Goal: Task Accomplishment & Management: Complete application form

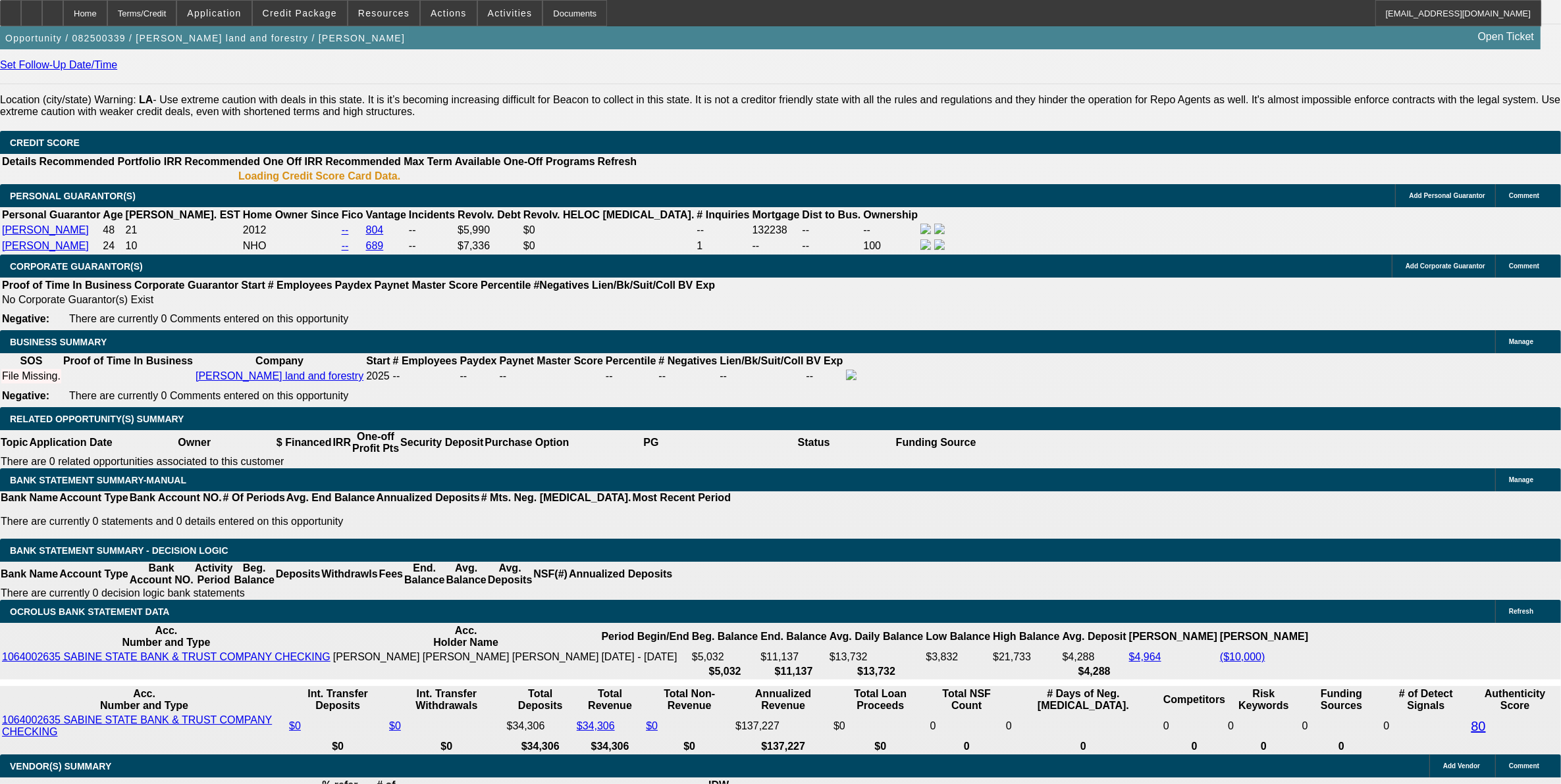
select select "0"
select select "2"
select select "0"
select select "0.2"
select select "2"
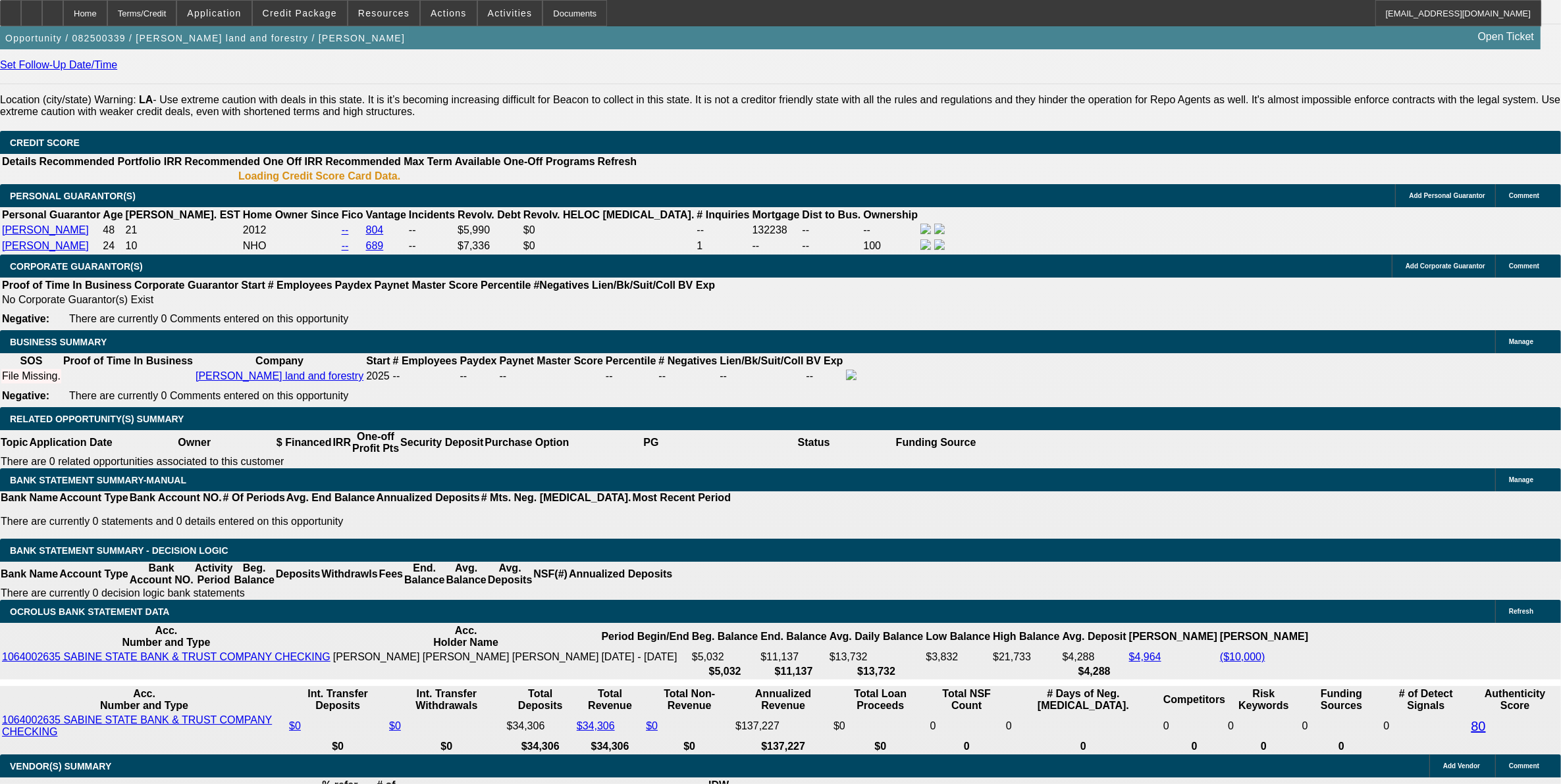
select select "0"
select select "0.2"
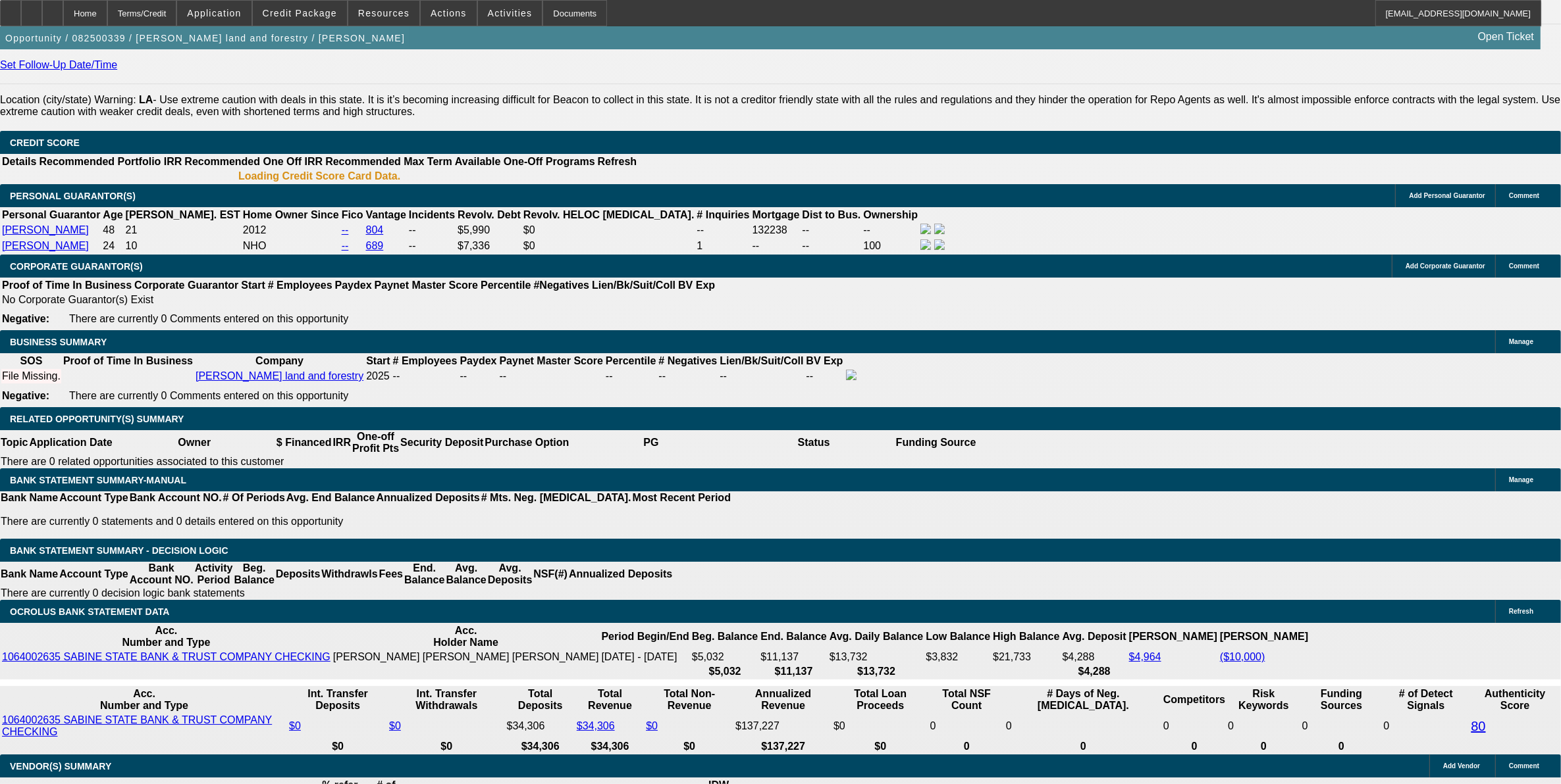
select select "2"
select select "0"
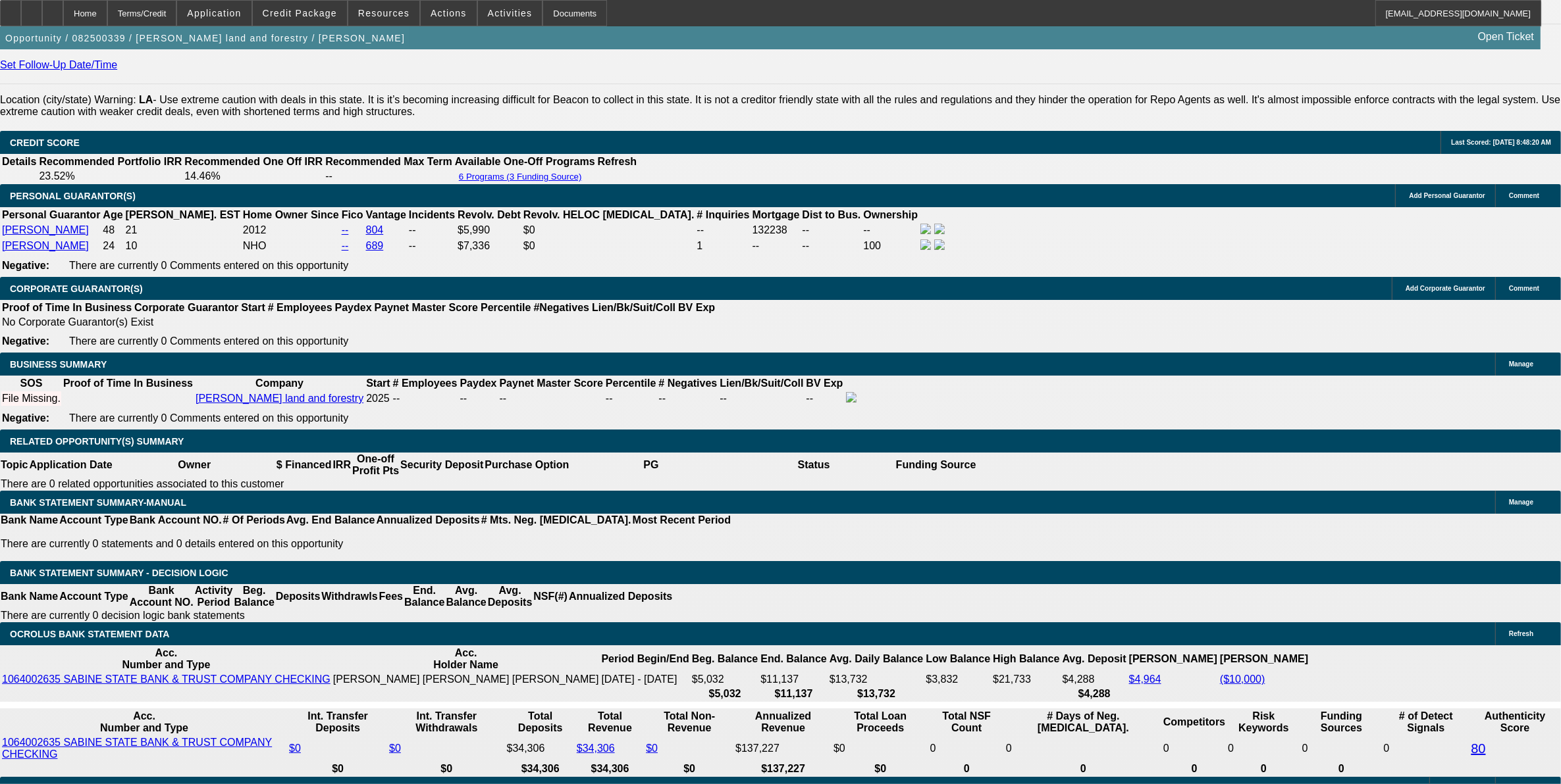
select select "1"
select select "2"
select select "6"
select select "1"
select select "2"
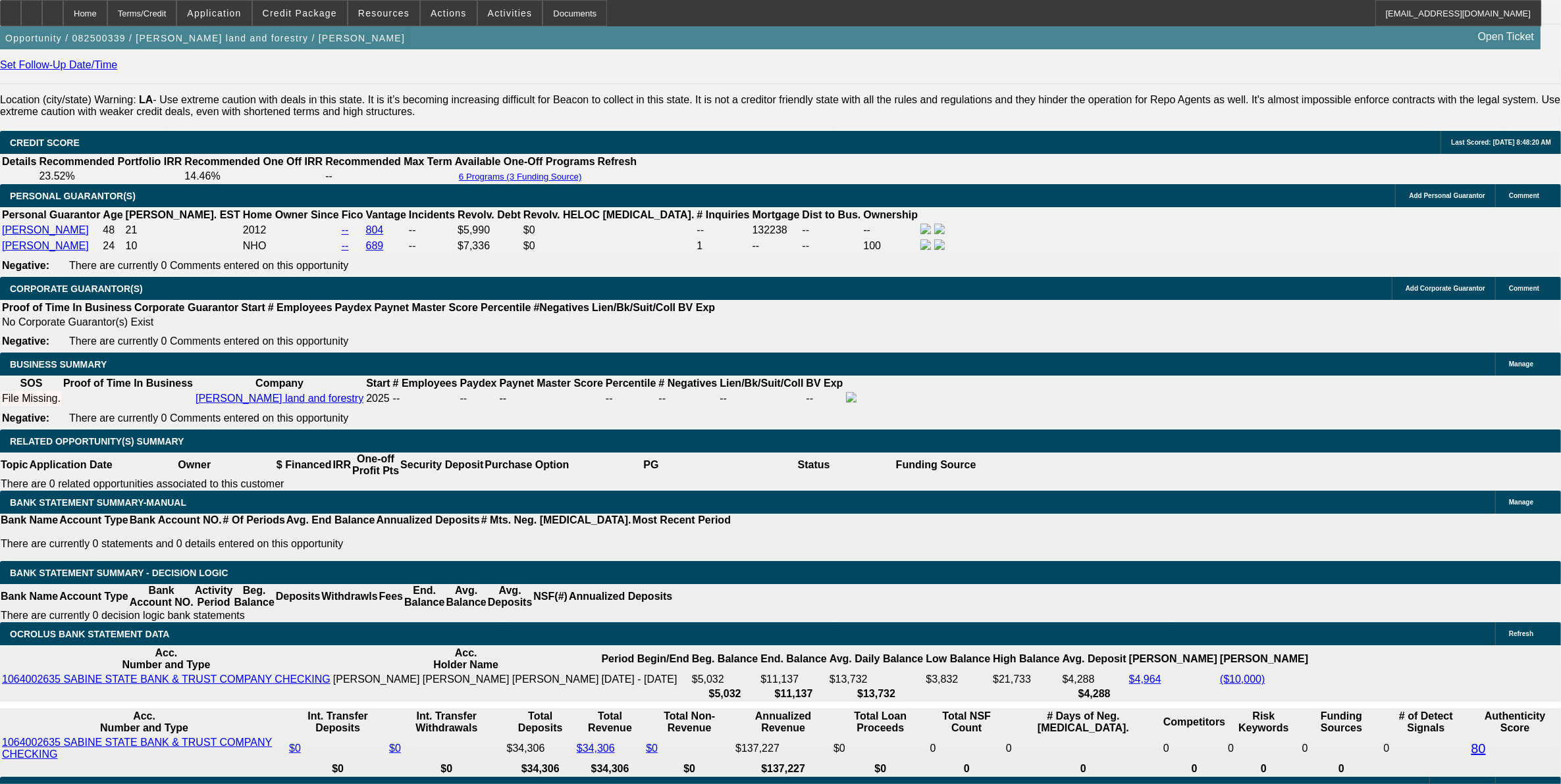
select select "6"
select select "1"
select select "19"
select select "1"
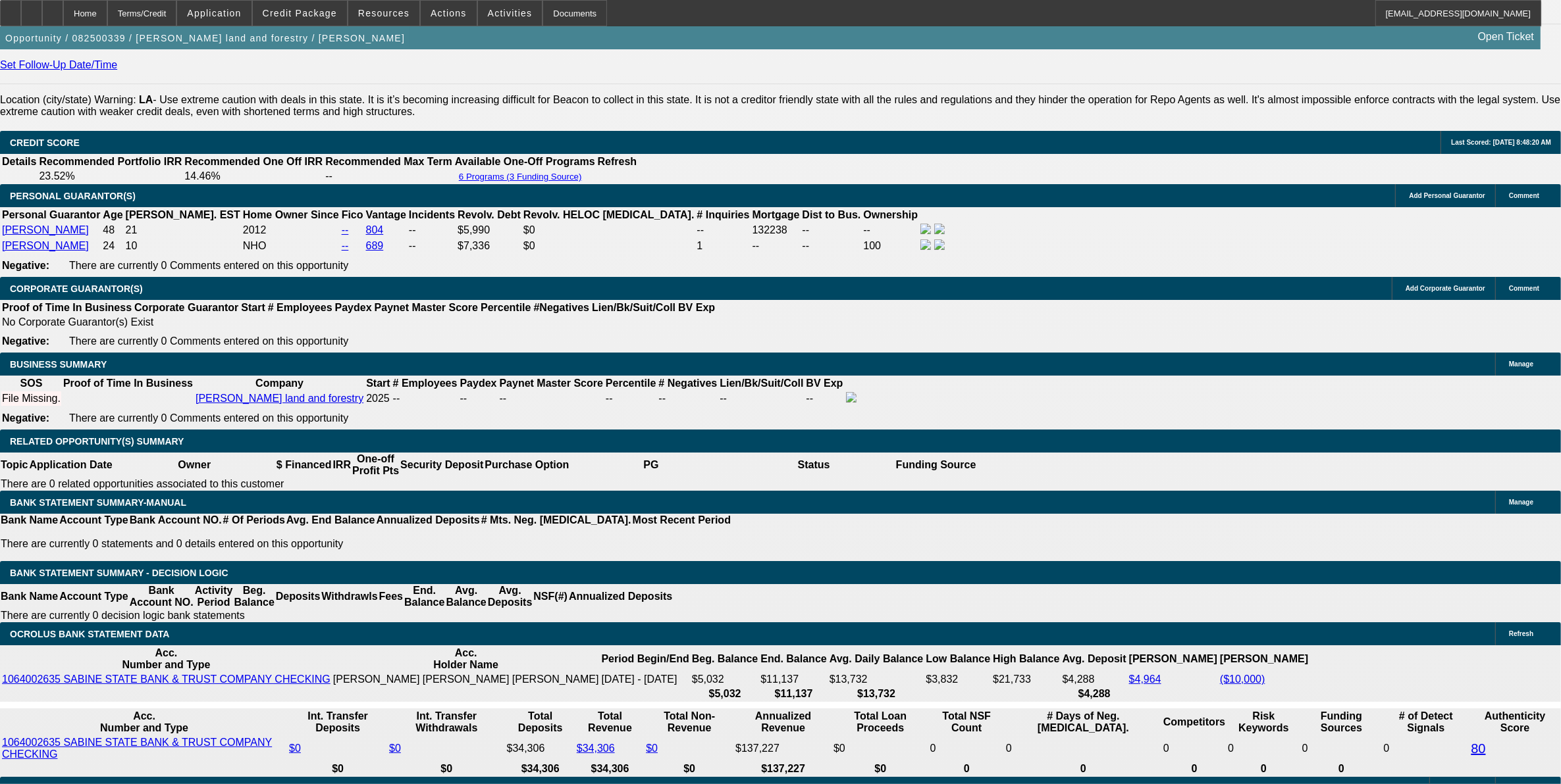
select select "2"
select select "6"
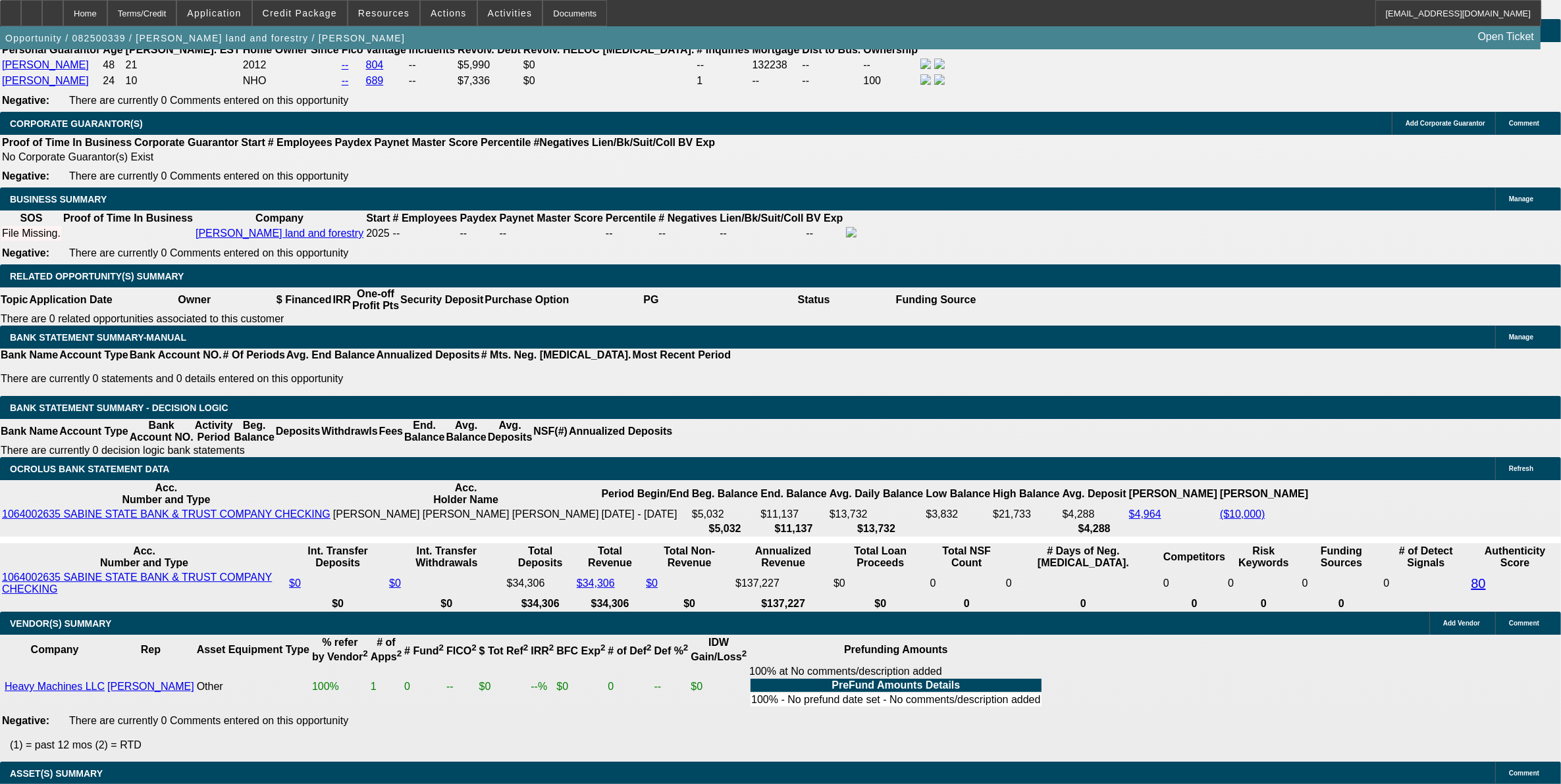
scroll to position [2138, 0]
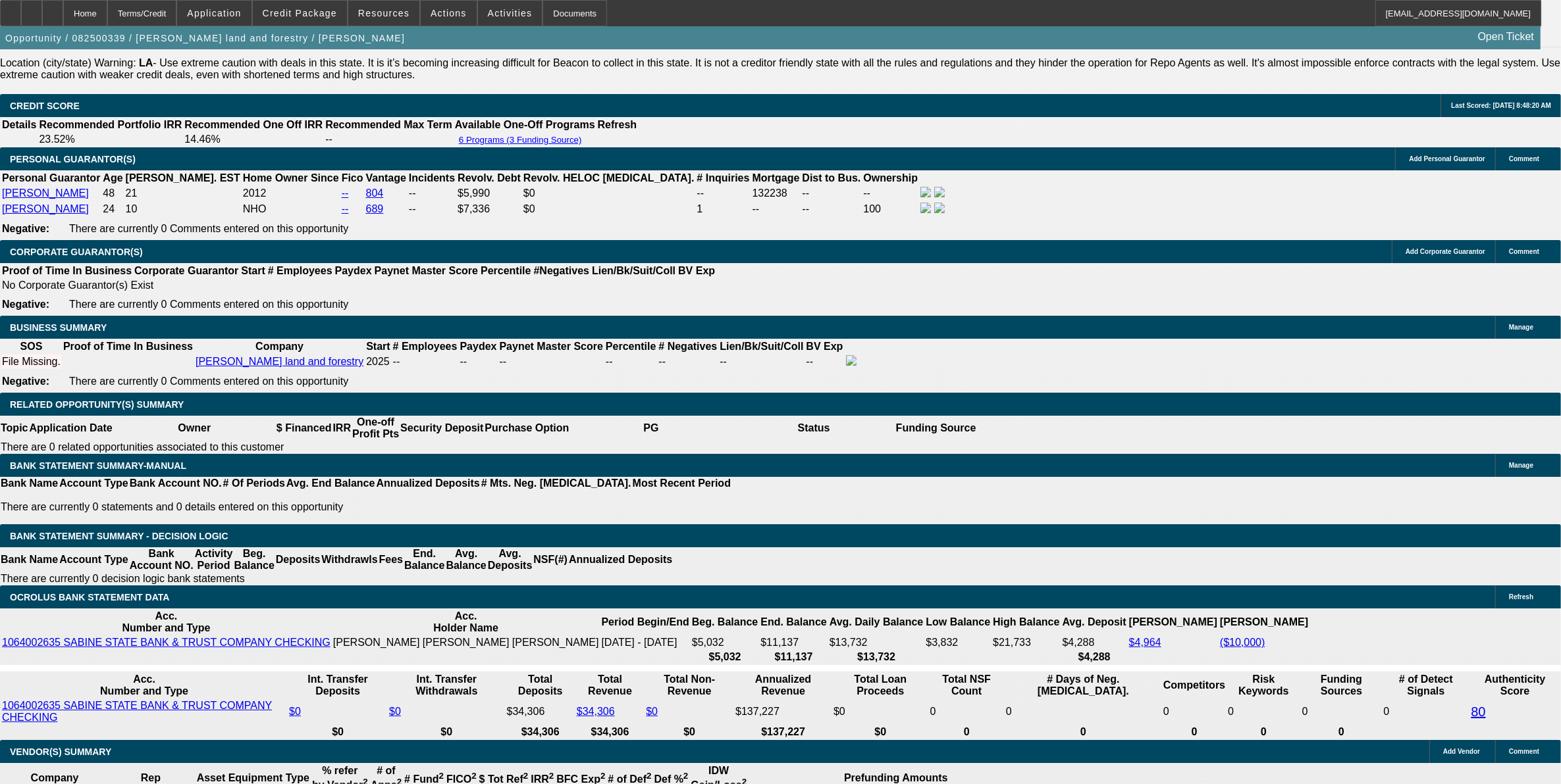
scroll to position [1809, 0]
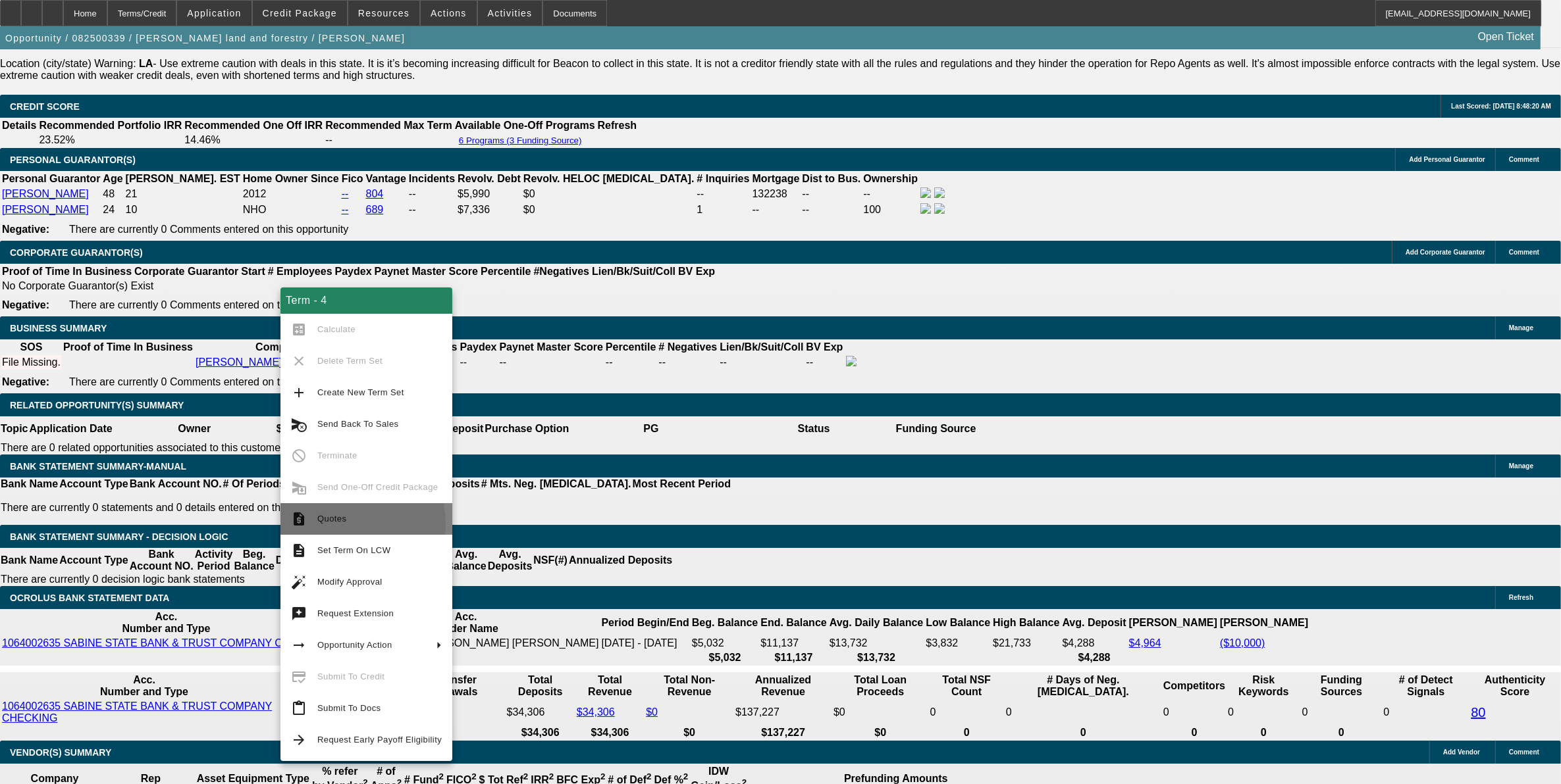
click at [344, 524] on span "Quotes" at bounding box center [379, 519] width 124 height 16
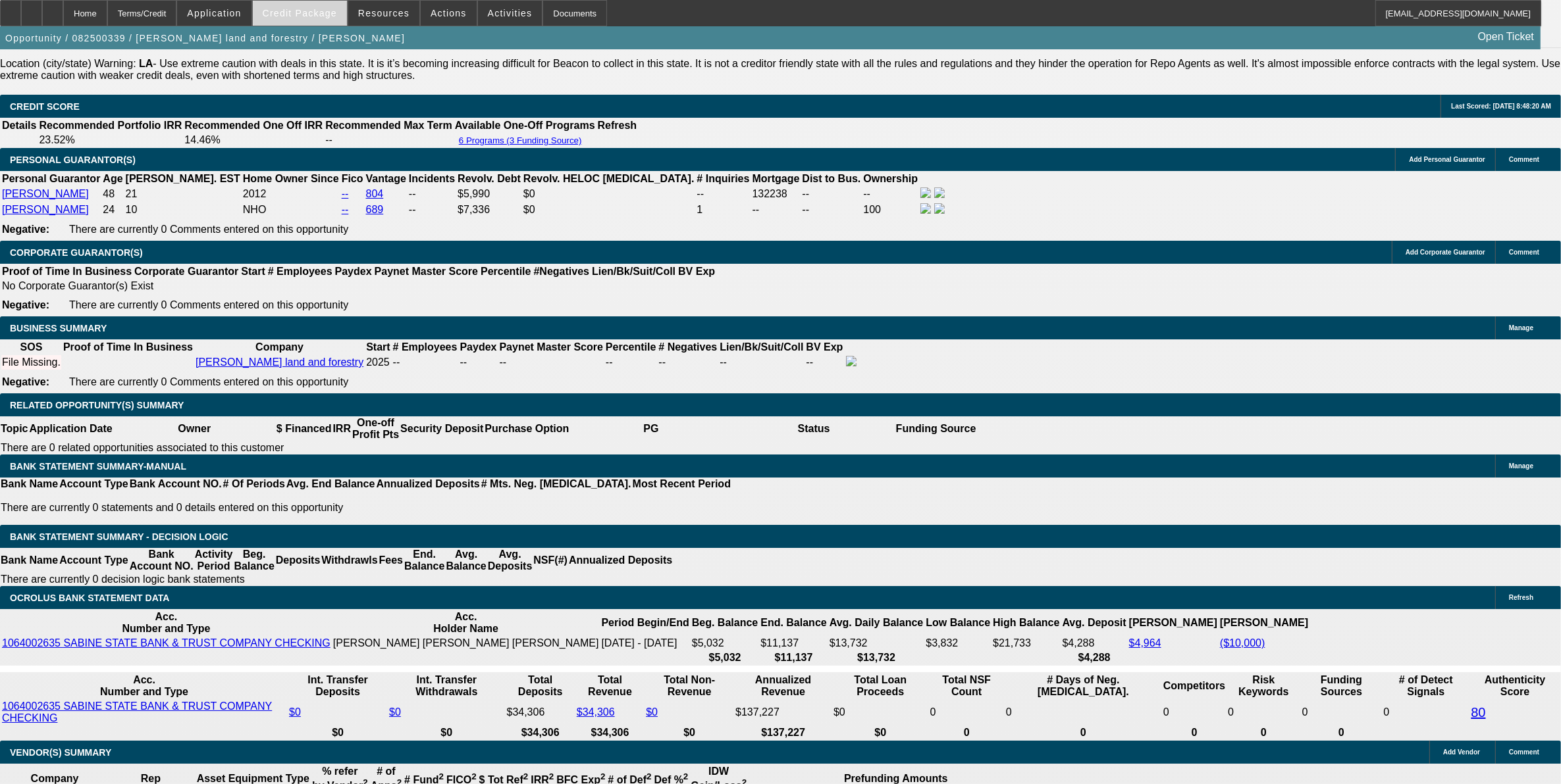
click at [303, 22] on span at bounding box center [299, 13] width 94 height 31
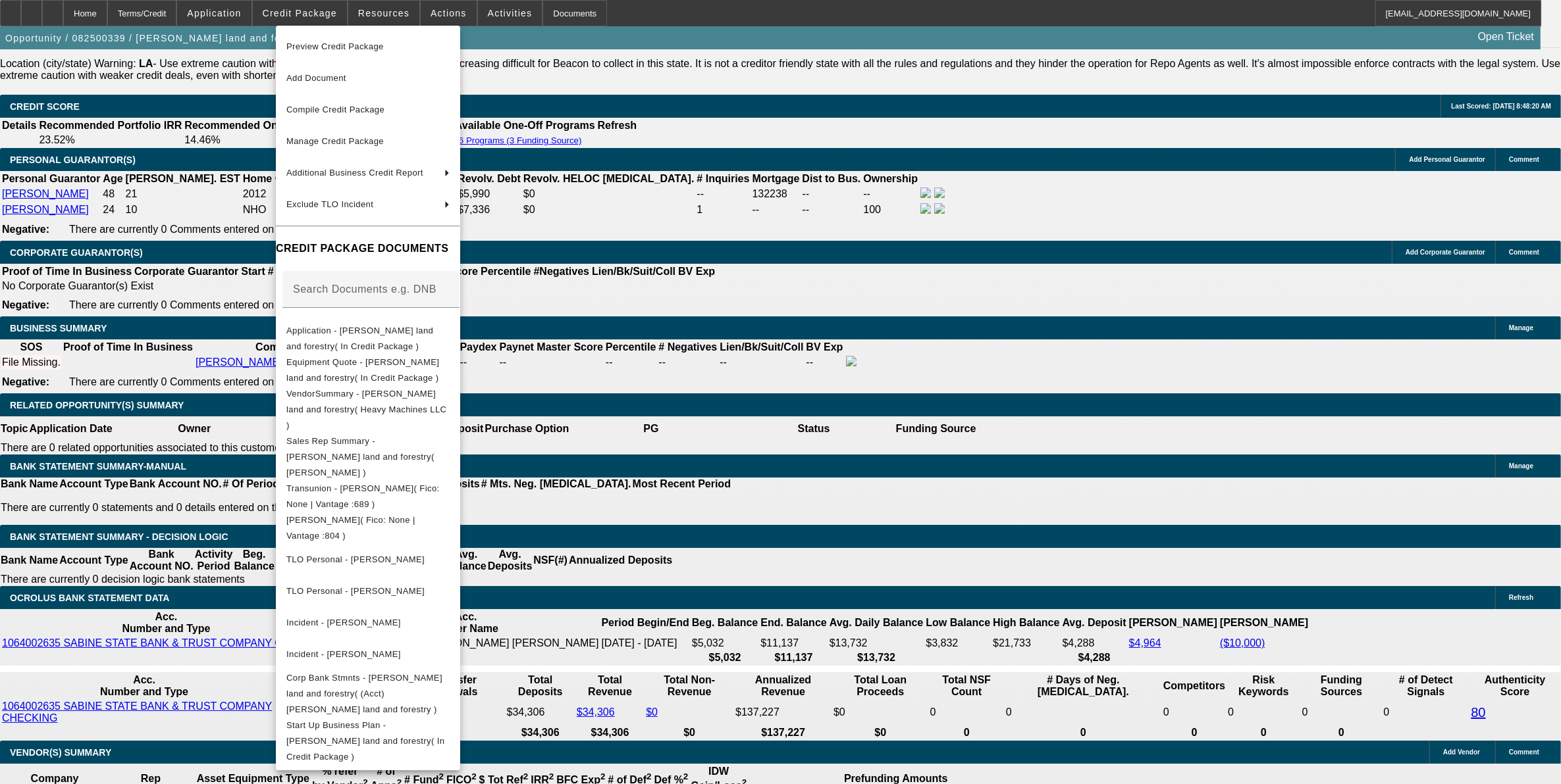
click at [366, 335] on span "Application - Harper land and forestry( In Credit Package )" at bounding box center [360, 337] width 147 height 25
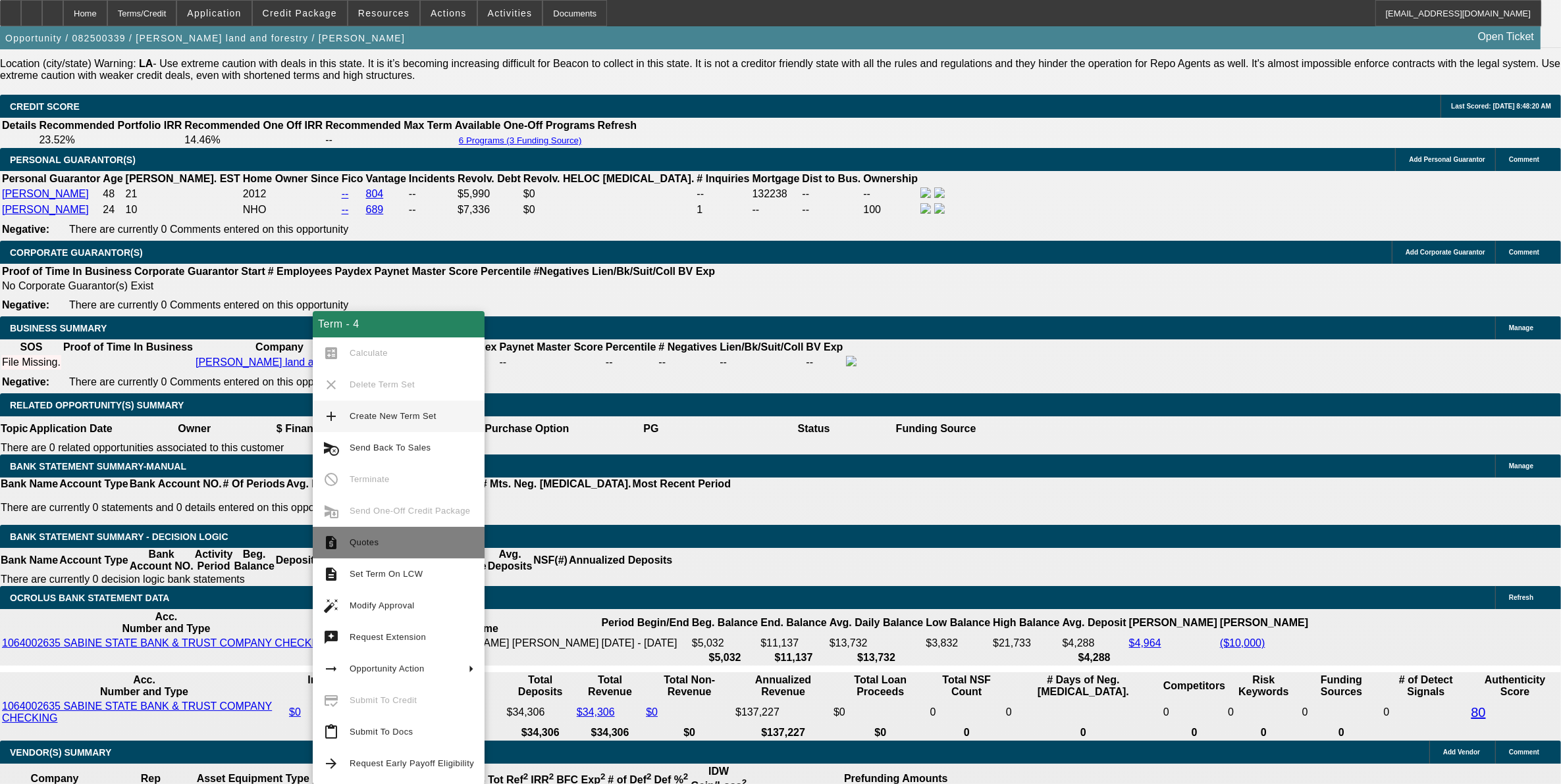
click at [361, 544] on span "Quotes" at bounding box center [364, 543] width 29 height 10
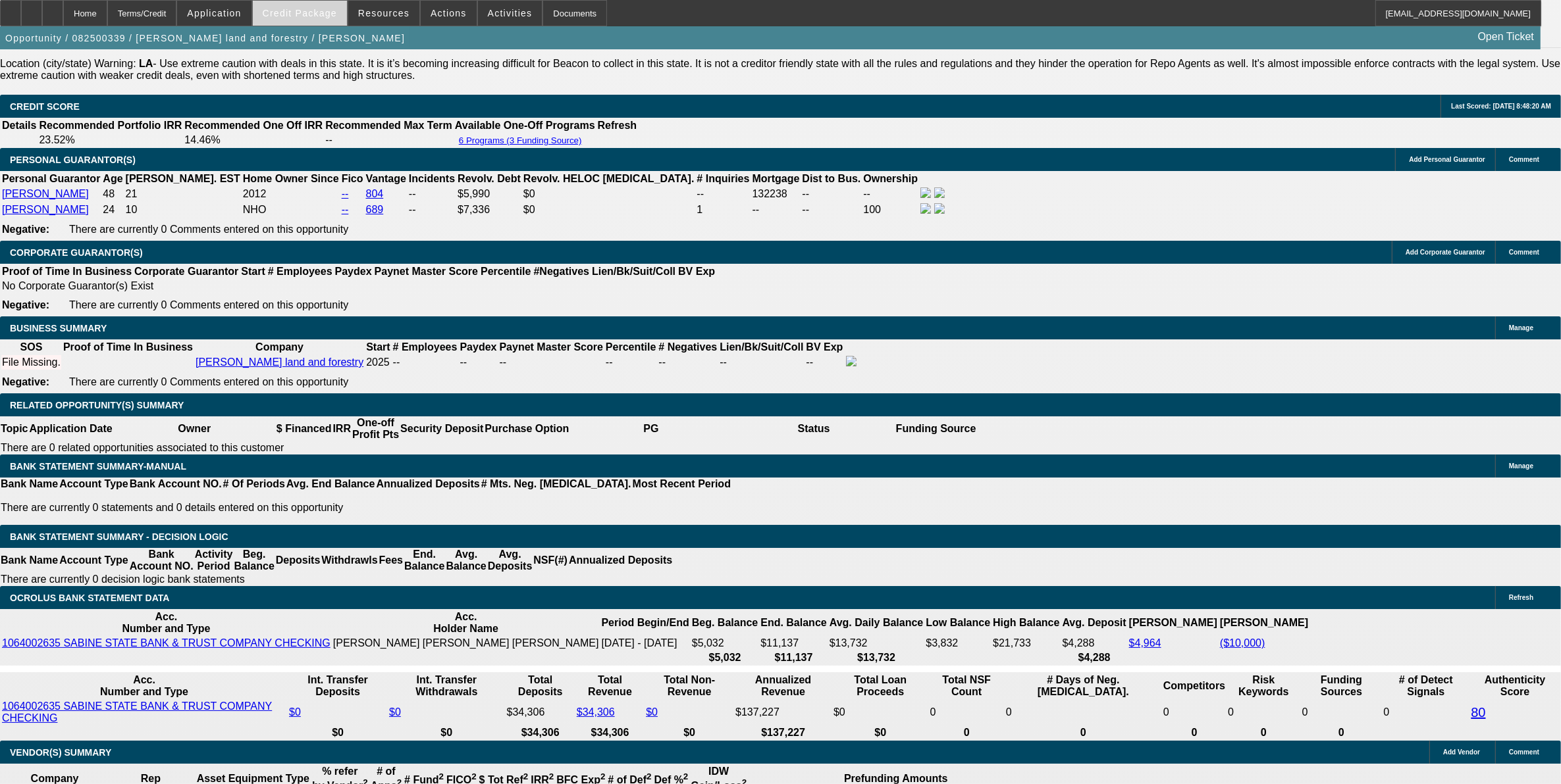
click at [317, 14] on span "Credit Package" at bounding box center [300, 13] width 74 height 11
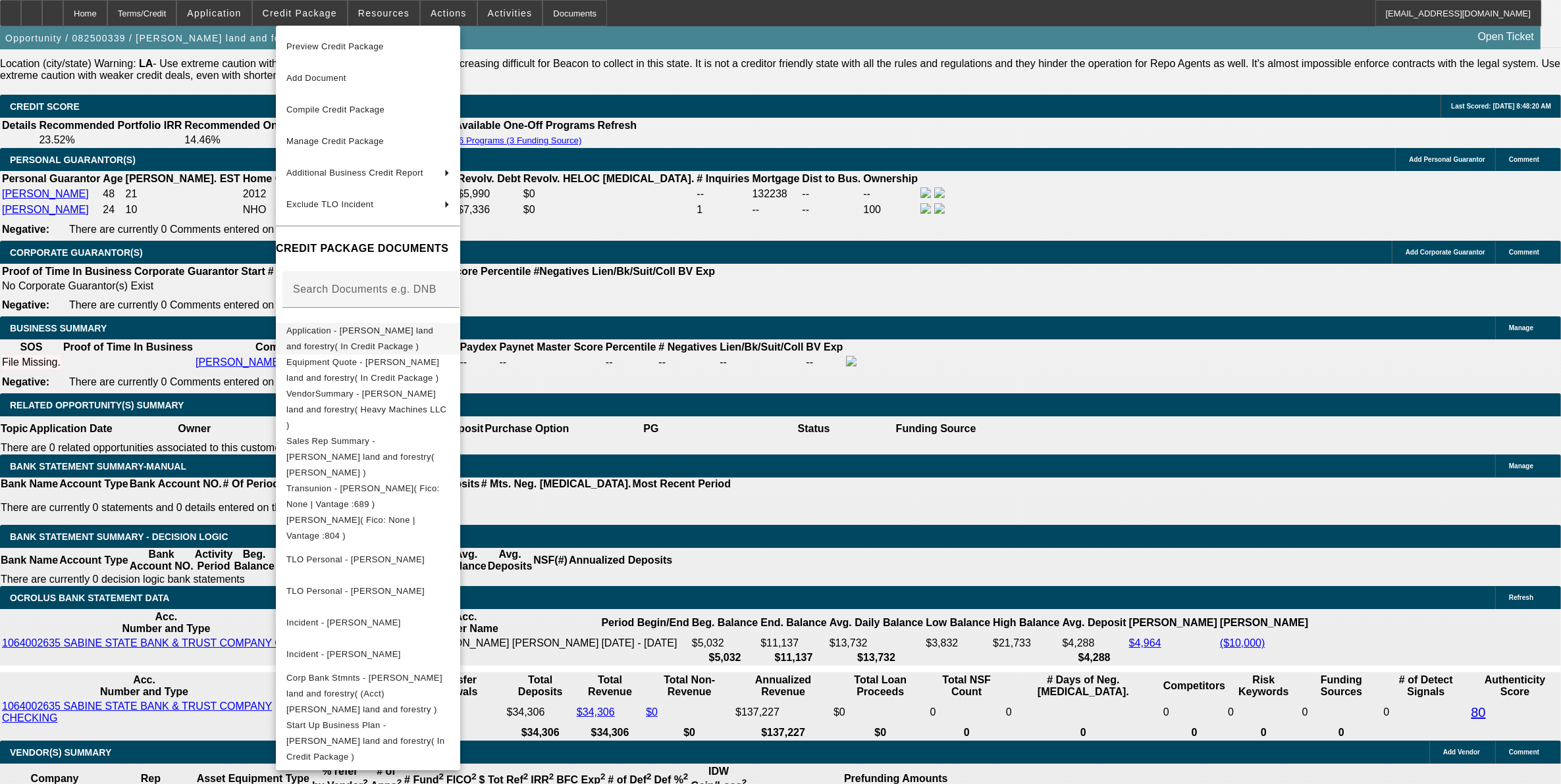
click at [445, 339] on span "Application - Harper land and forestry( In Credit Package )" at bounding box center [368, 338] width 163 height 31
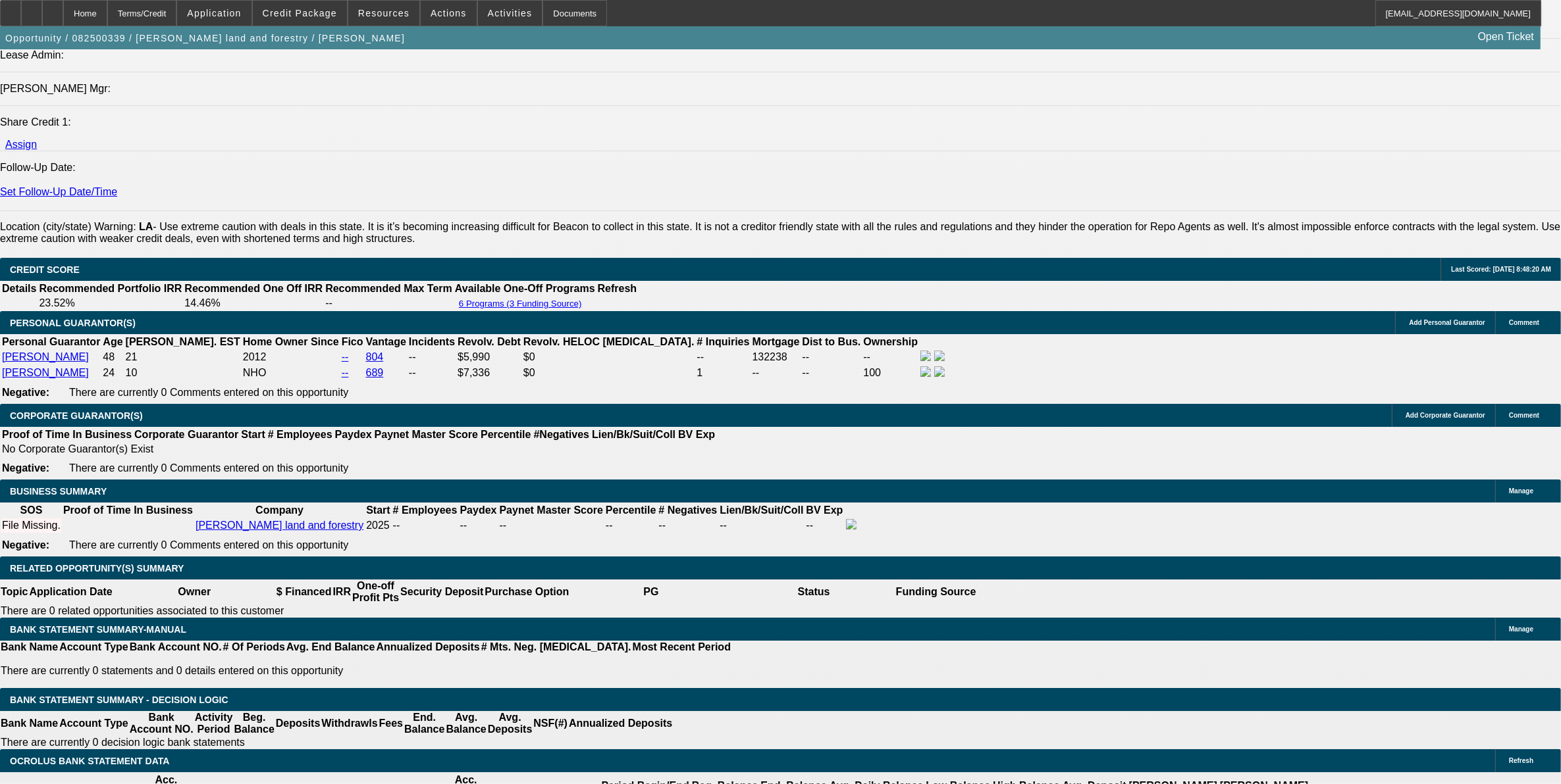
scroll to position [1480, 0]
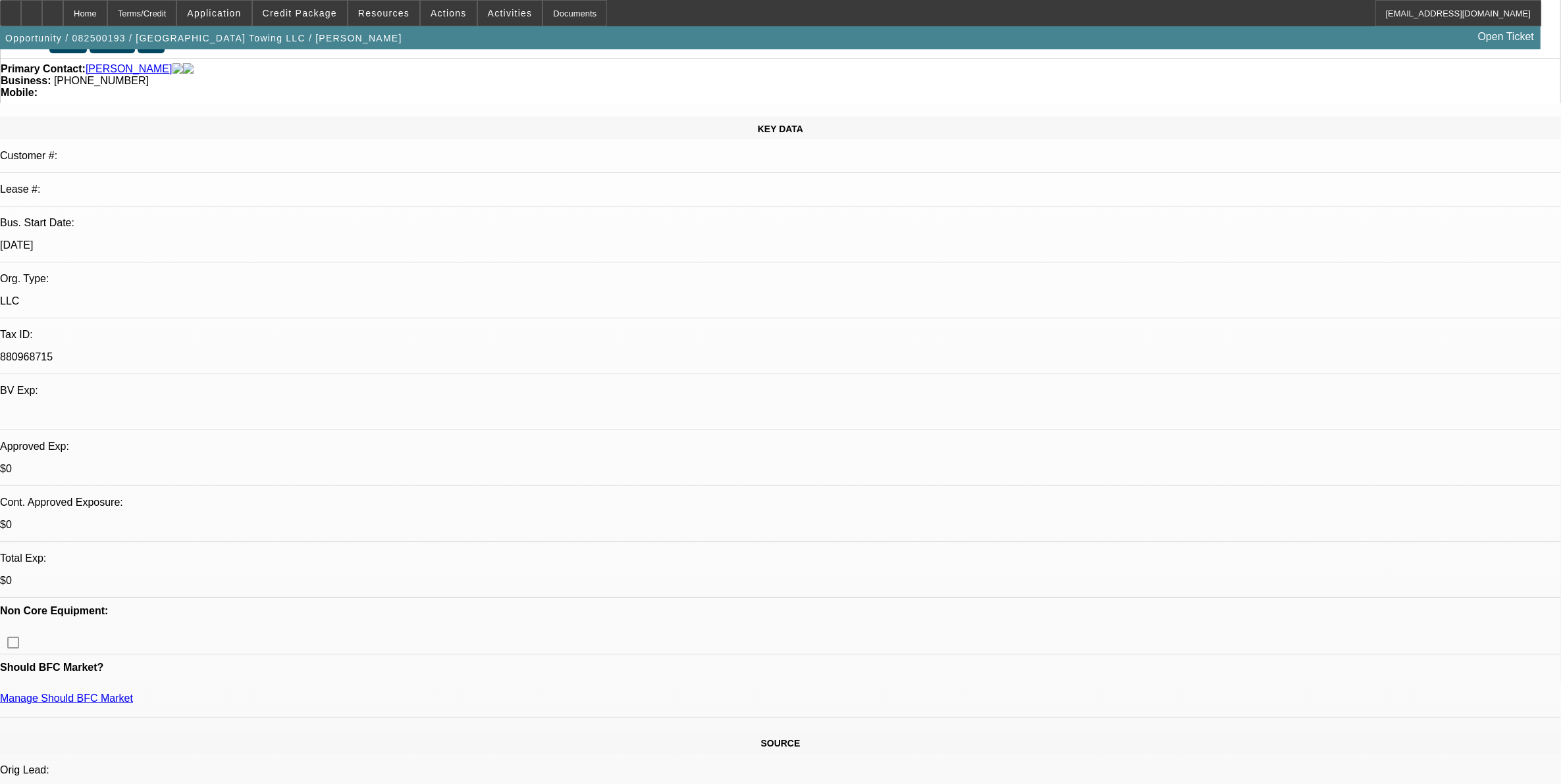
select select "0"
select select "0.1"
select select "0"
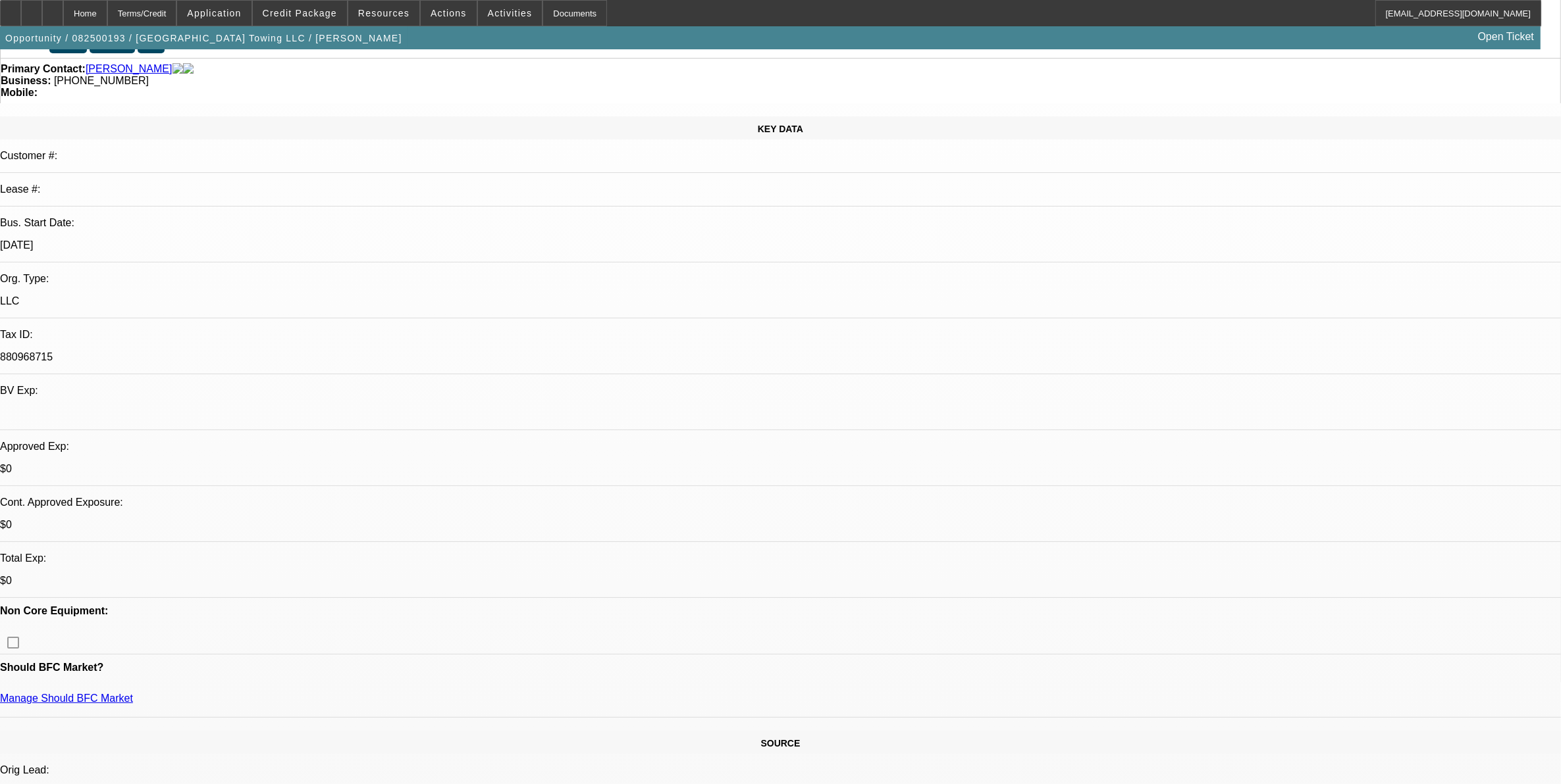
select select "0"
select select "0.1"
select select "0"
select select "0.1"
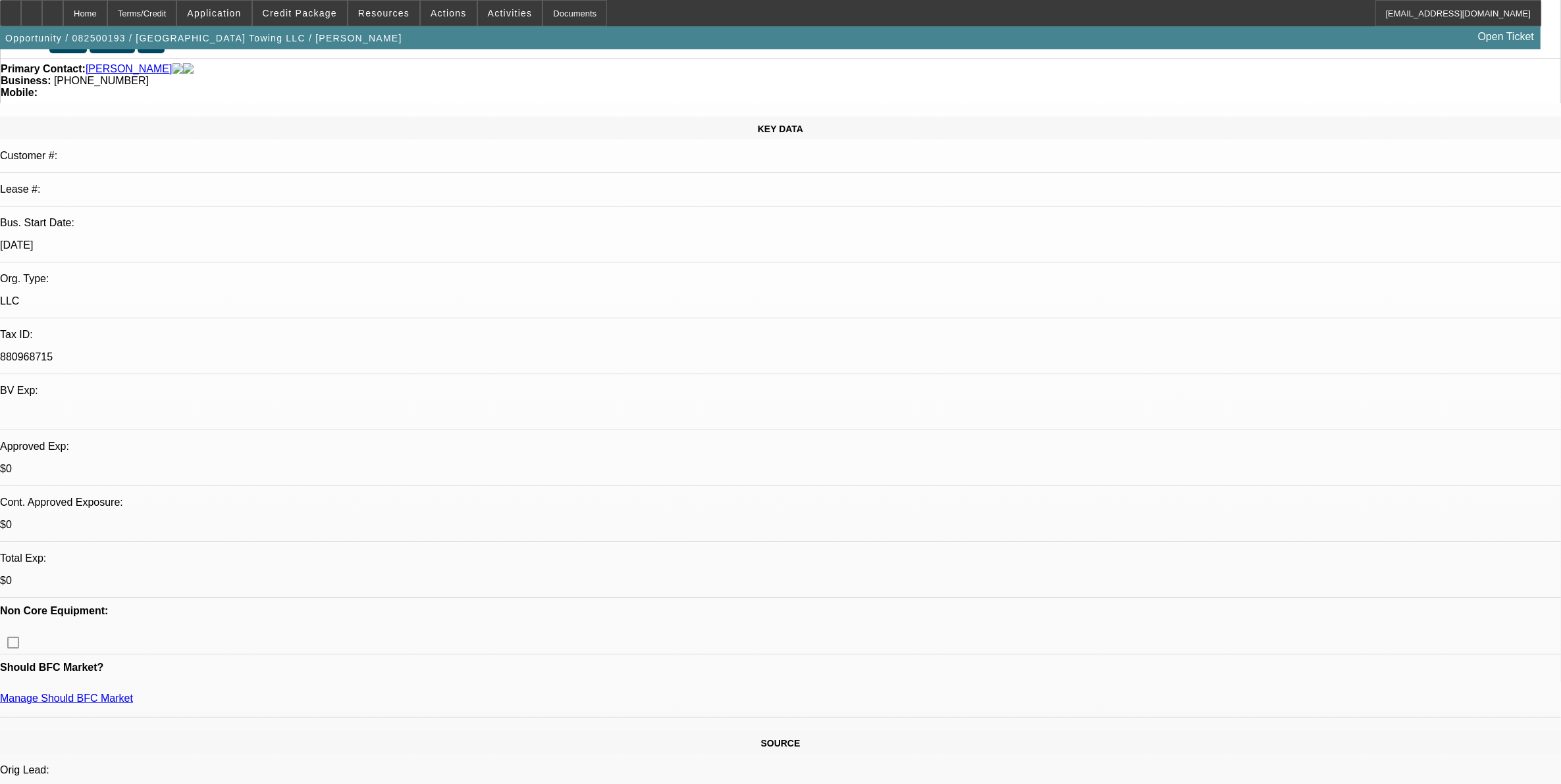
select select "2"
select select "0"
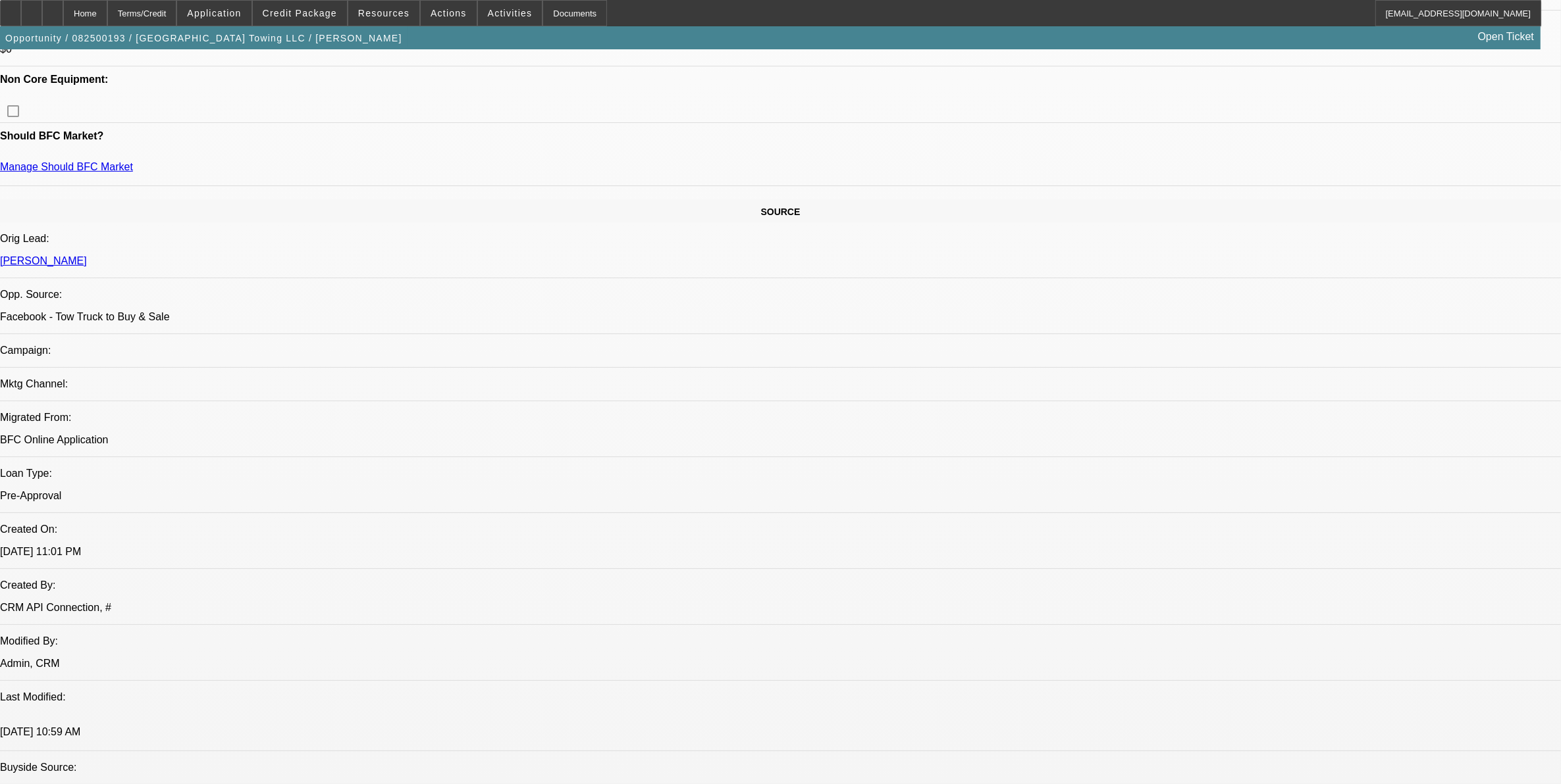
select select "1"
select select "2"
select select "6"
select select "1"
select select "2"
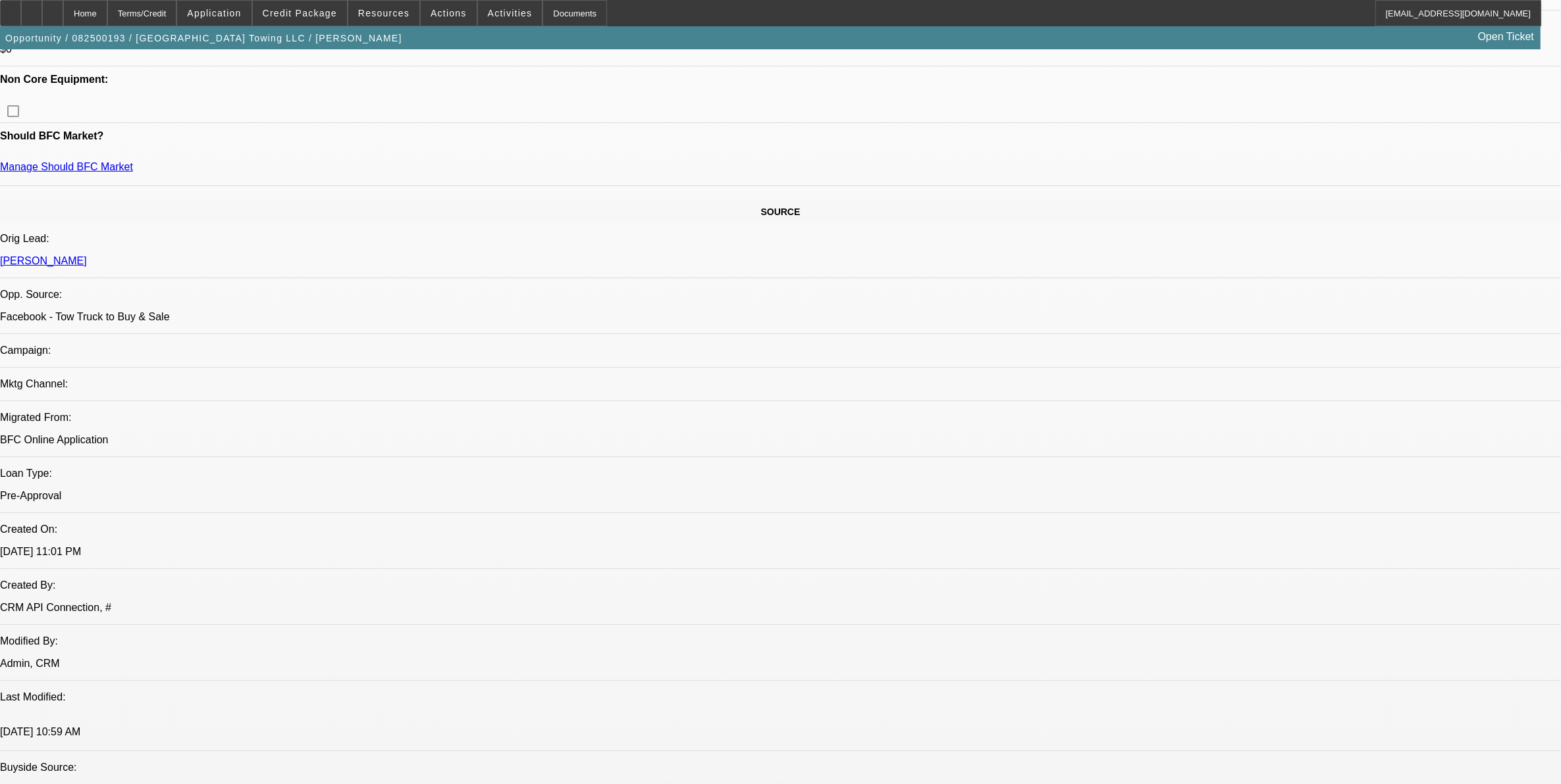
select select "6"
select select "1"
select select "2"
select select "6"
select select "1"
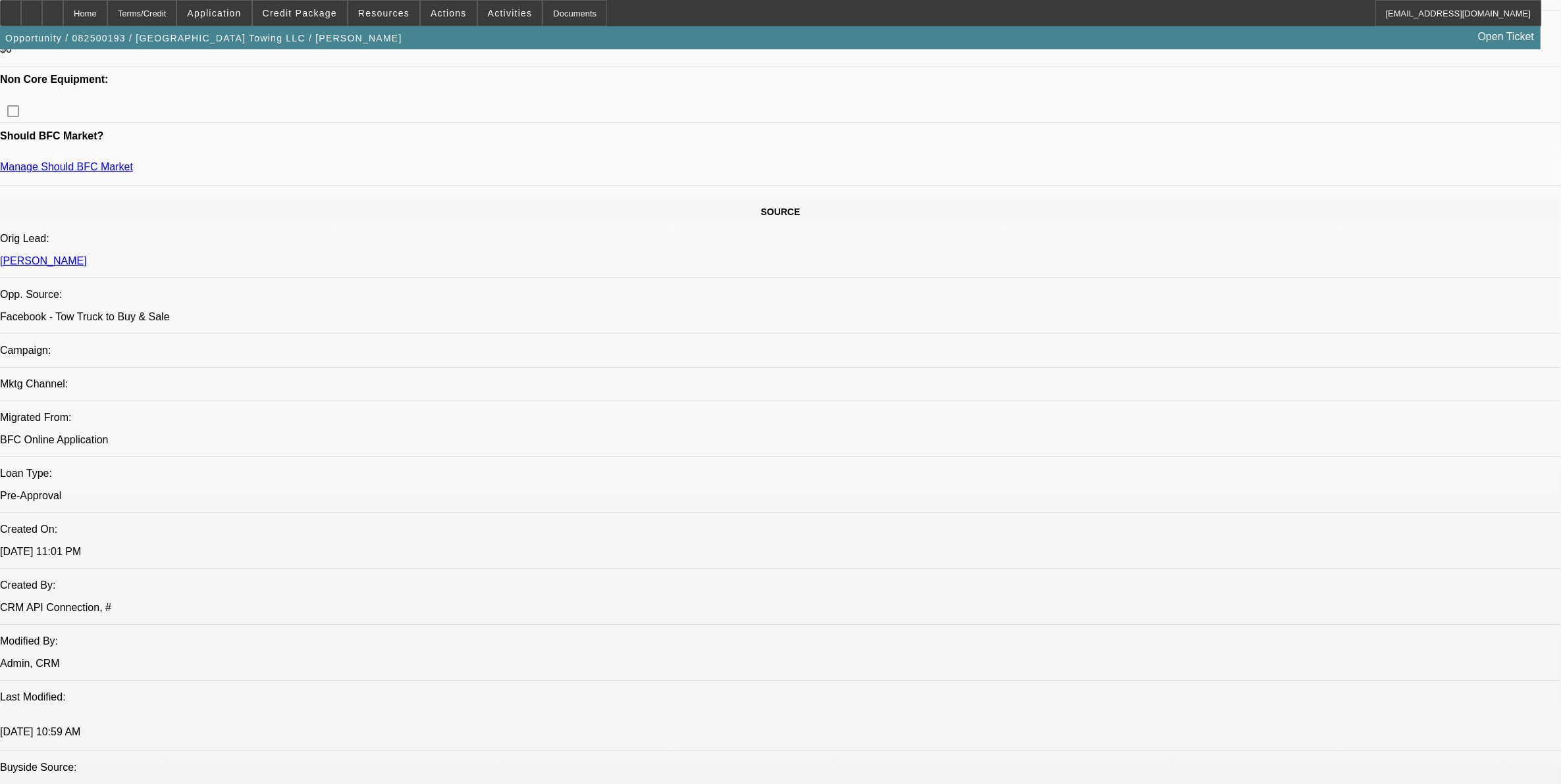
select select "2"
select select "6"
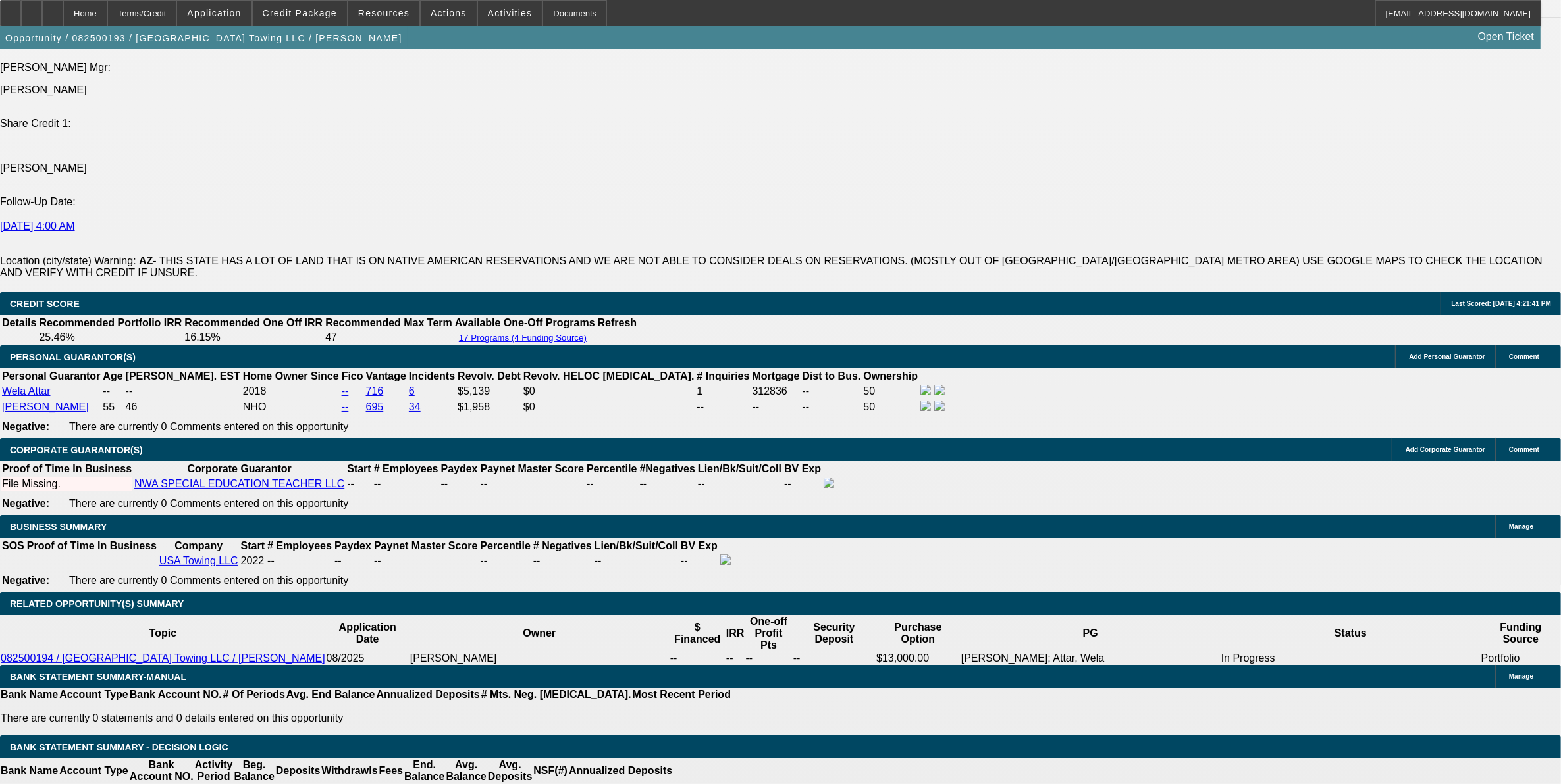
scroll to position [1944, 0]
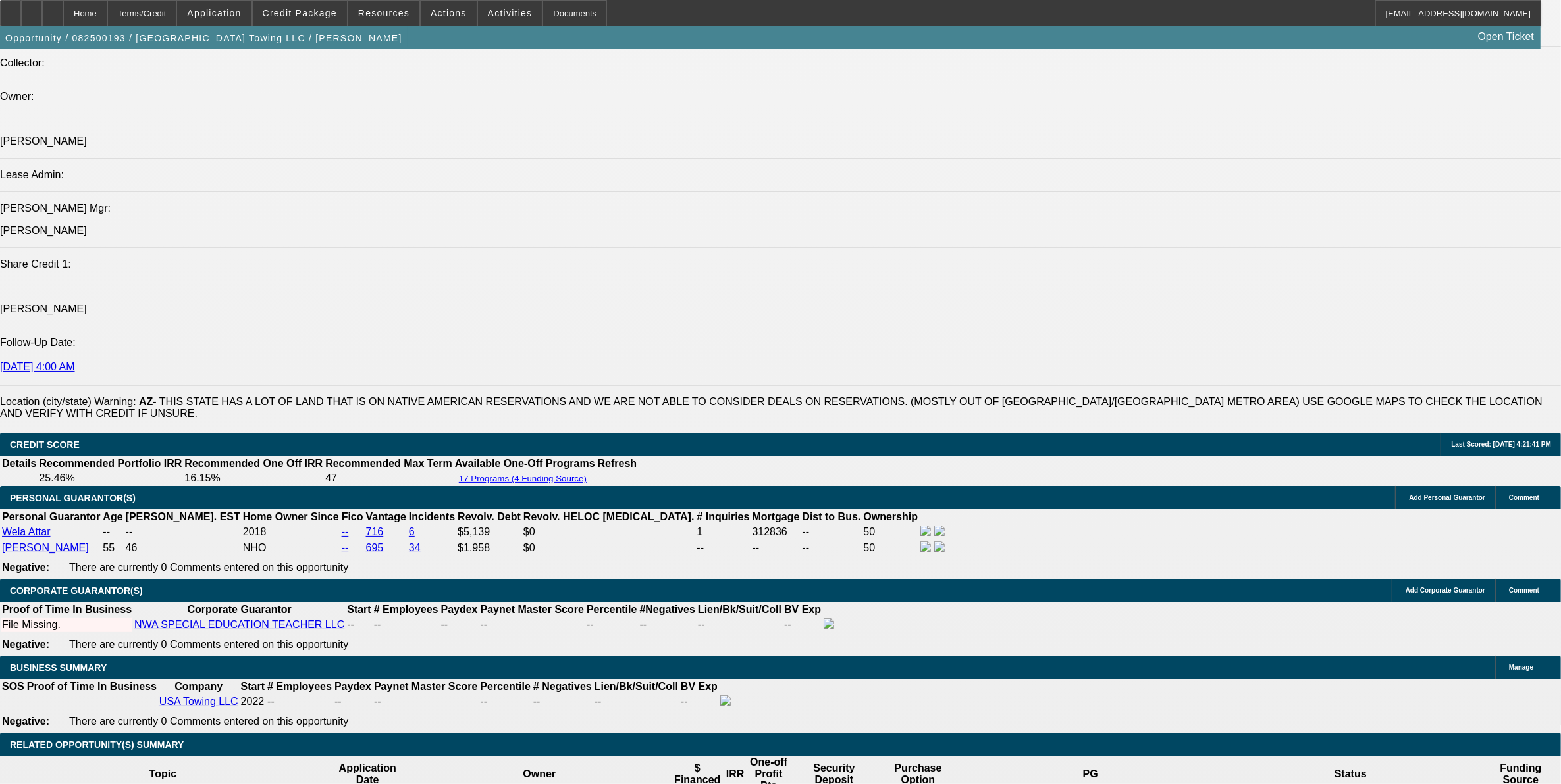
scroll to position [1697, 0]
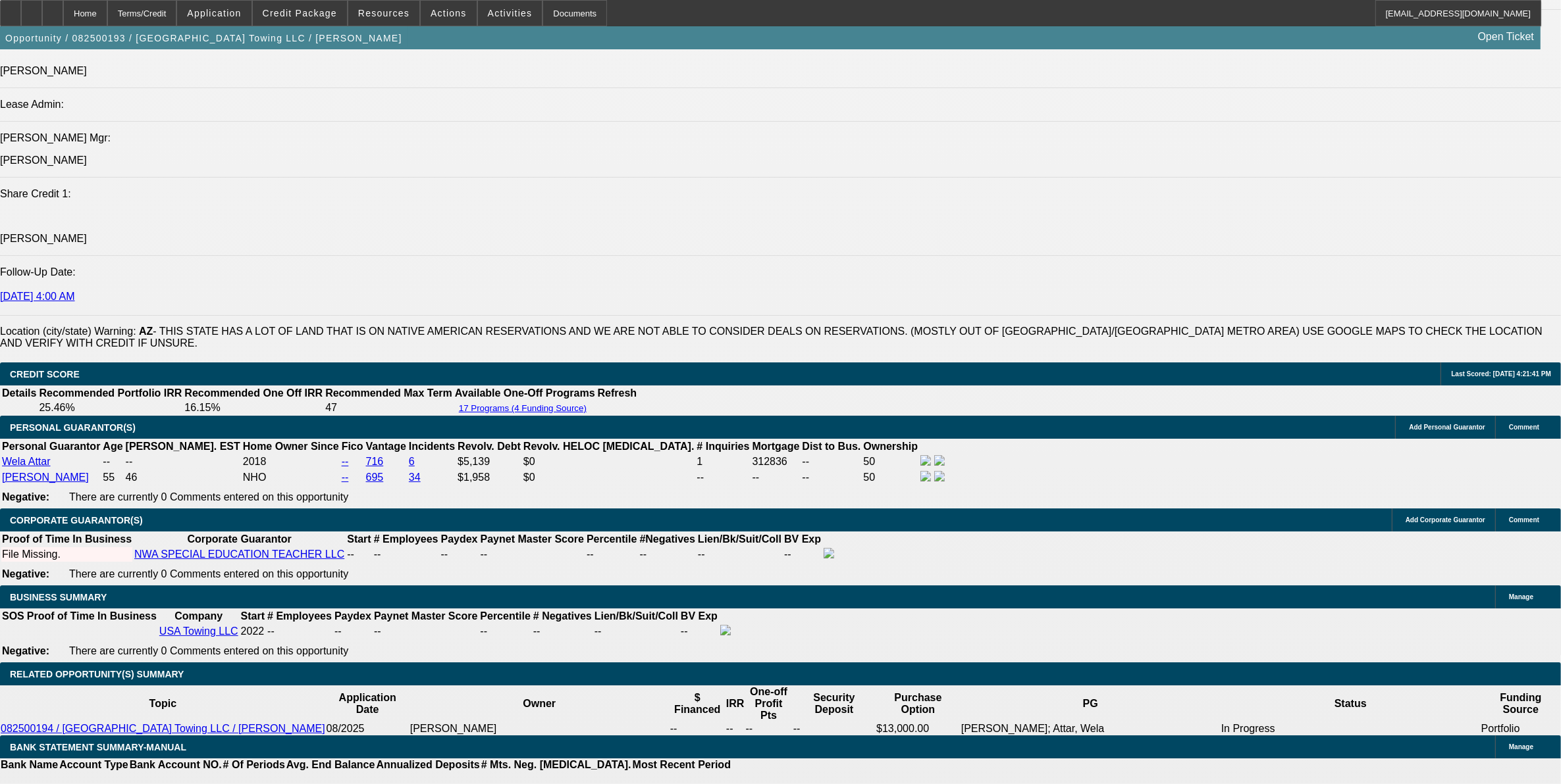
select select "0.1"
select select "2"
select select "0"
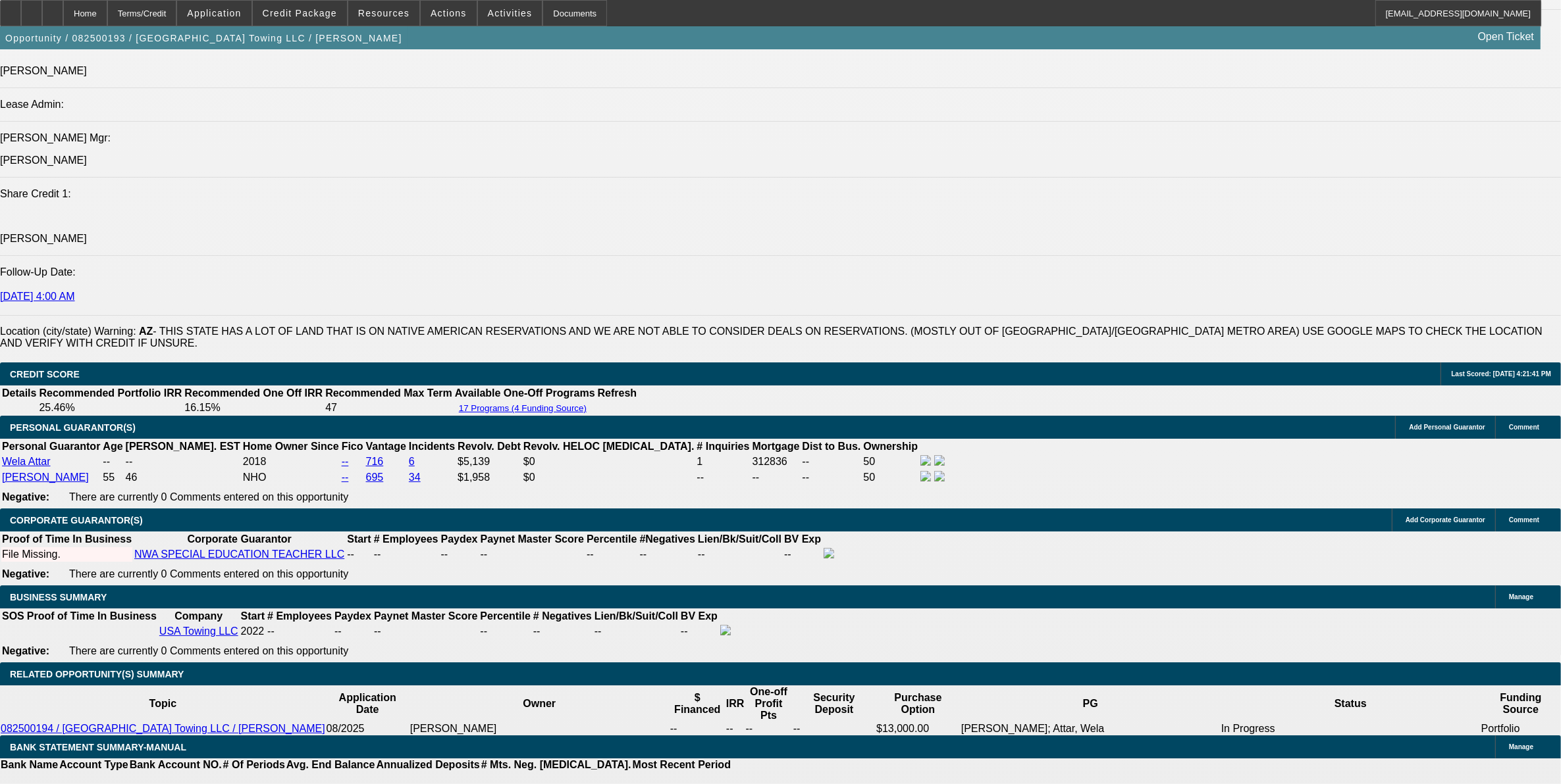
select select "6"
select select "0.15"
select select "0"
select select "3"
select select "0.1"
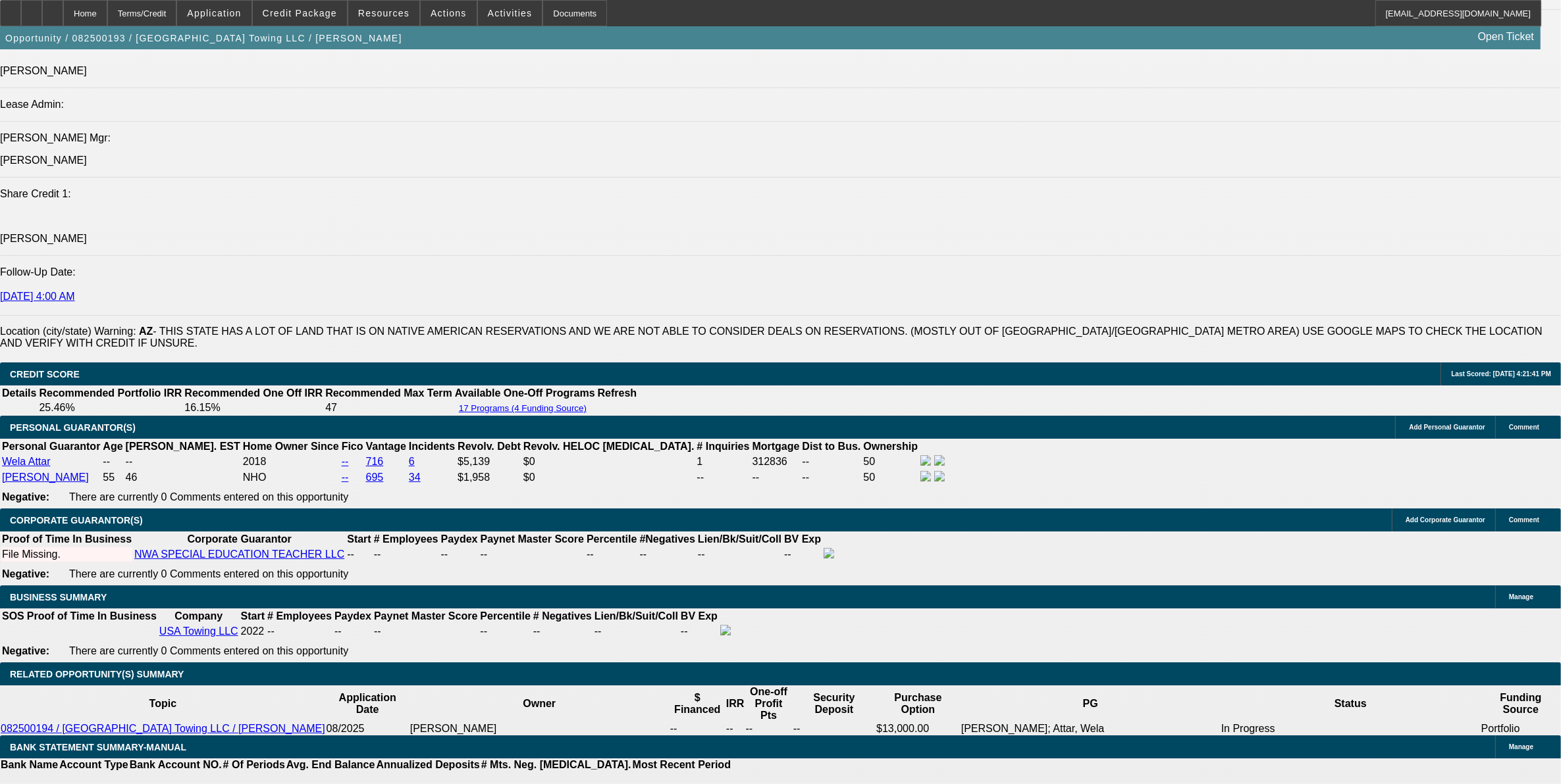
select select "4"
select select "0.15"
select select "0"
select select "3"
select select "0.1"
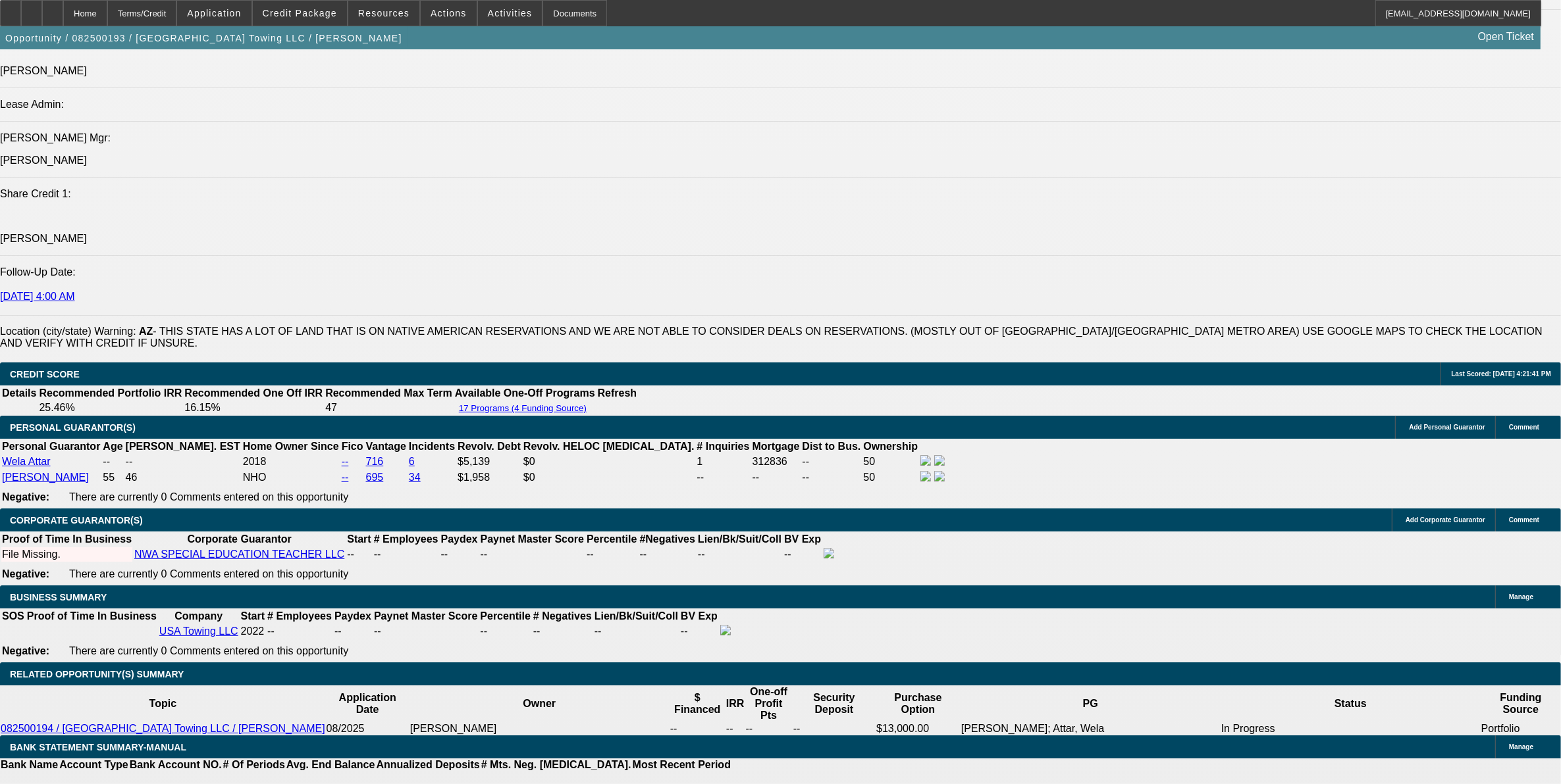
select select "4"
select select "0"
select select "2"
select select "0.1"
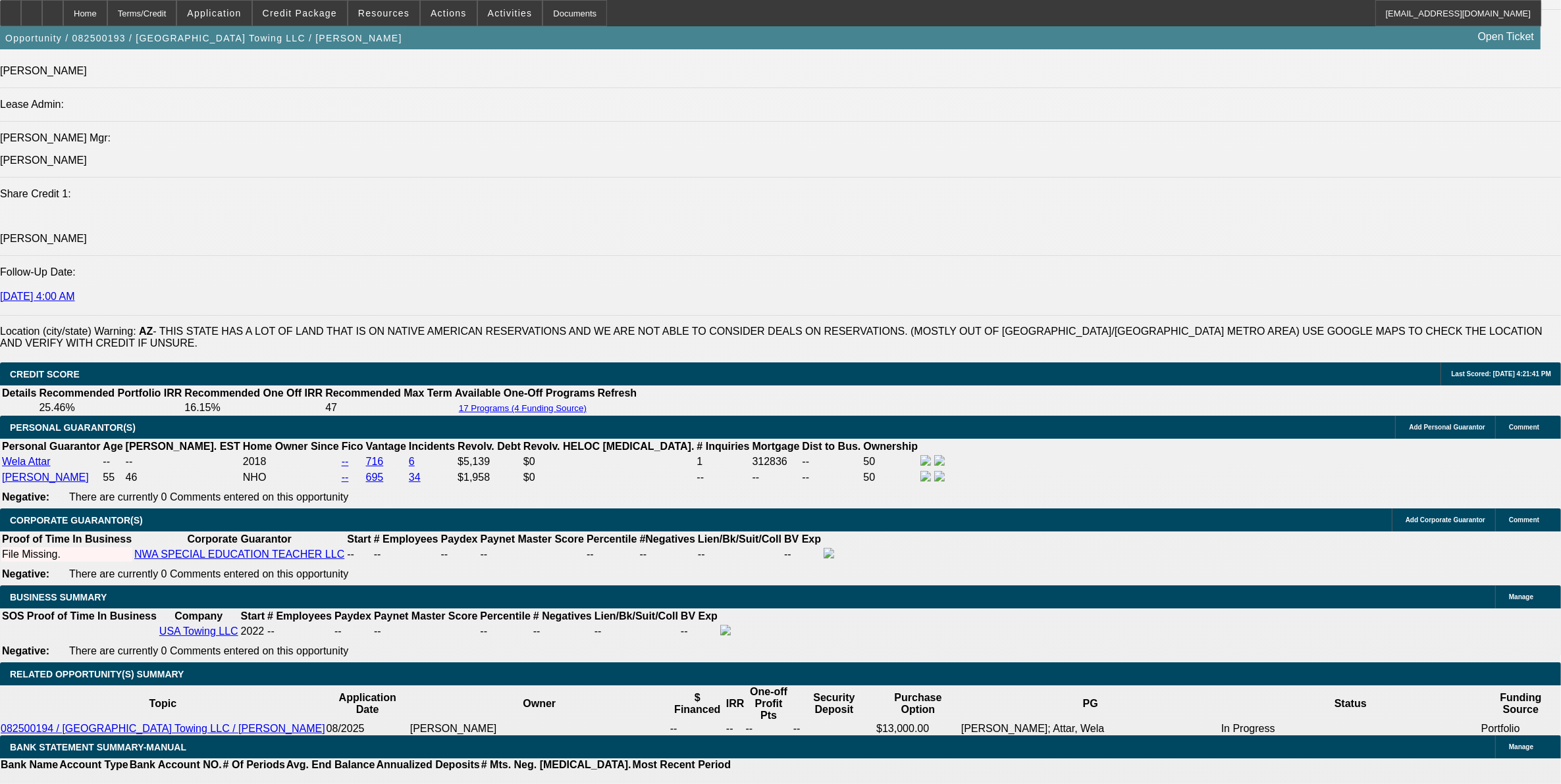
select select "4"
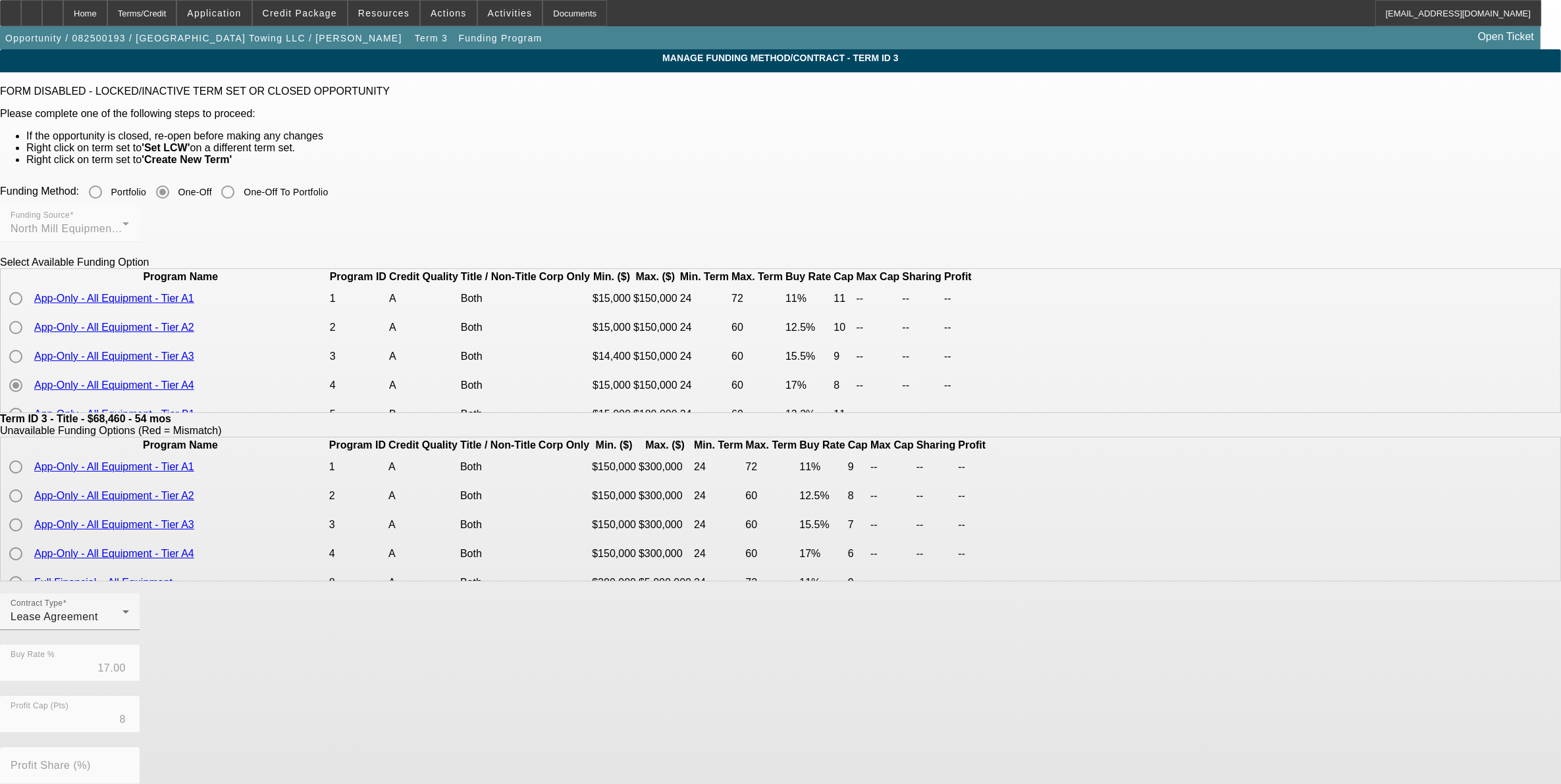
scroll to position [82, 0]
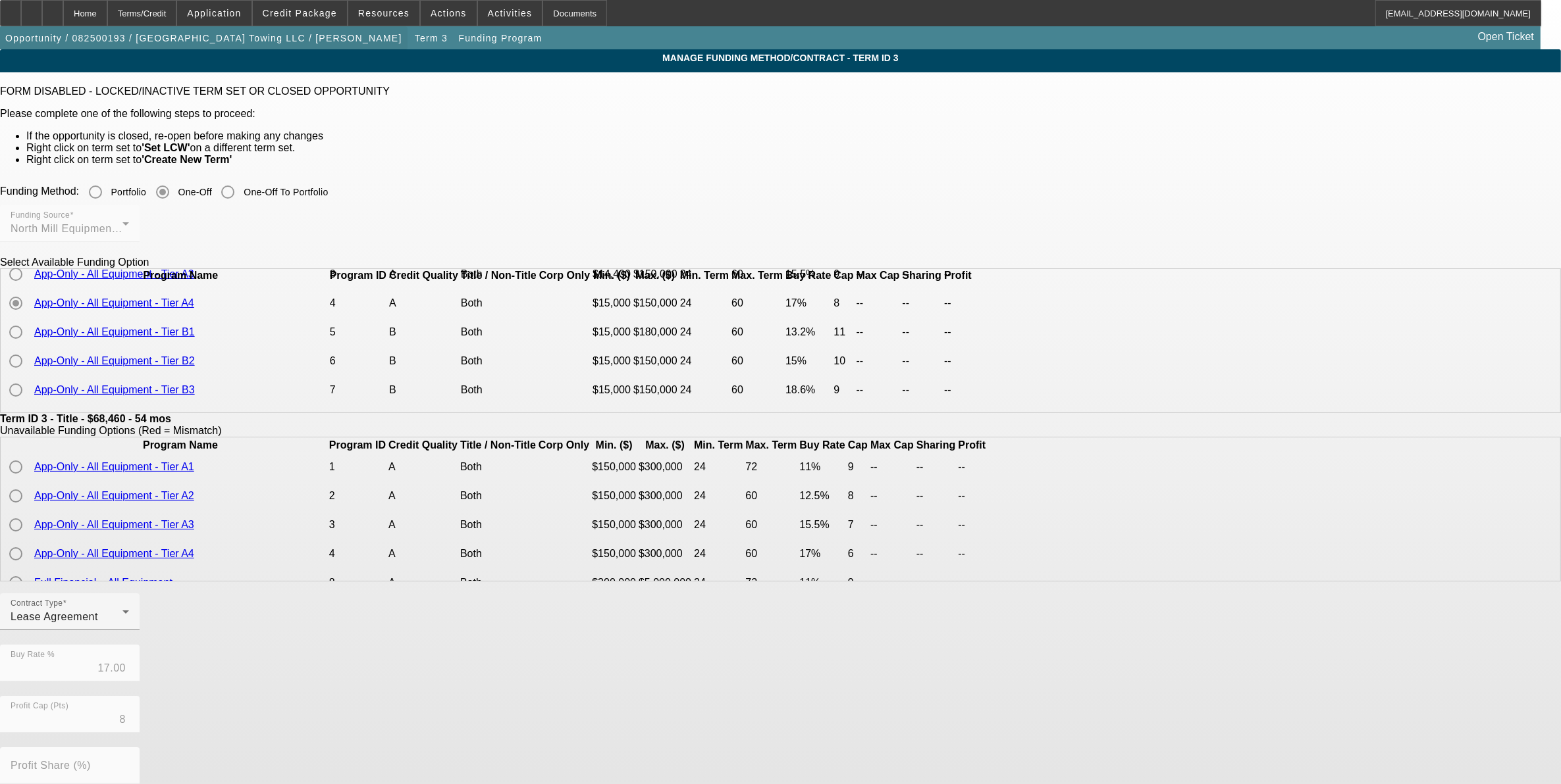
drag, startPoint x: 123, startPoint y: 13, endPoint x: 123, endPoint y: 41, distance: 28.0
click at [108, 13] on div "Home" at bounding box center [85, 13] width 44 height 26
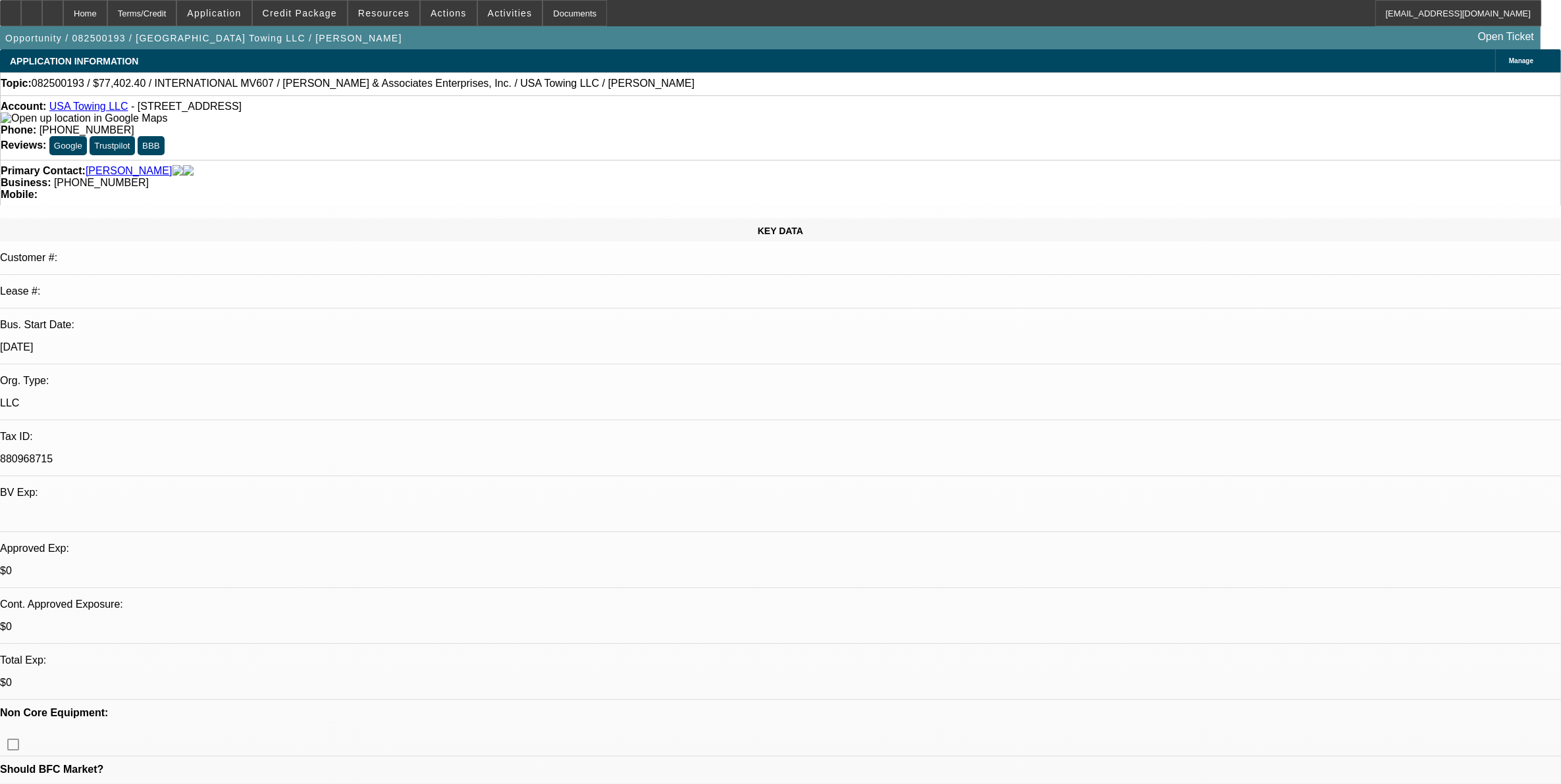
select select "0"
select select "2"
select select "0"
select select "6"
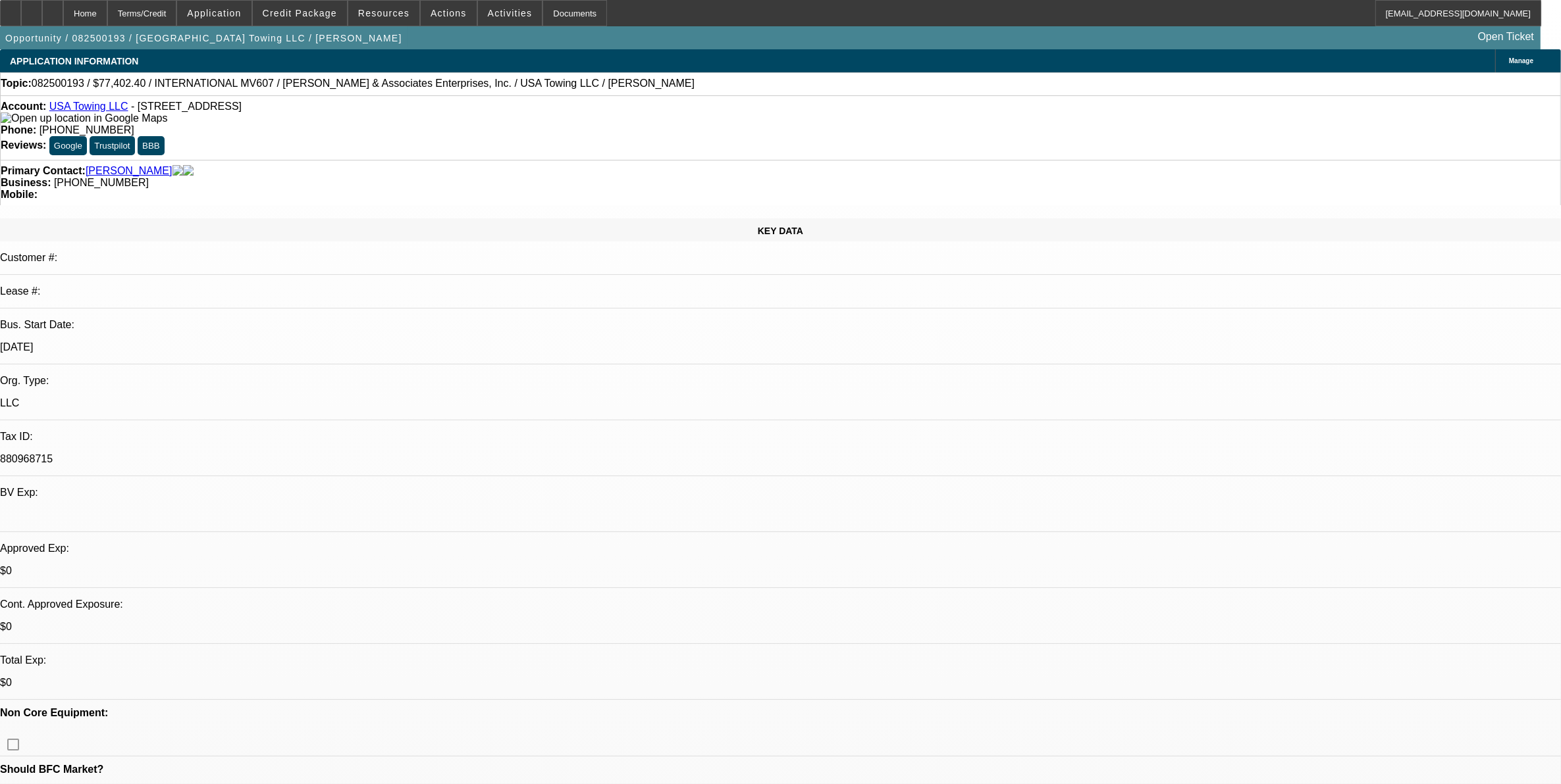
select select "0.1"
select select "0"
select select "2"
select select "0"
select select "6"
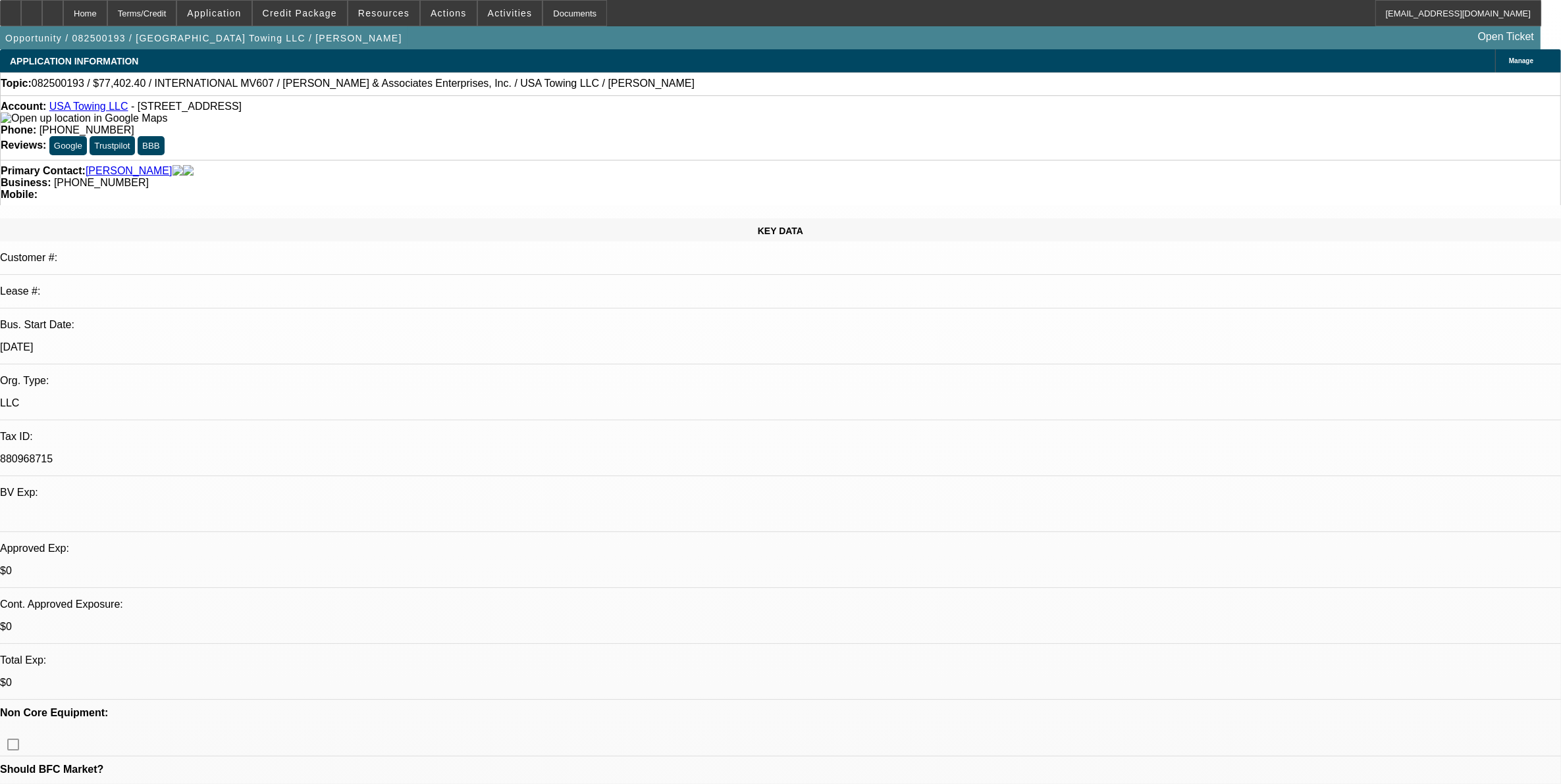
select select "0.1"
select select "0"
select select "2"
select select "0"
select select "6"
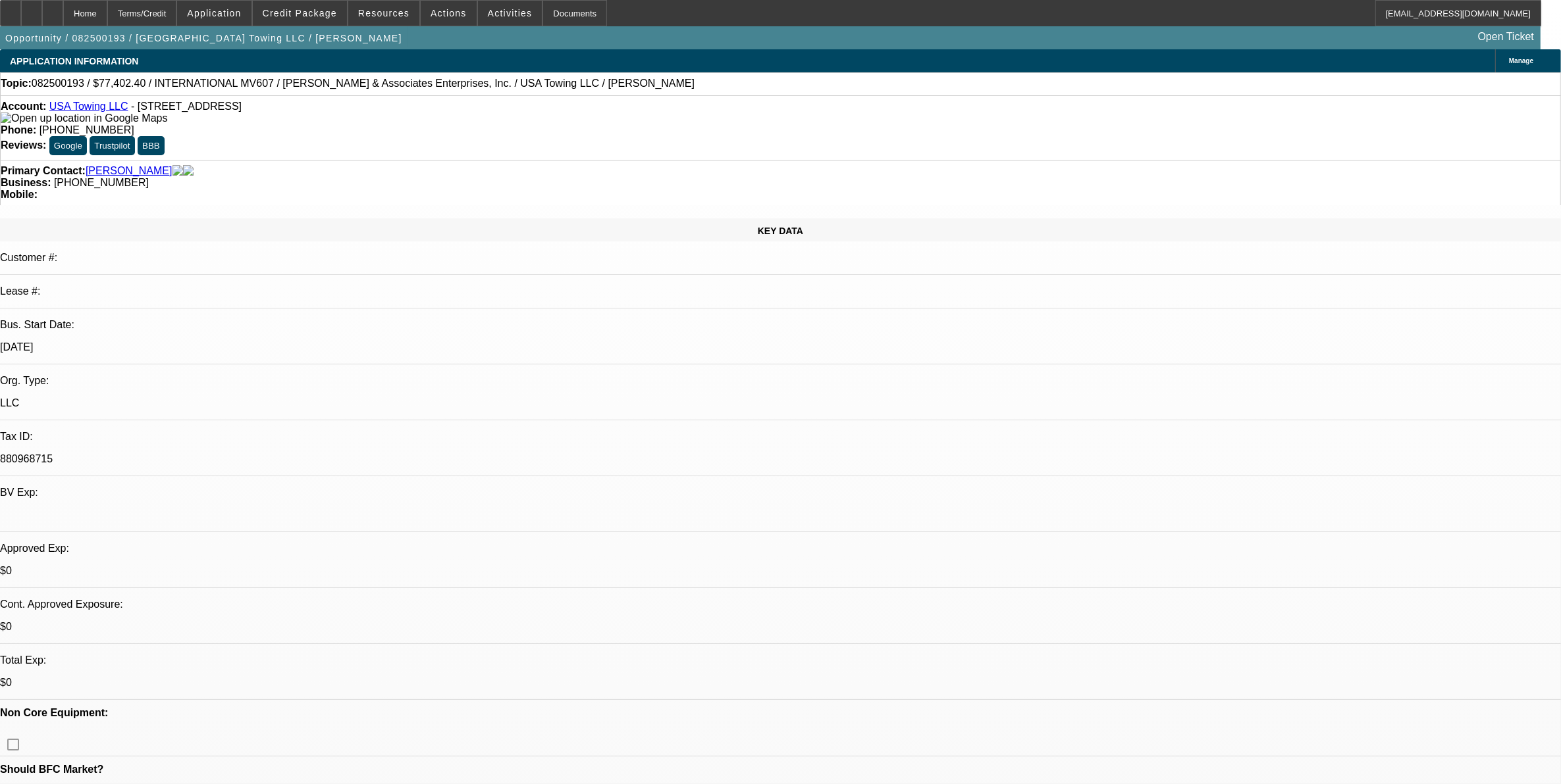
select select "0.1"
select select "2"
select select "0"
select select "6"
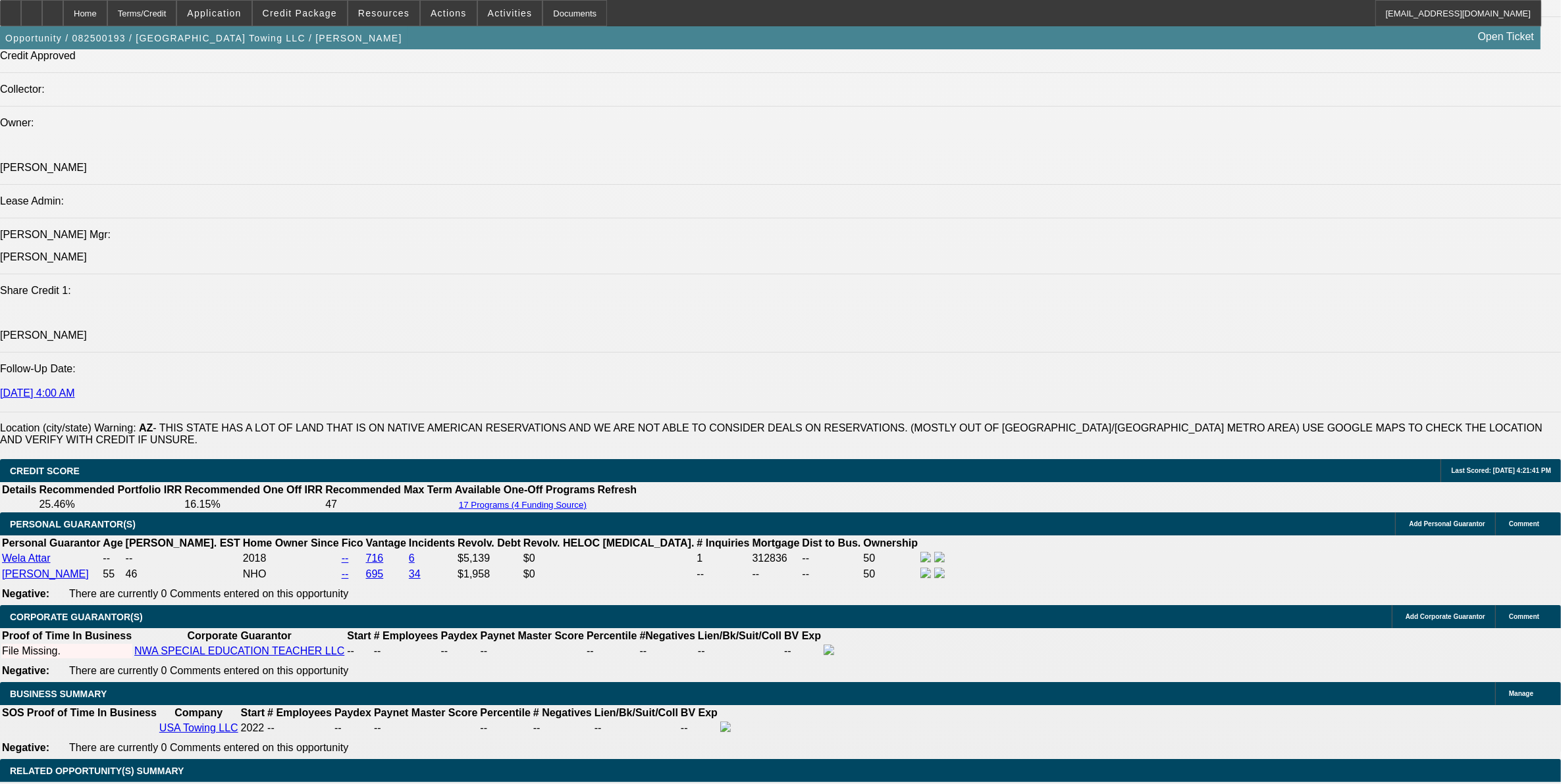
scroll to position [1645, 0]
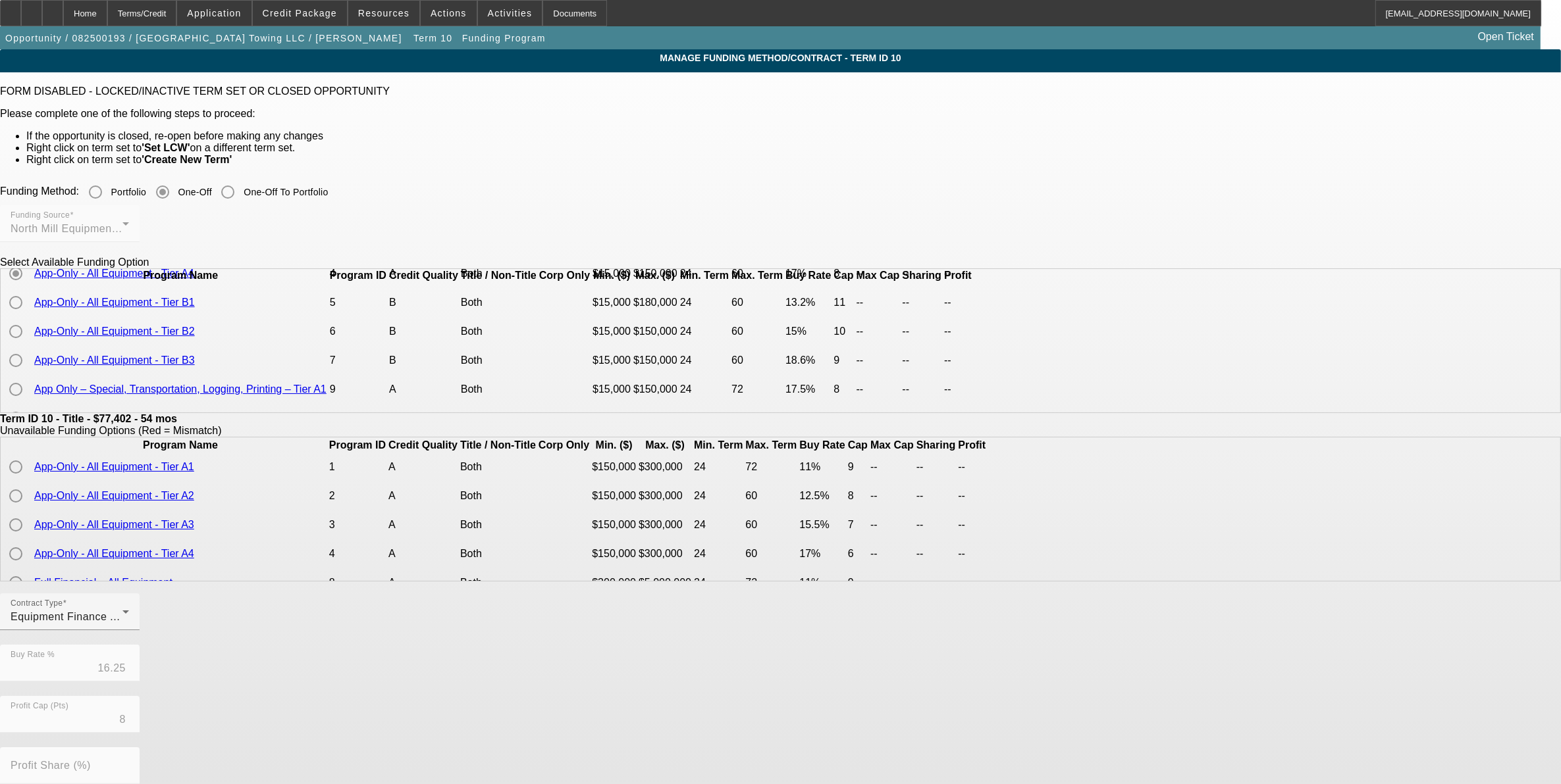
scroll to position [82, 0]
drag, startPoint x: 126, startPoint y: 12, endPoint x: 126, endPoint y: 19, distance: 7.0
click at [108, 11] on div "Home" at bounding box center [85, 13] width 44 height 26
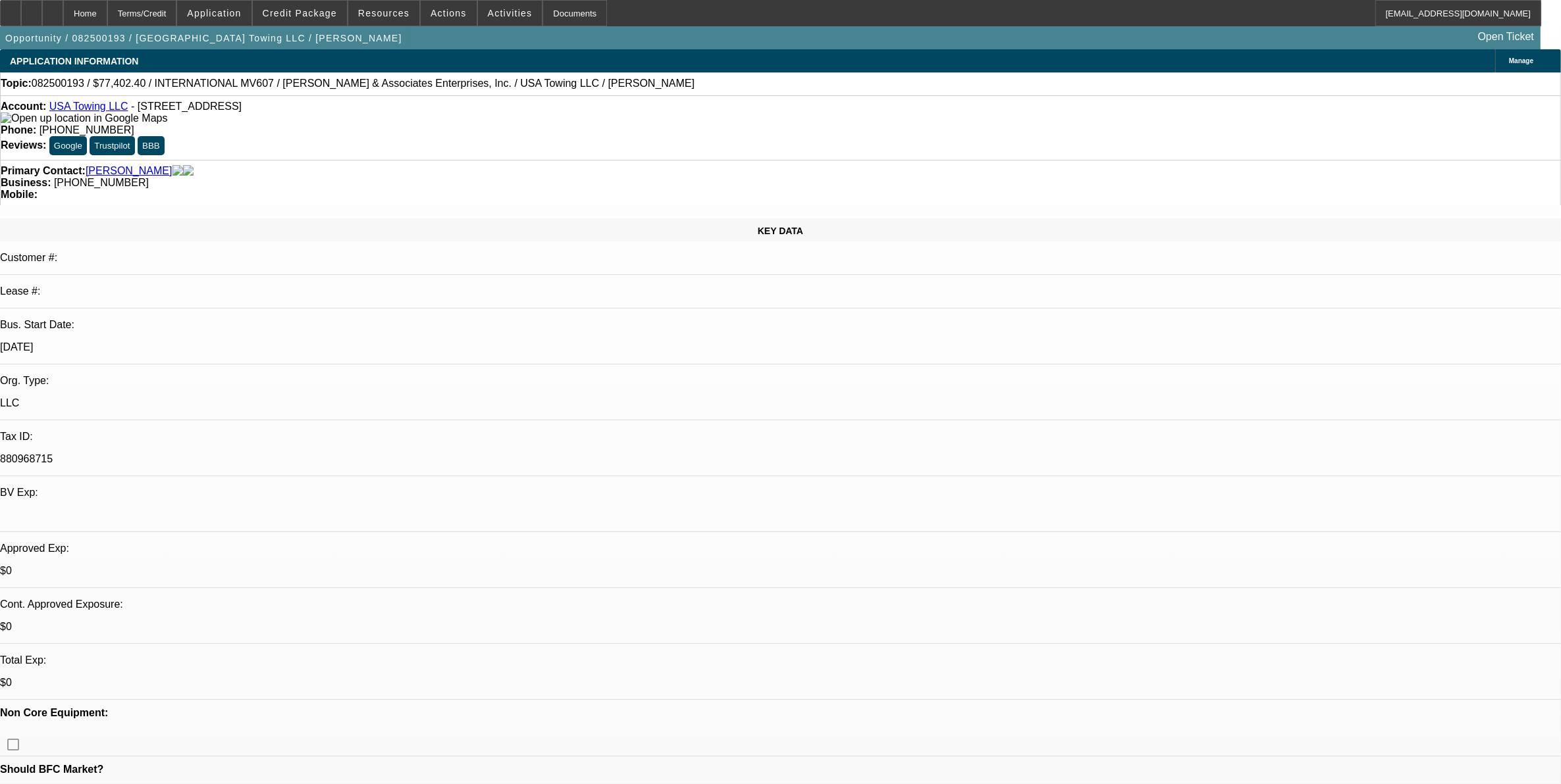
select select "0"
select select "2"
select select "0"
select select "6"
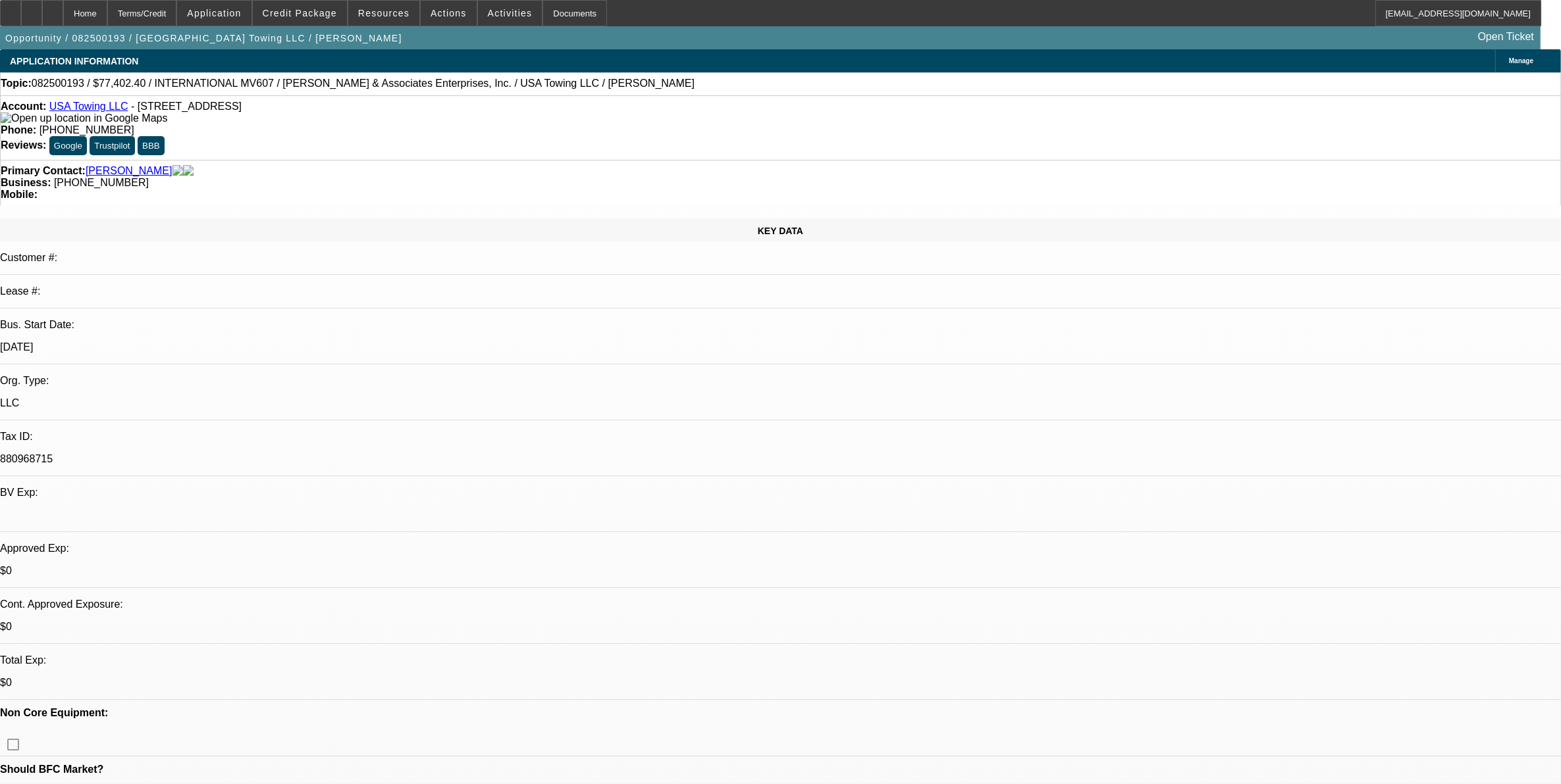
select select "0.1"
select select "0"
select select "2"
select select "0"
select select "6"
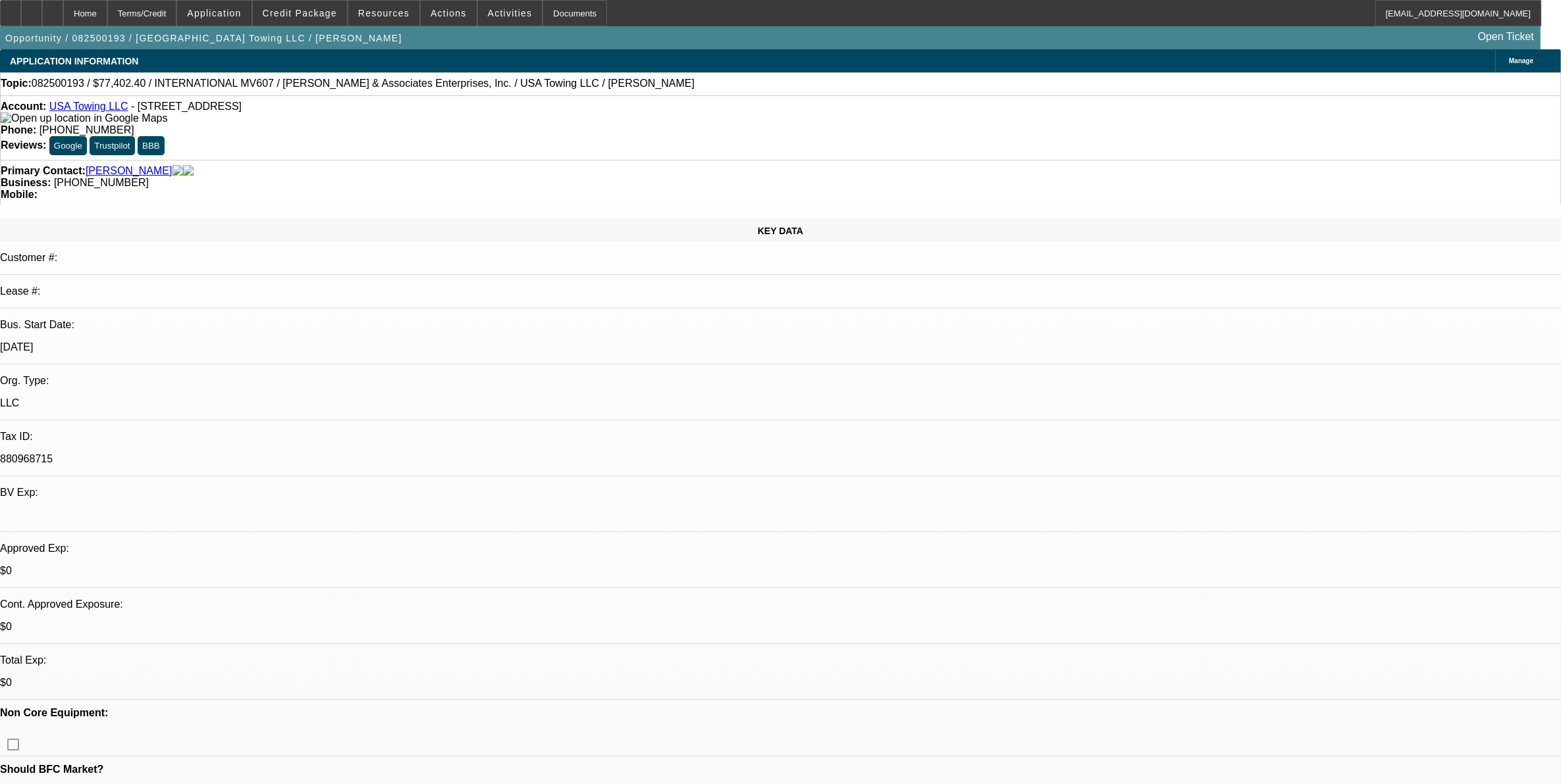
select select "0.1"
select select "0"
select select "2"
select select "0"
select select "6"
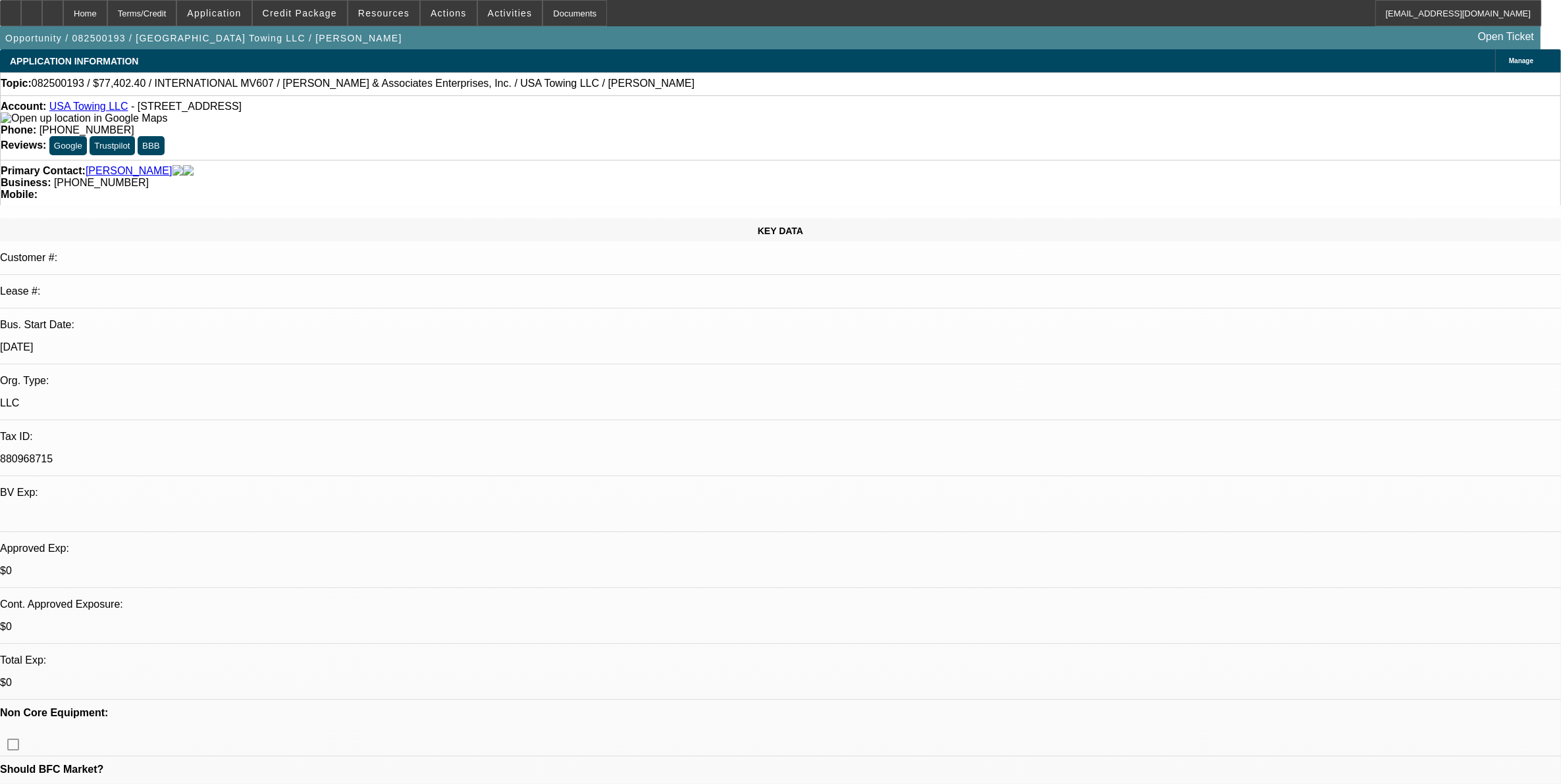
select select "0.1"
select select "2"
select select "0"
select select "6"
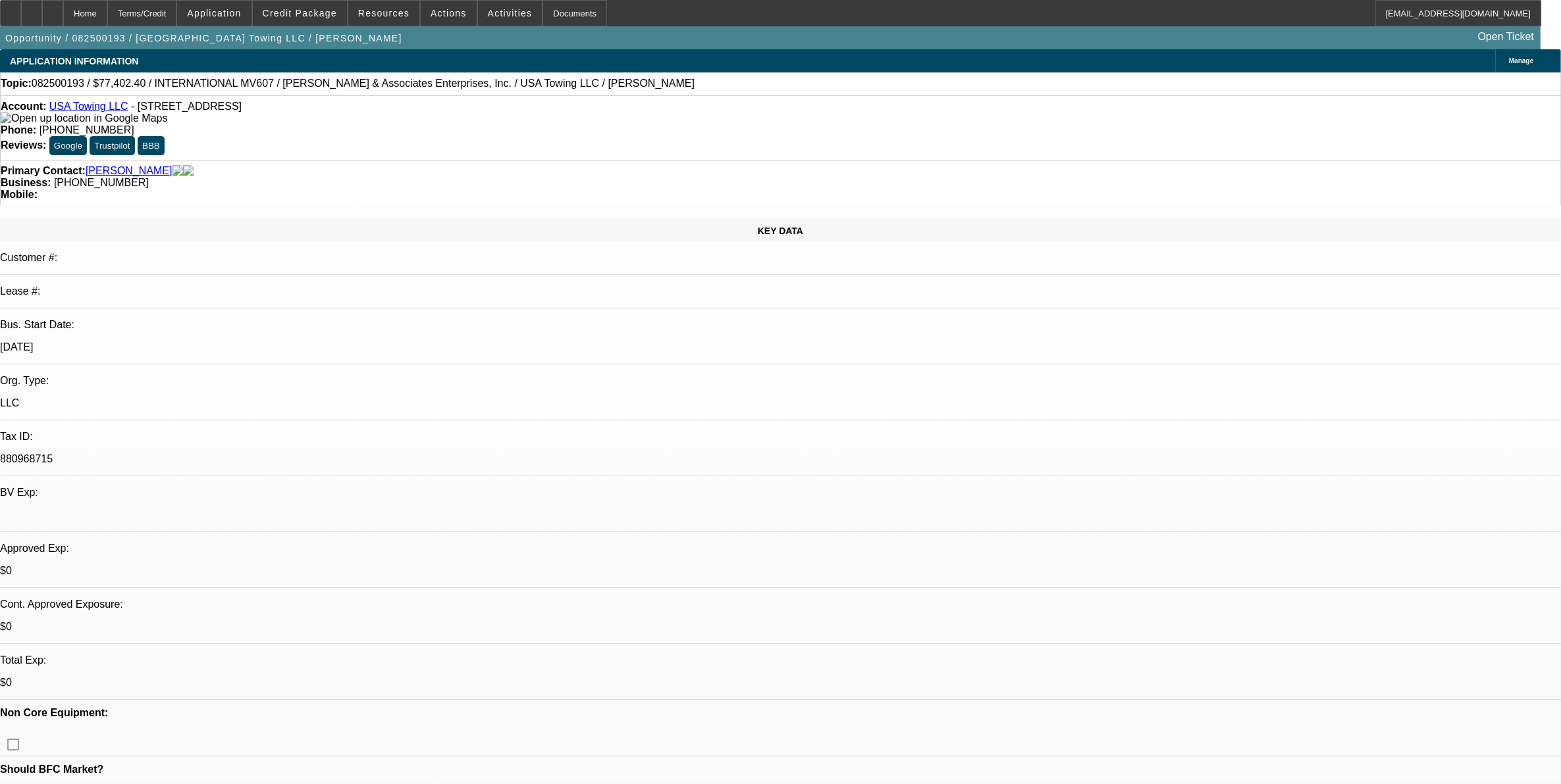
click at [1332, 162] on mat-icon "reply" at bounding box center [1328, 166] width 16 height 16
click at [1243, 198] on mat-icon "reply_all" at bounding box center [1246, 193] width 16 height 16
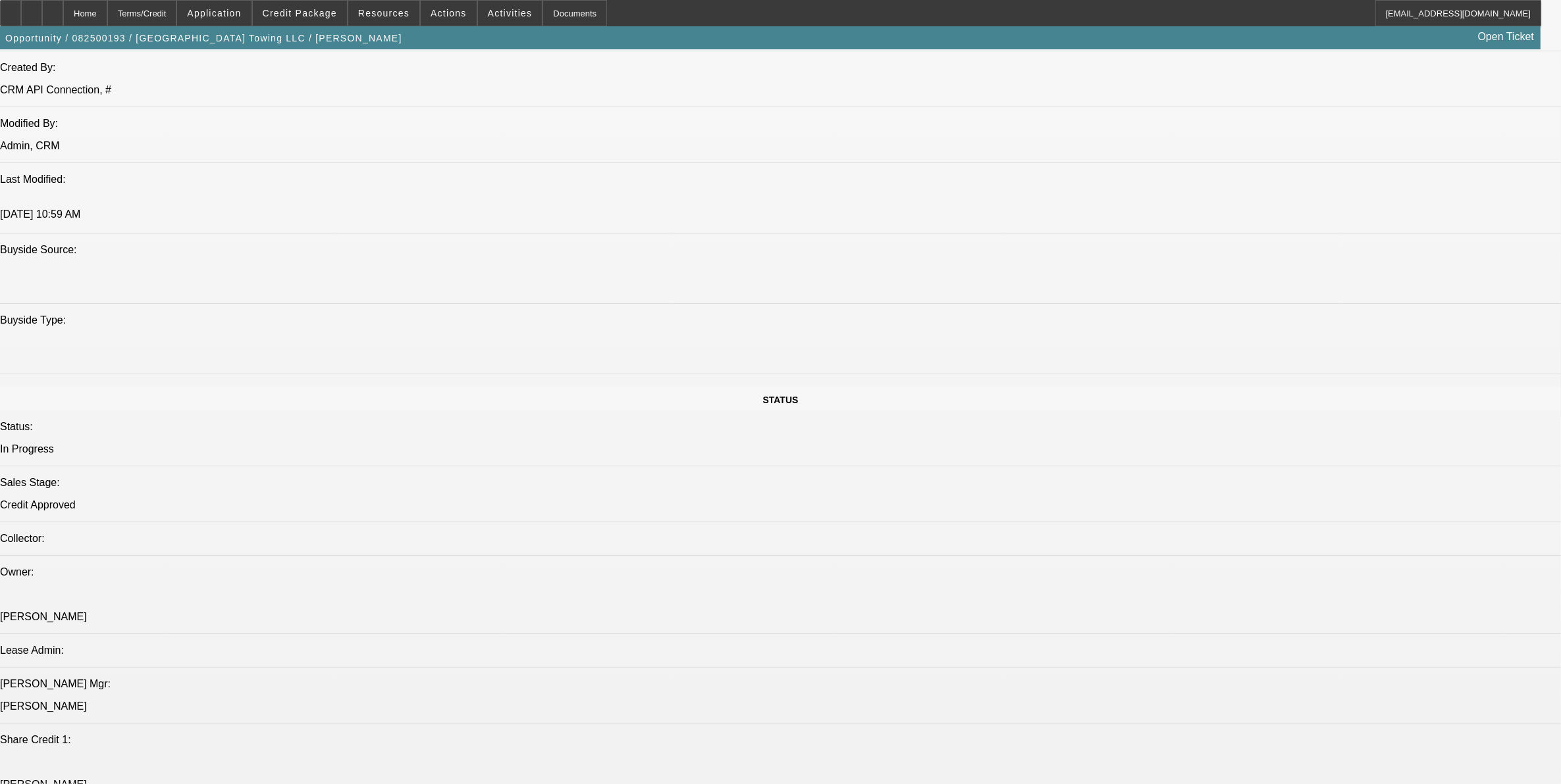
scroll to position [1562, 0]
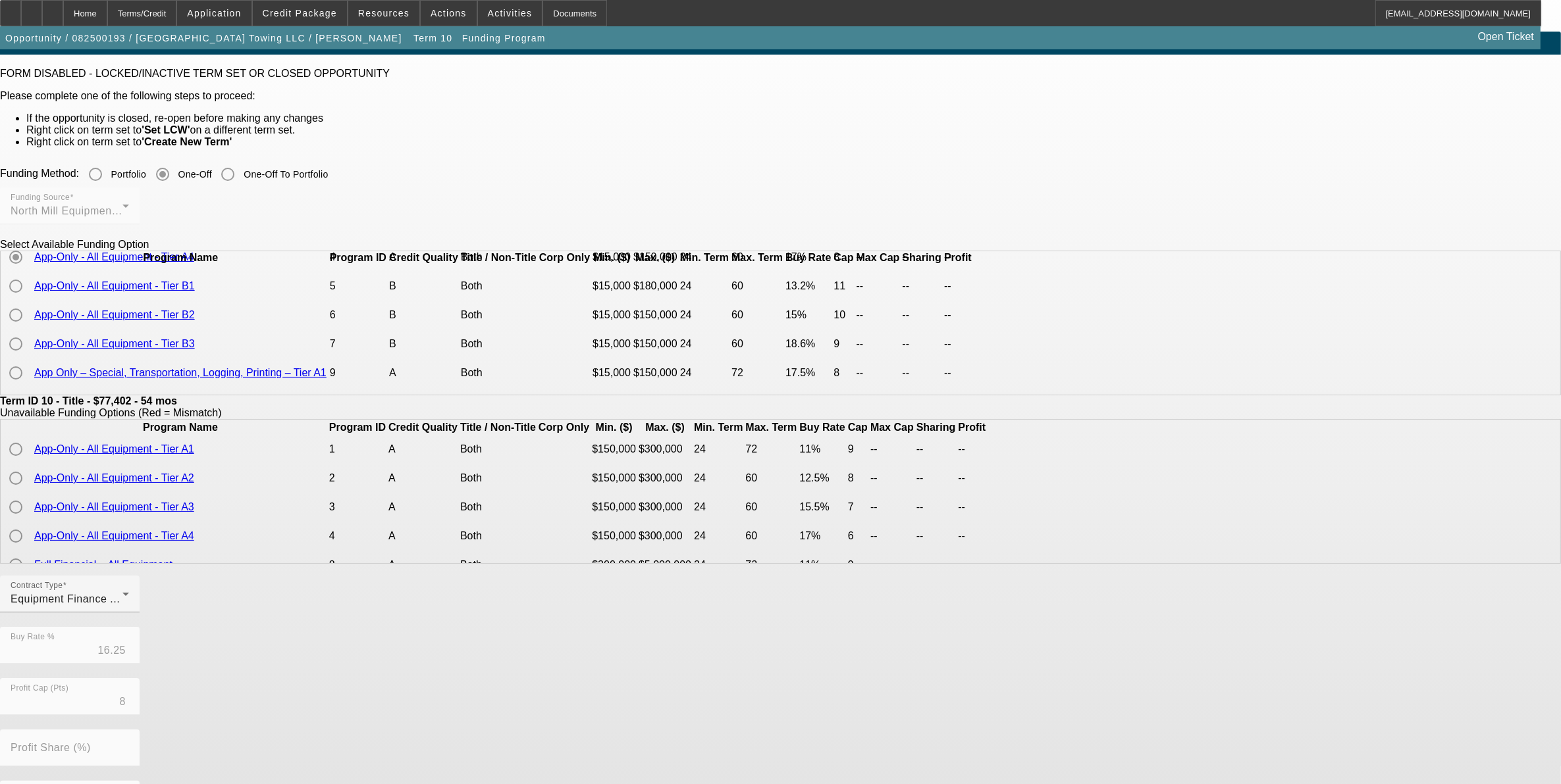
scroll to position [82, 0]
click at [108, 12] on div "Home" at bounding box center [85, 13] width 44 height 26
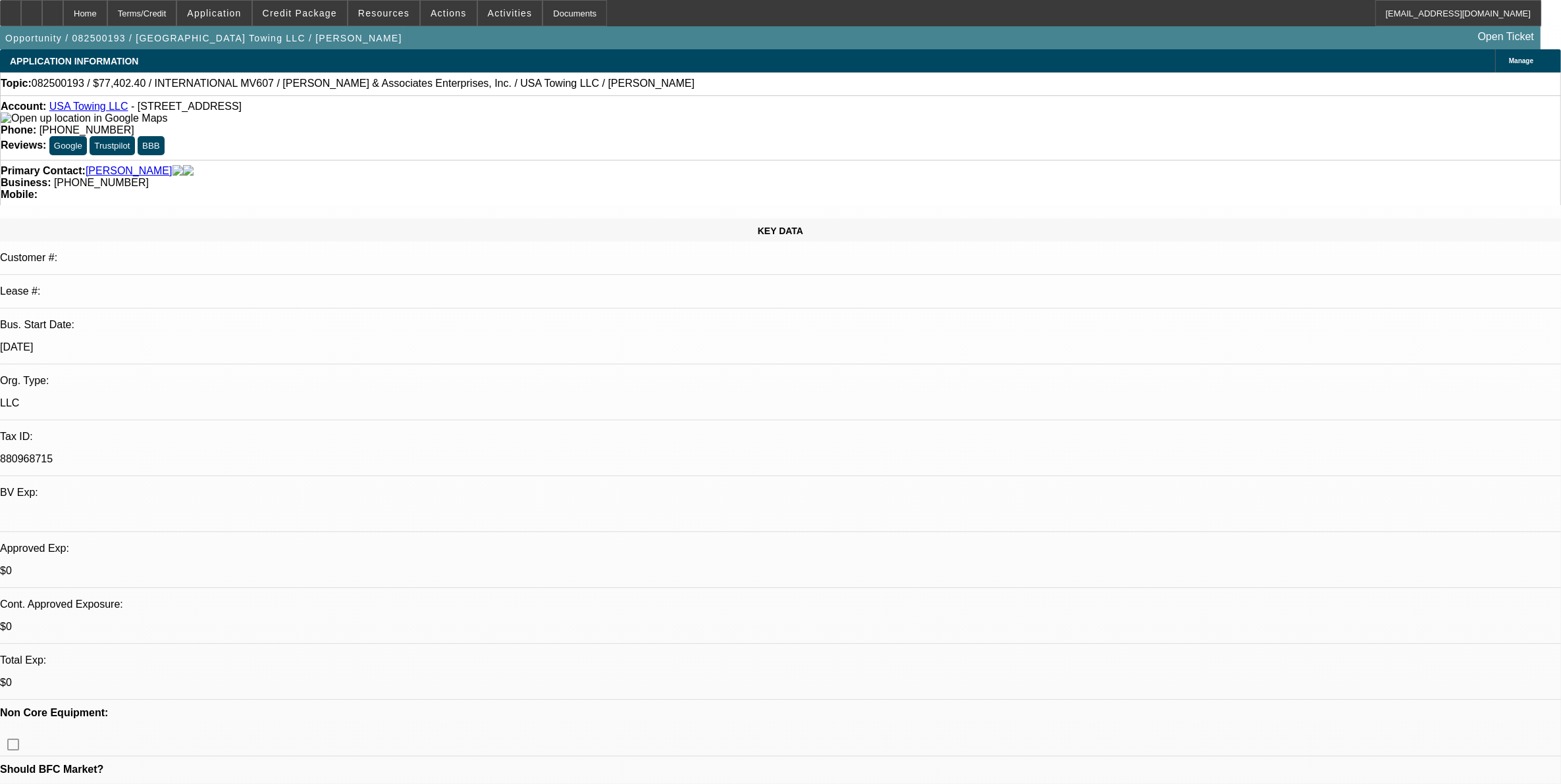
select select "0"
select select "2"
select select "0"
select select "6"
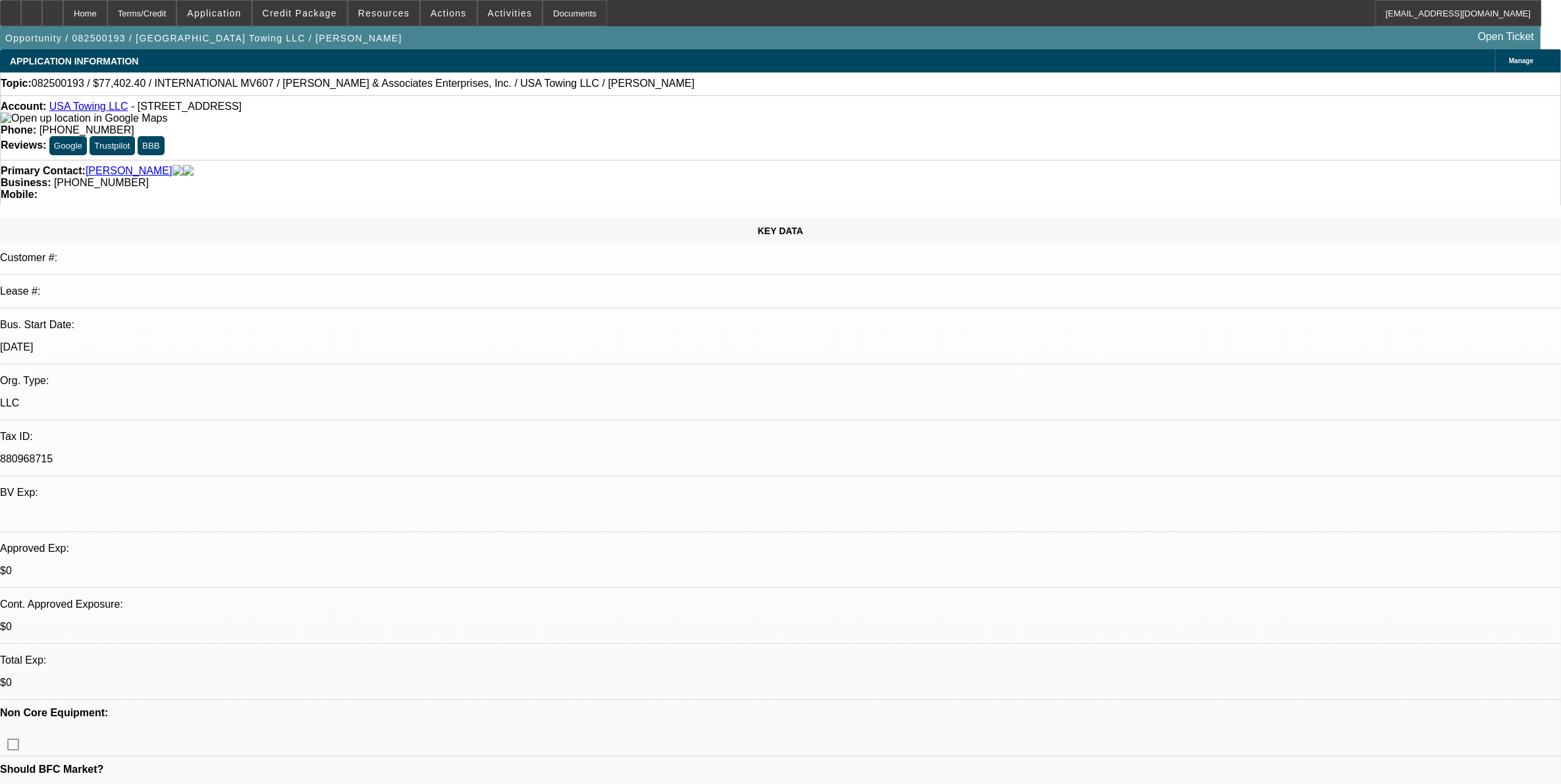
select select "0.1"
select select "0"
select select "2"
select select "0"
select select "6"
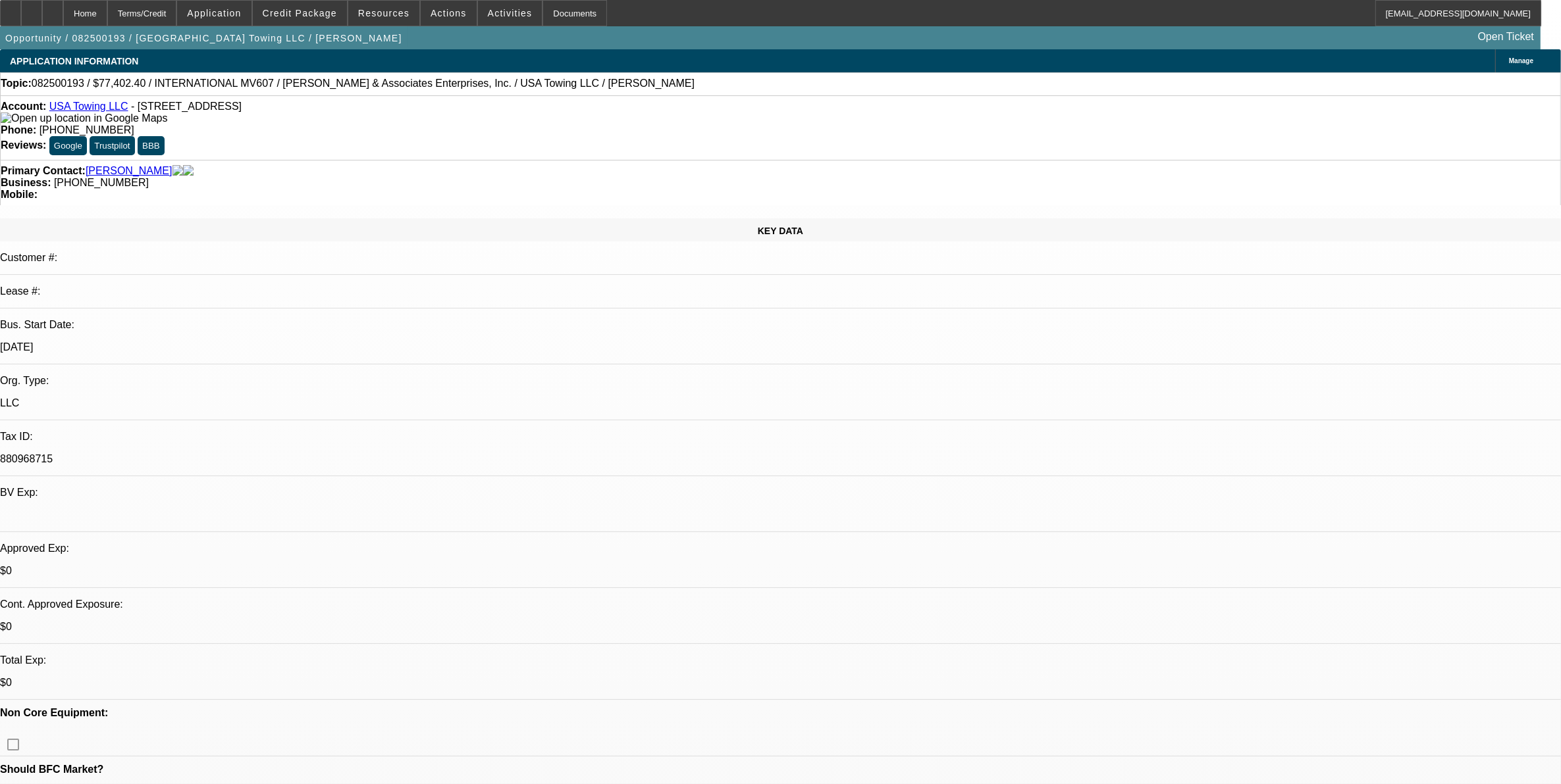
select select "0.1"
select select "0"
select select "2"
select select "0"
select select "6"
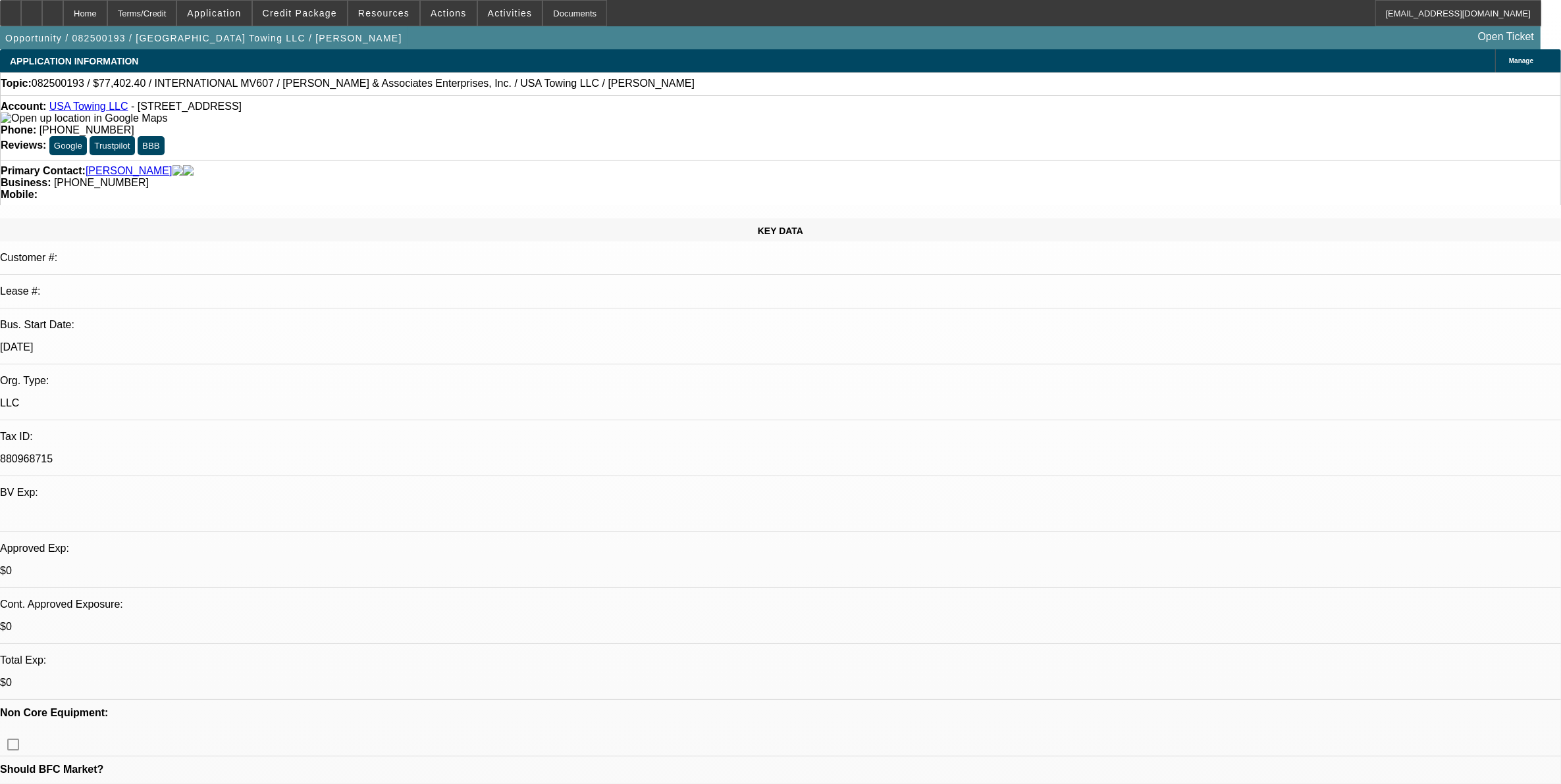
select select "0.1"
select select "2"
select select "0"
select select "6"
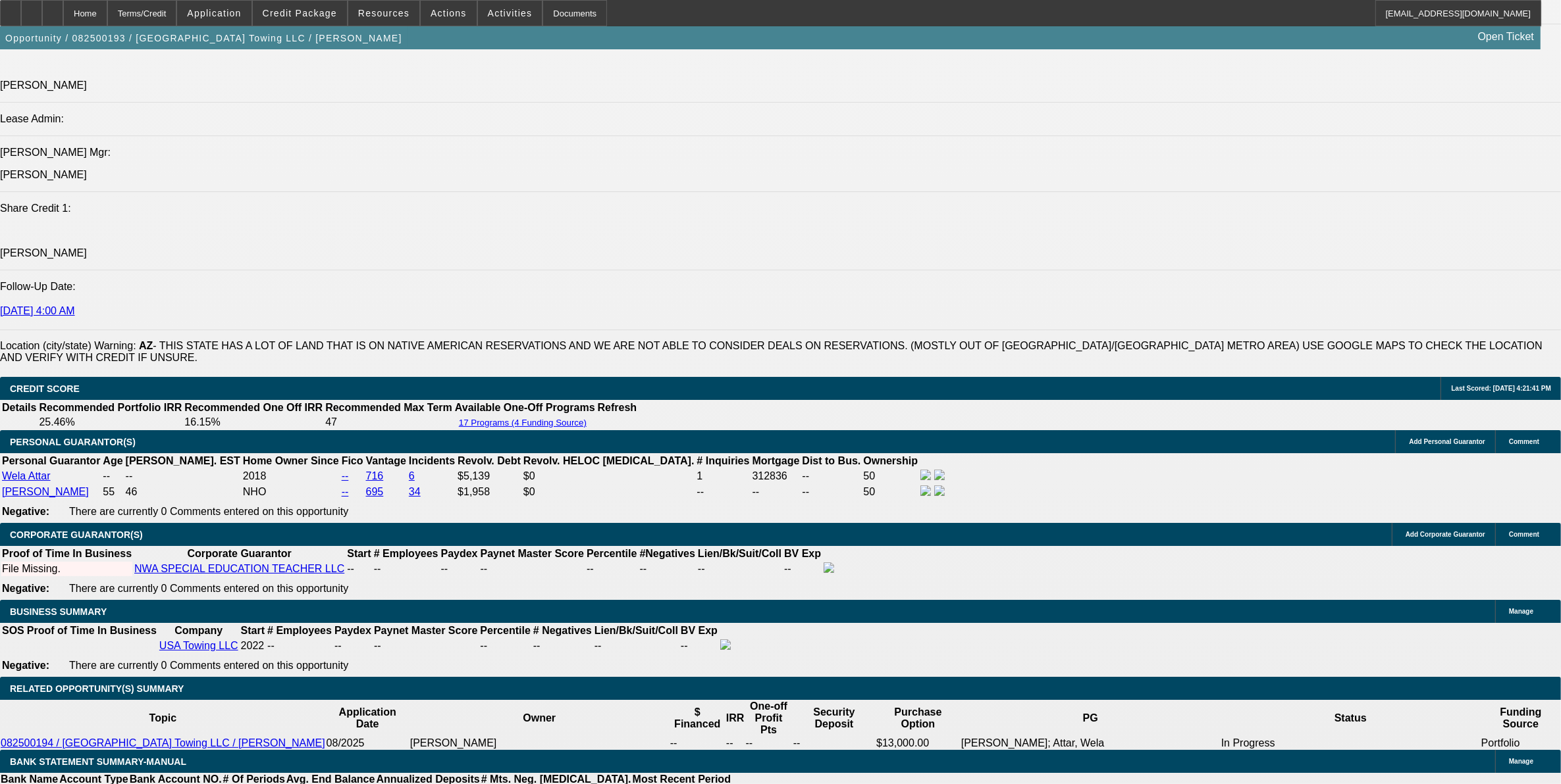
scroll to position [1645, 0]
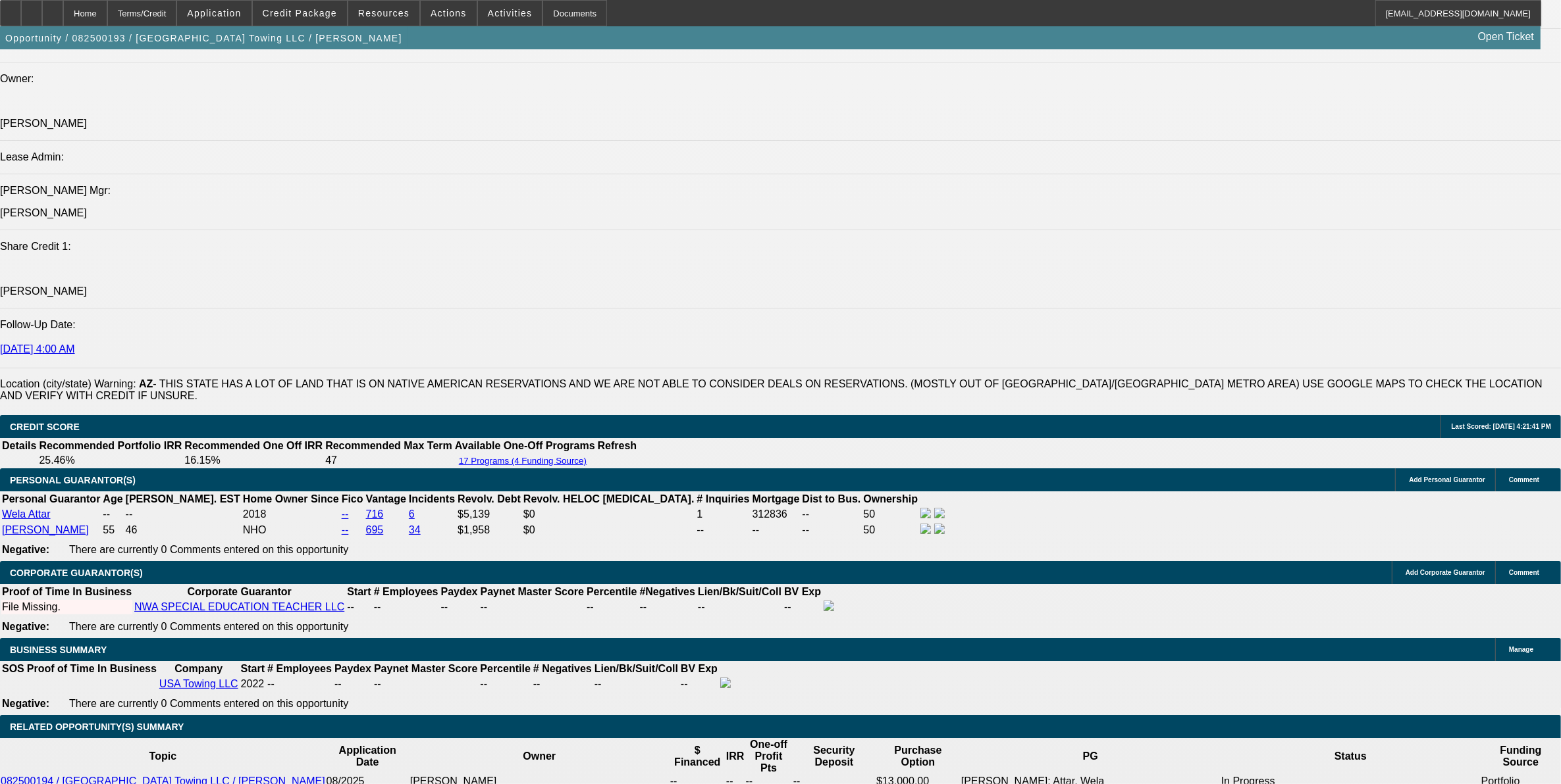
select select "0.1"
select select "2"
select select "0"
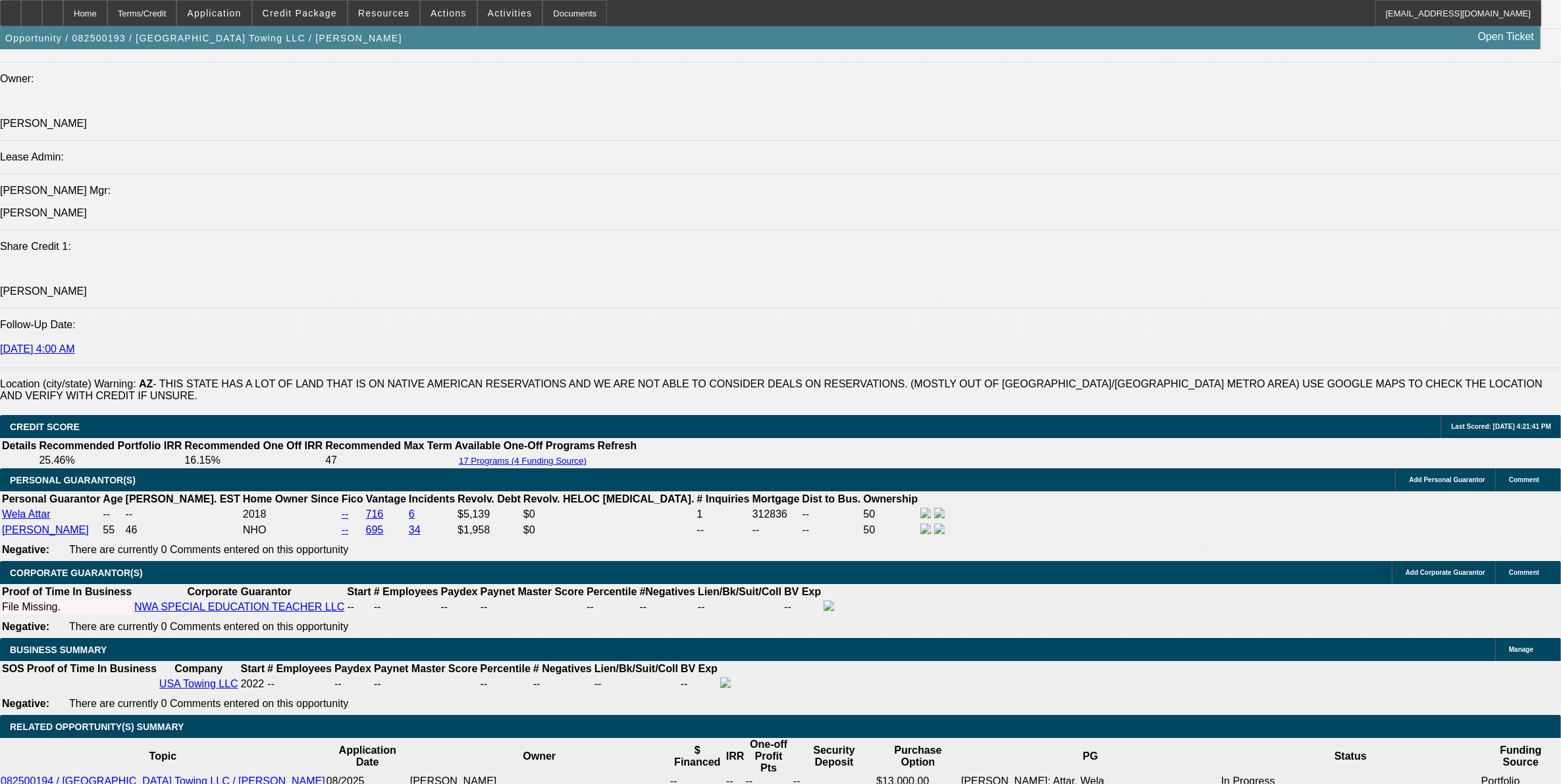
select select "6"
select select "0.15"
select select "0"
select select "3"
select select "0.1"
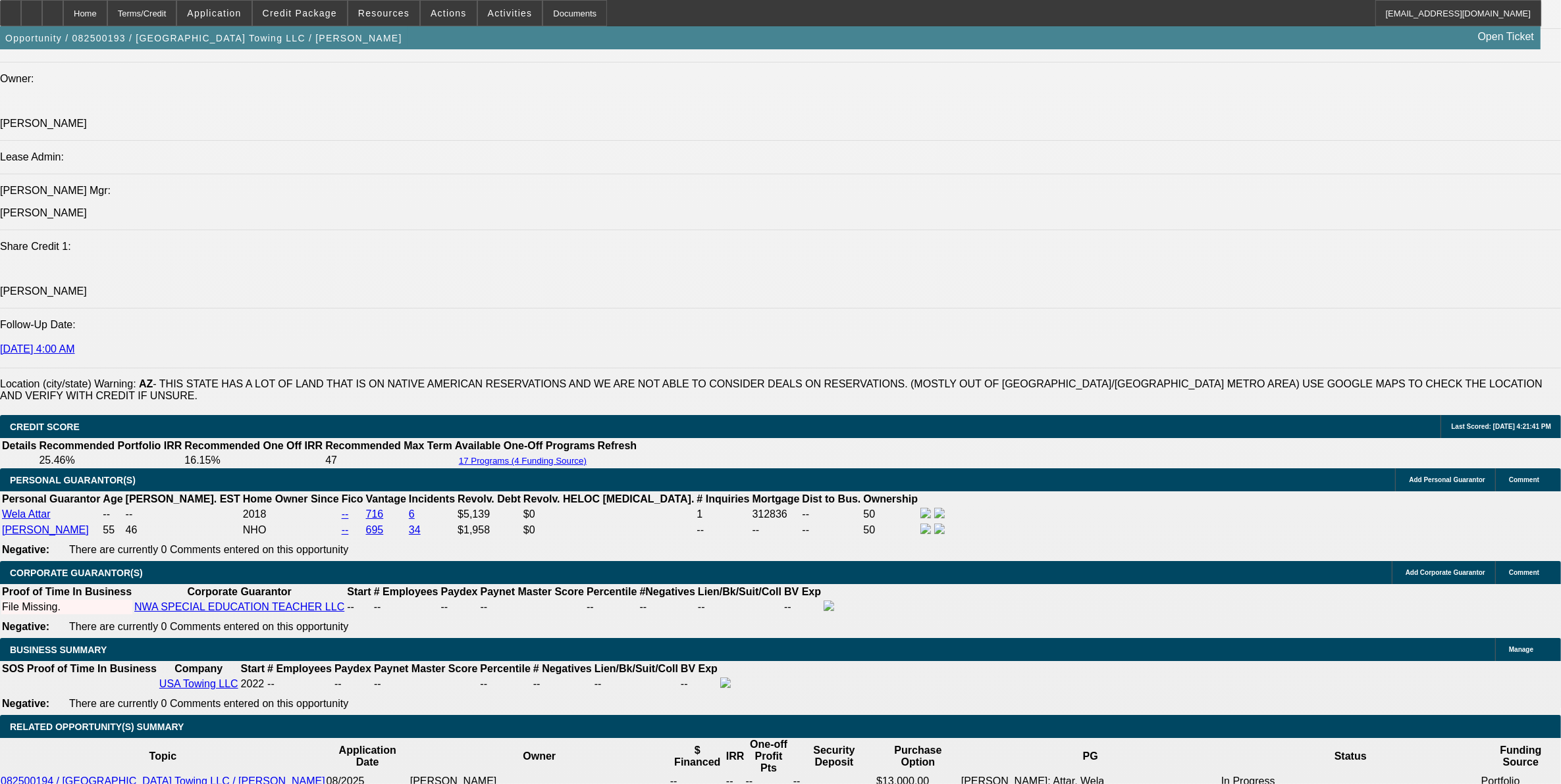
select select "4"
select select "0.15"
select select "0"
select select "3"
select select "0.1"
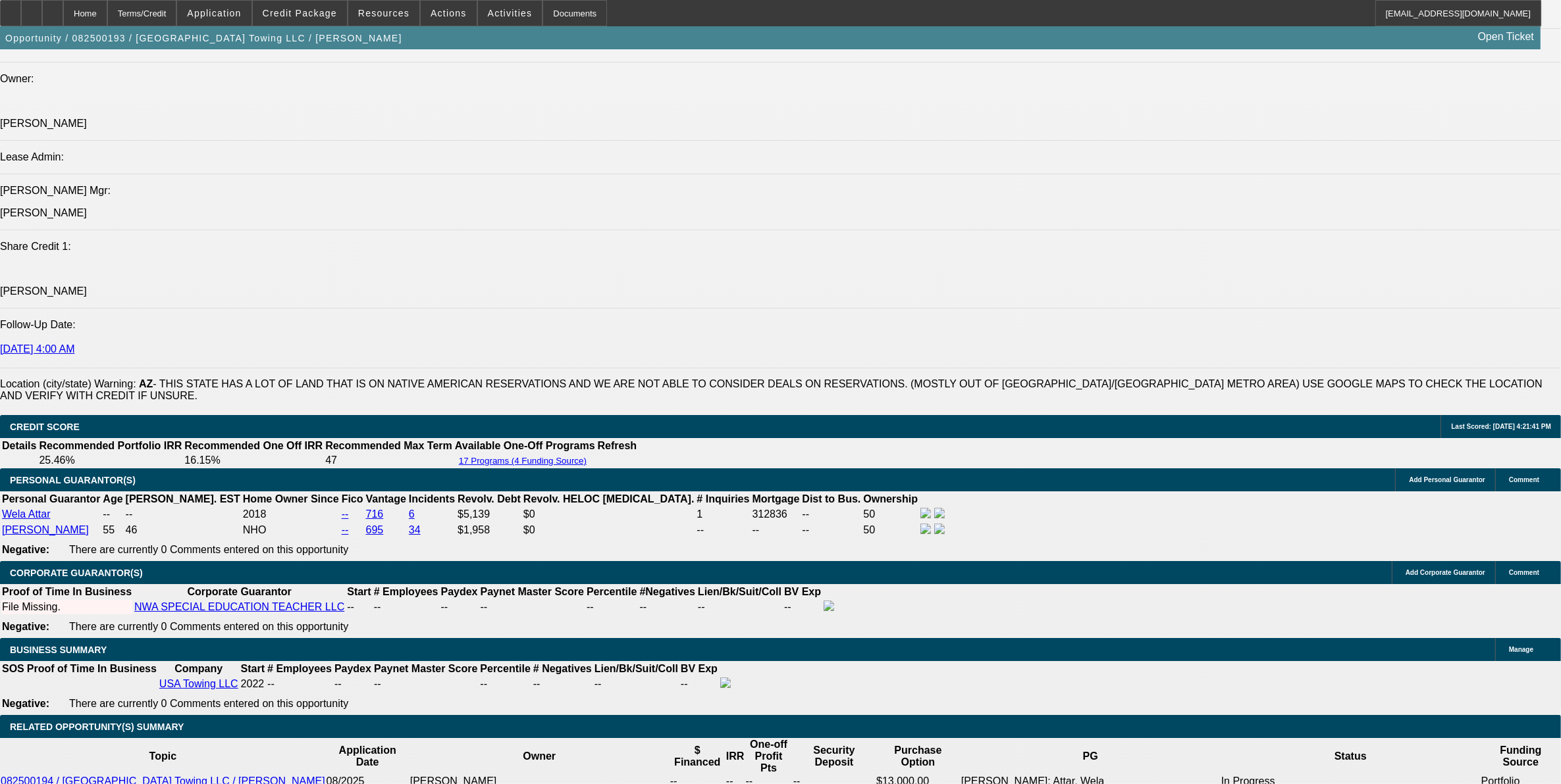
select select "4"
select select "0"
select select "2"
select select "0.1"
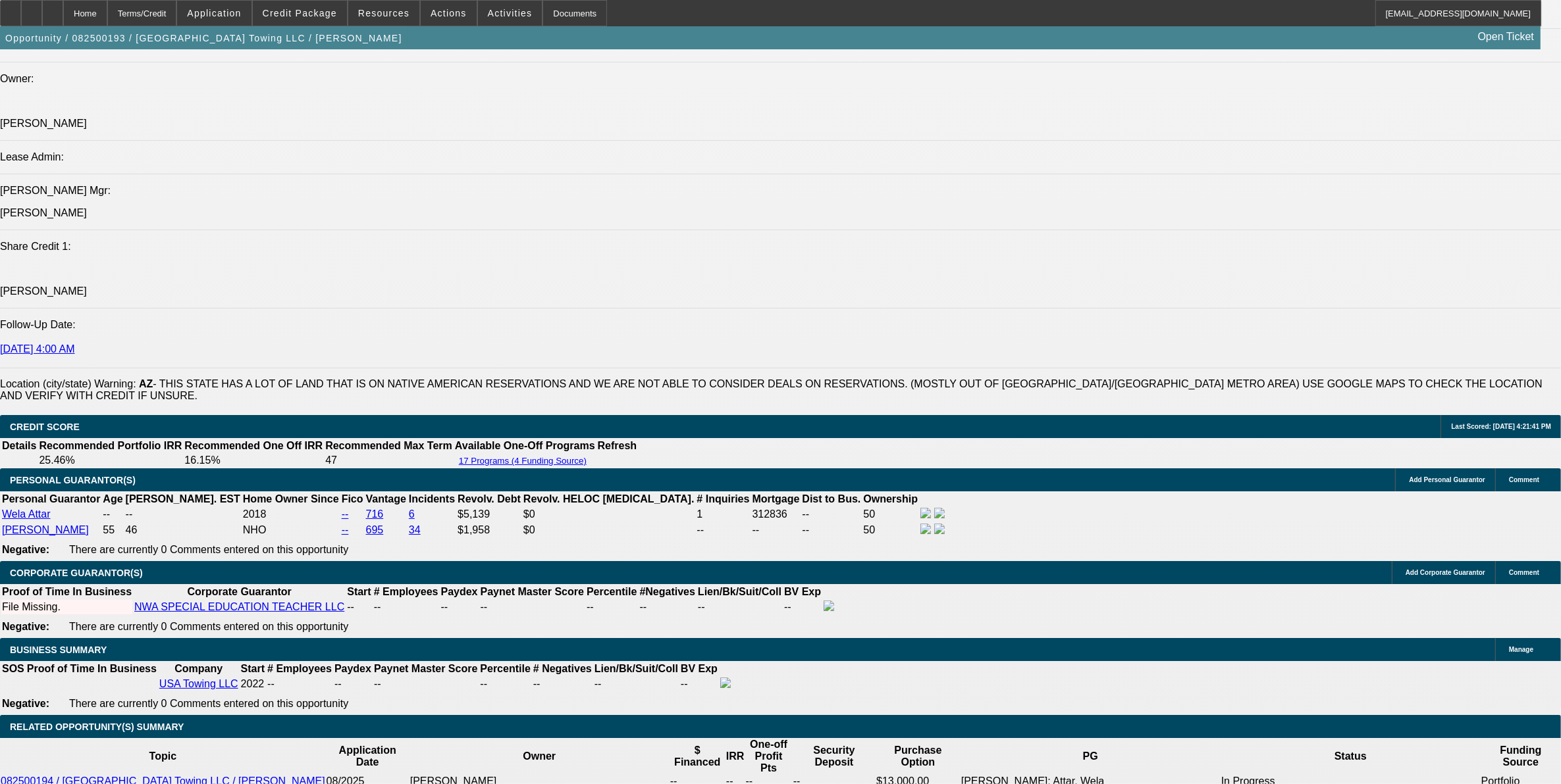
select select "4"
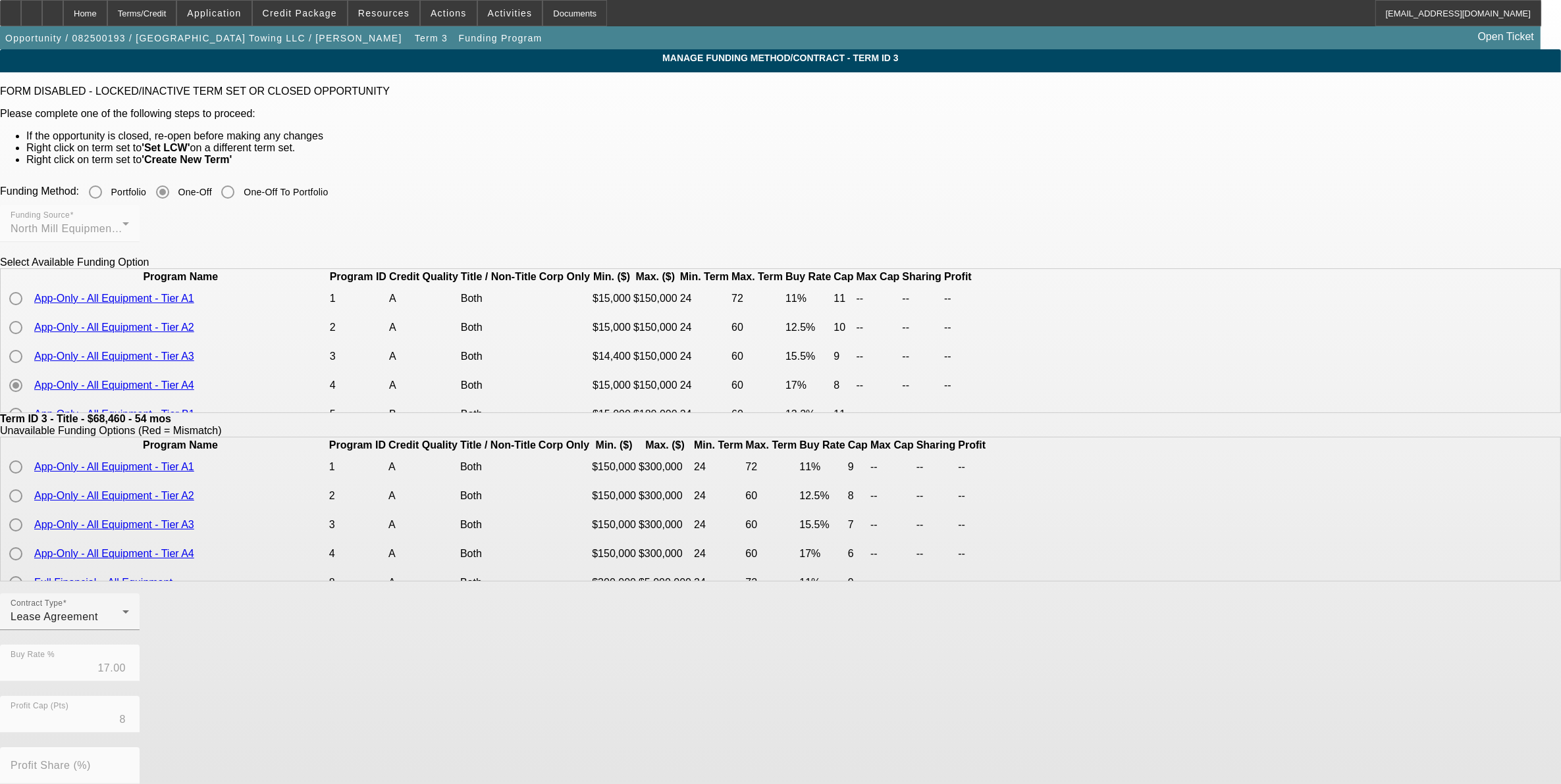
scroll to position [82, 0]
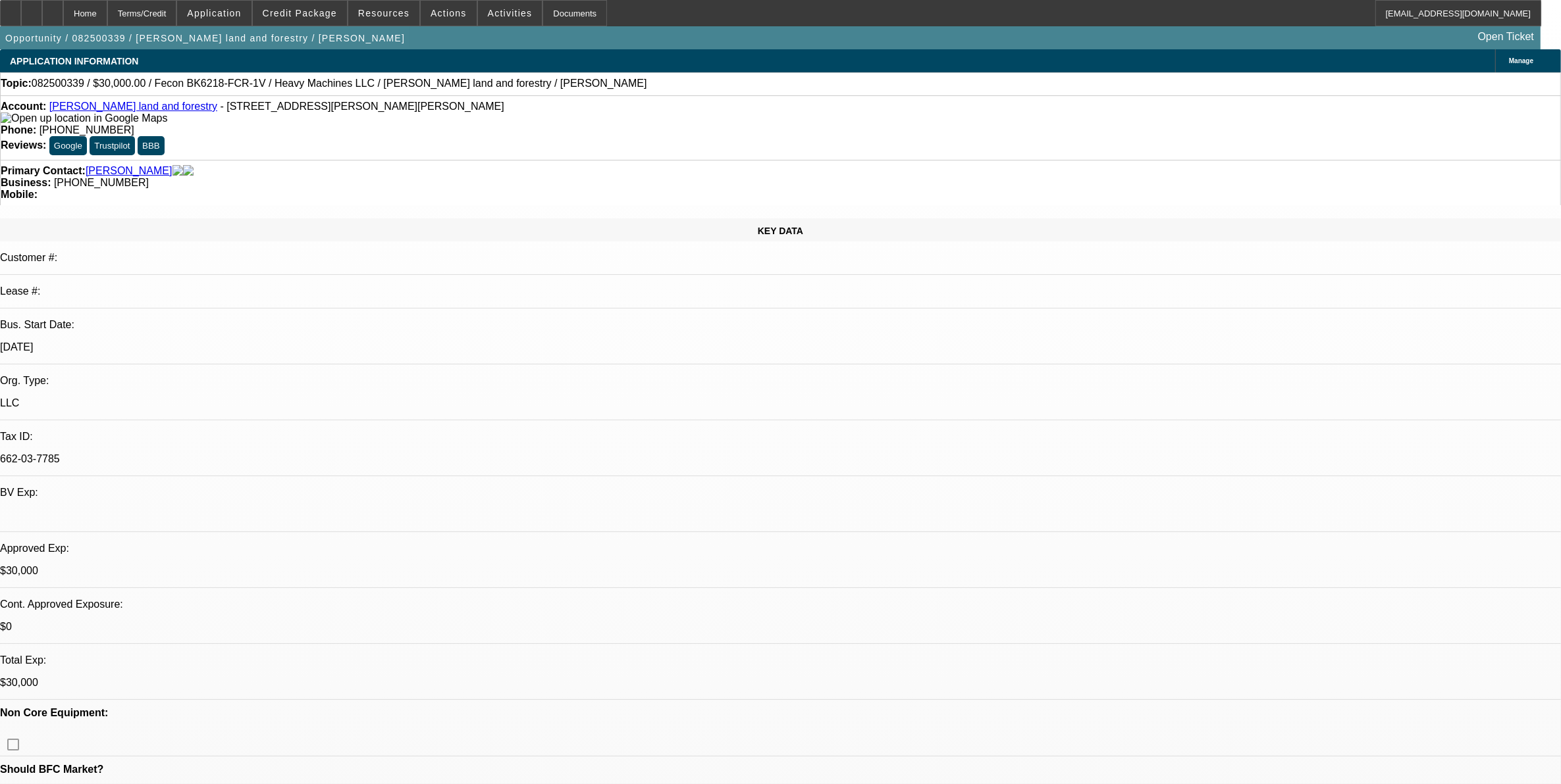
select select "0"
select select "2"
select select "0"
select select "0.2"
select select "2"
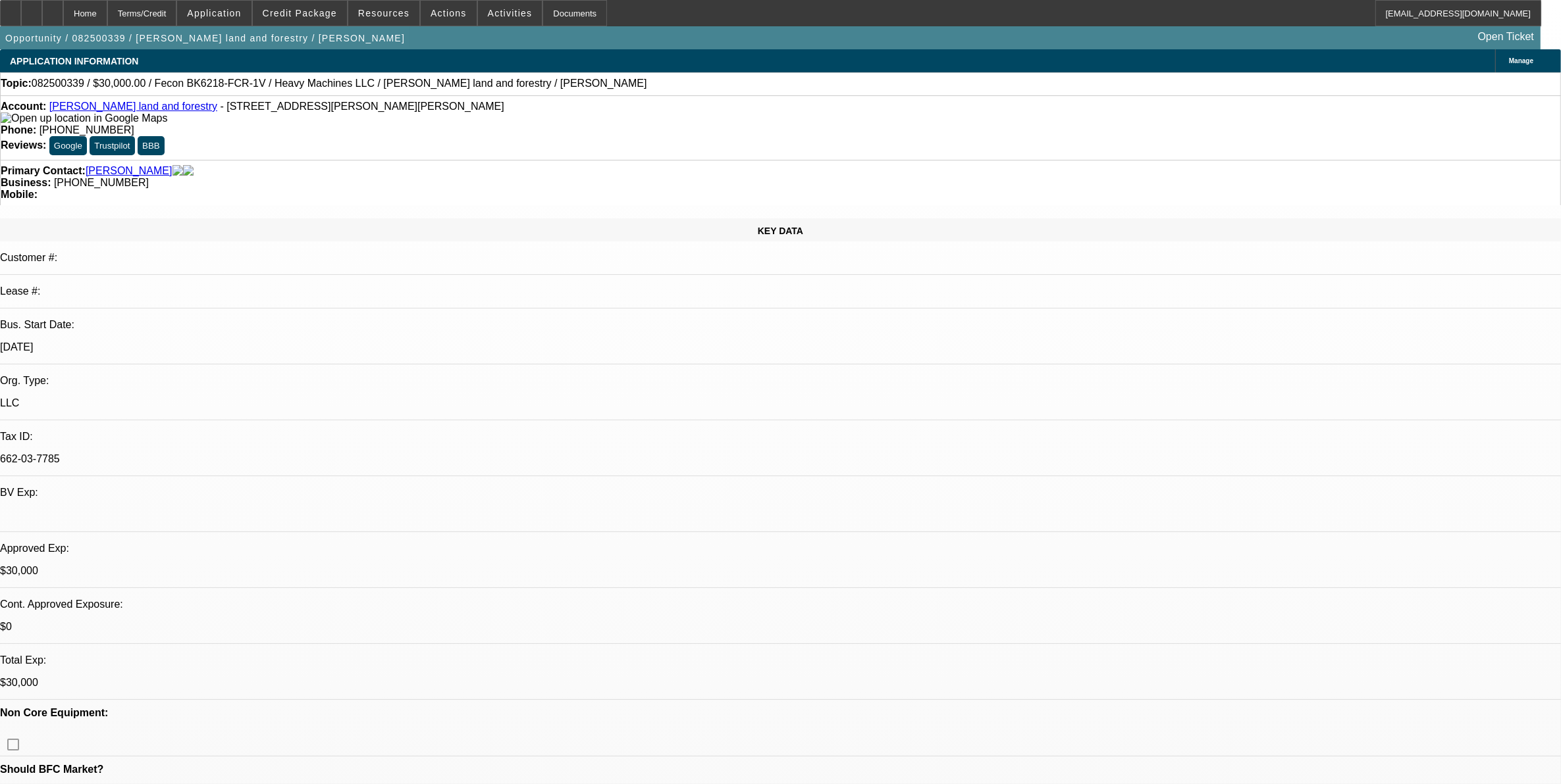
select select "0"
select select "0.2"
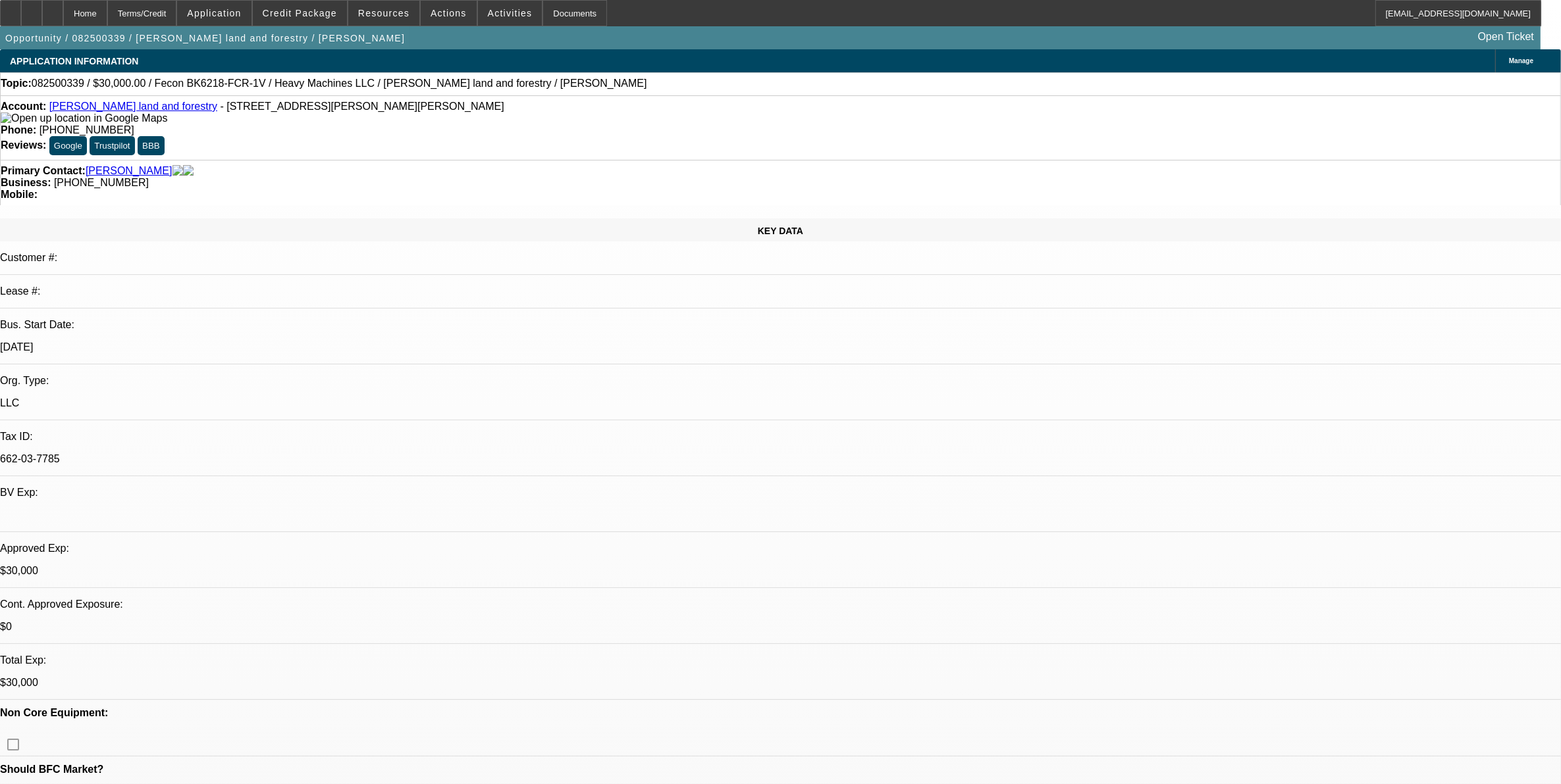
select select "2"
select select "0"
select select "1"
select select "2"
select select "6"
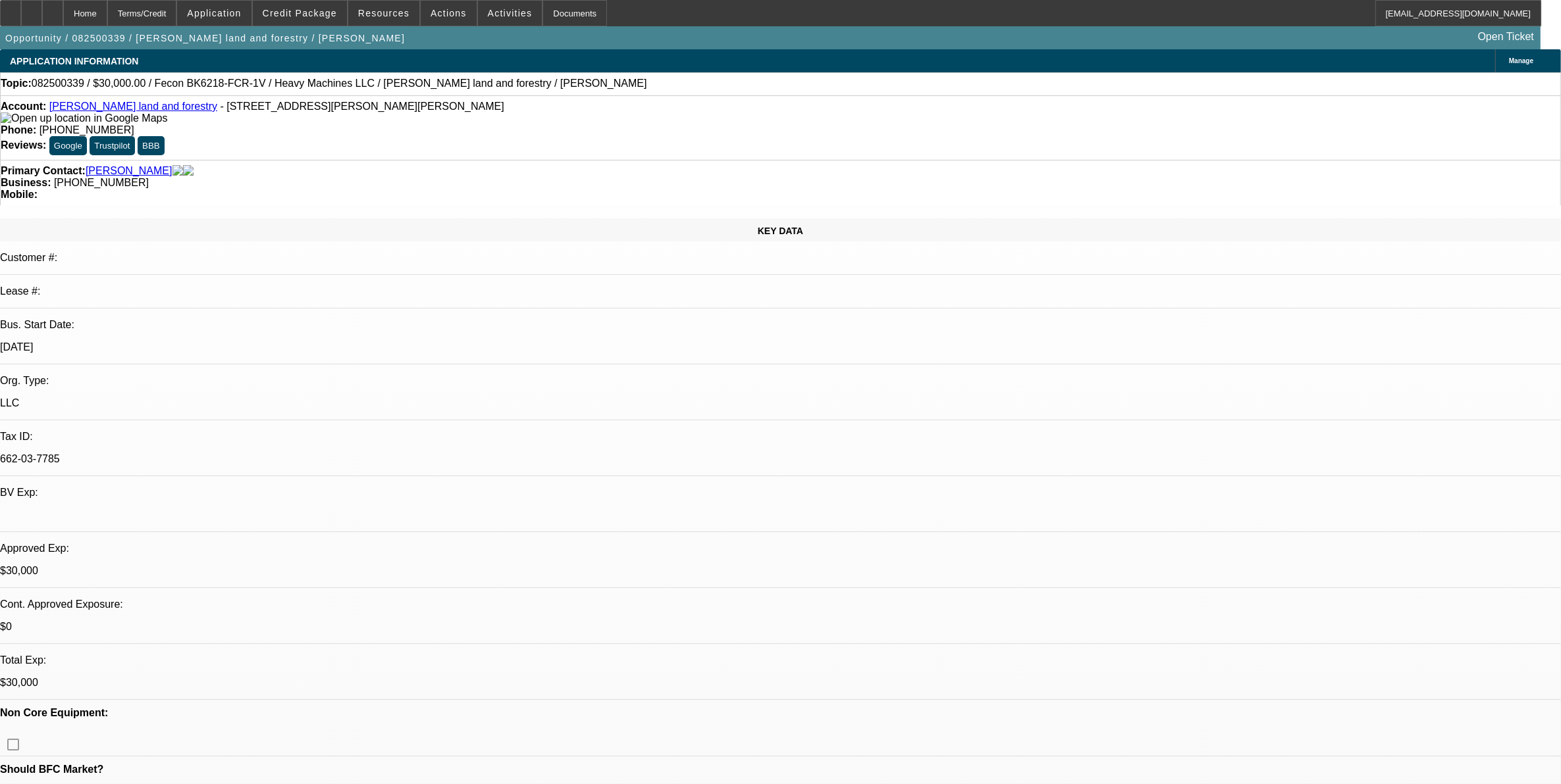
select select "1"
select select "2"
select select "6"
select select "1"
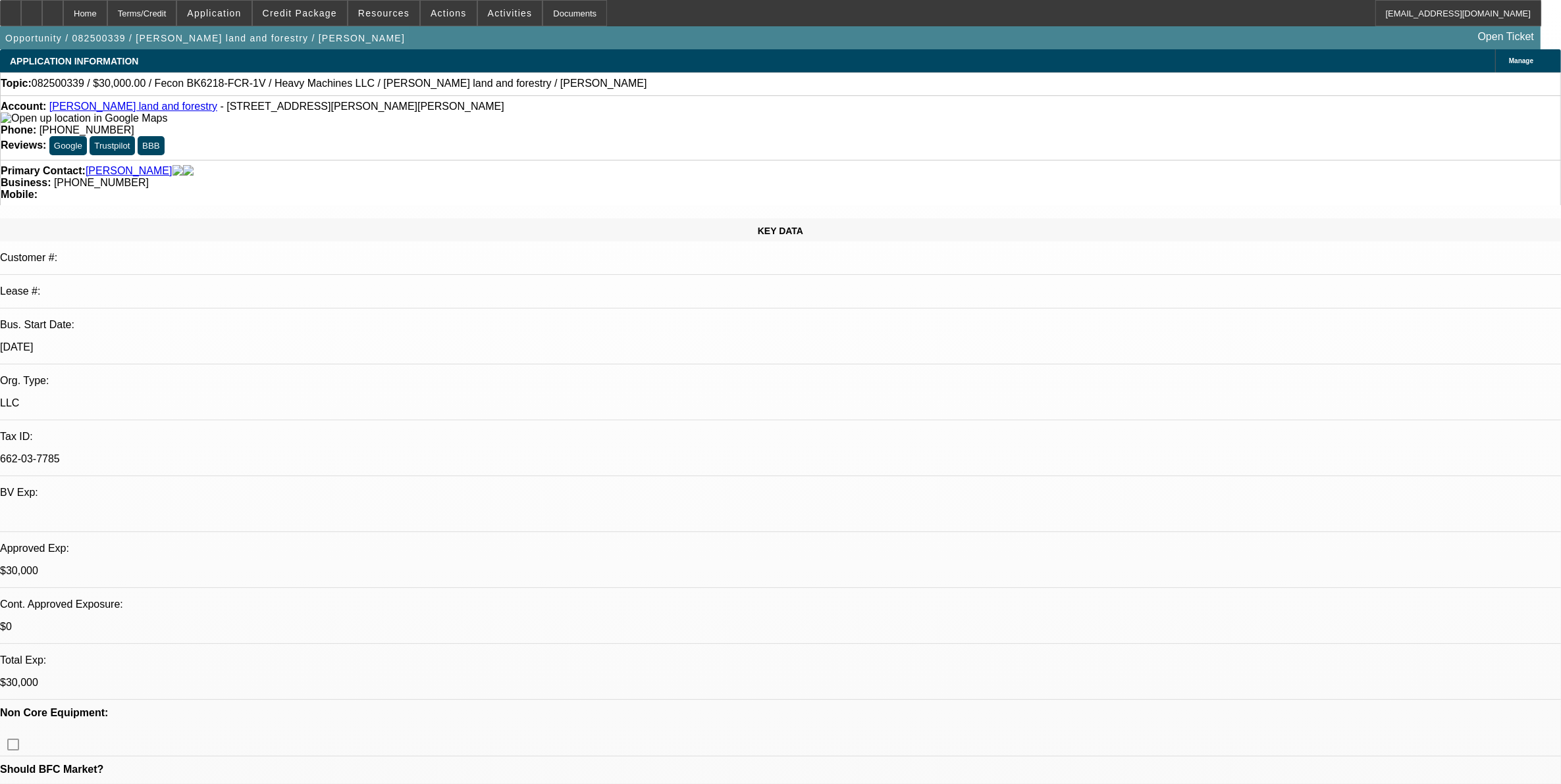
select select "19"
select select "1"
select select "2"
select select "6"
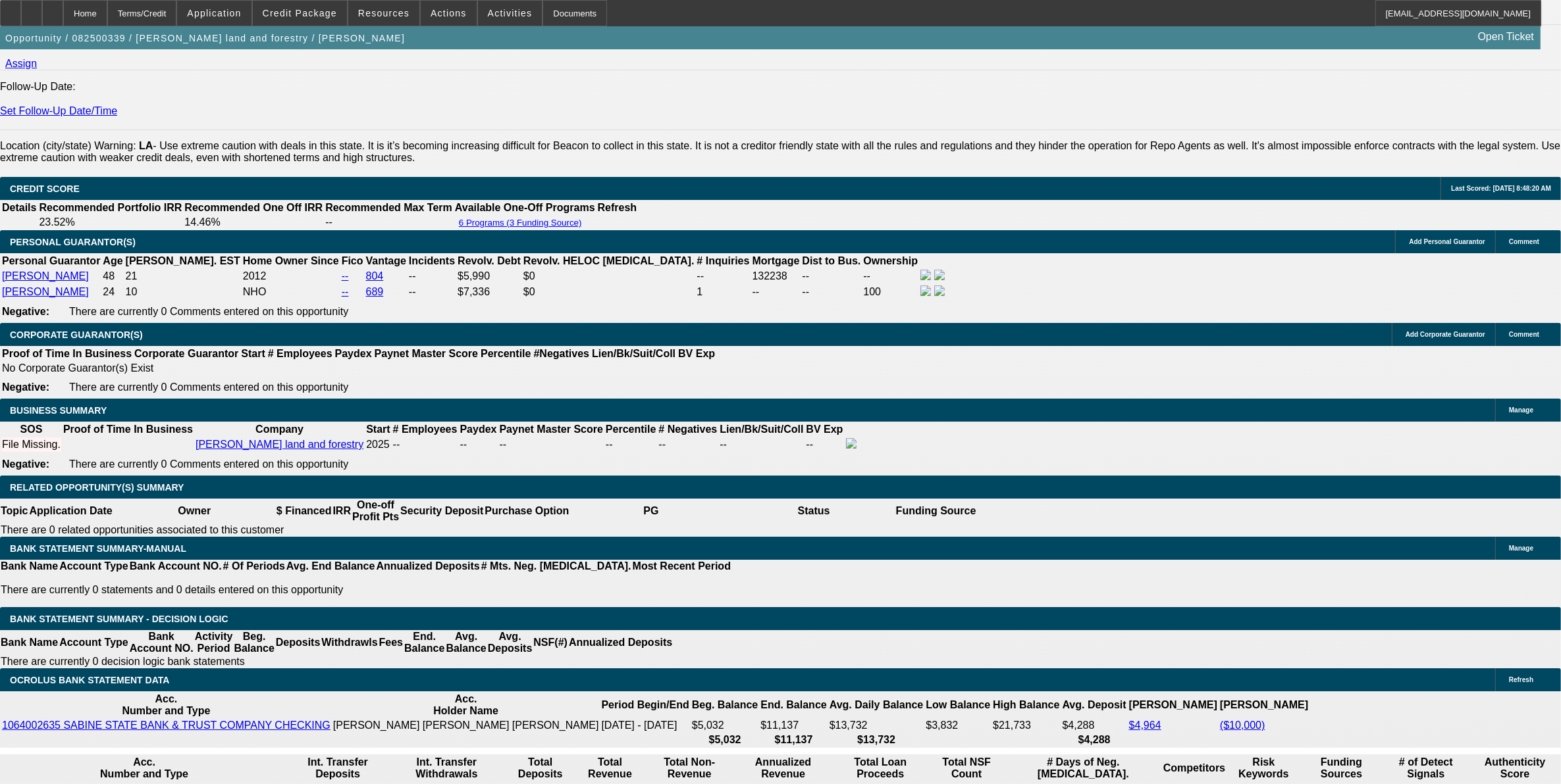
scroll to position [1809, 0]
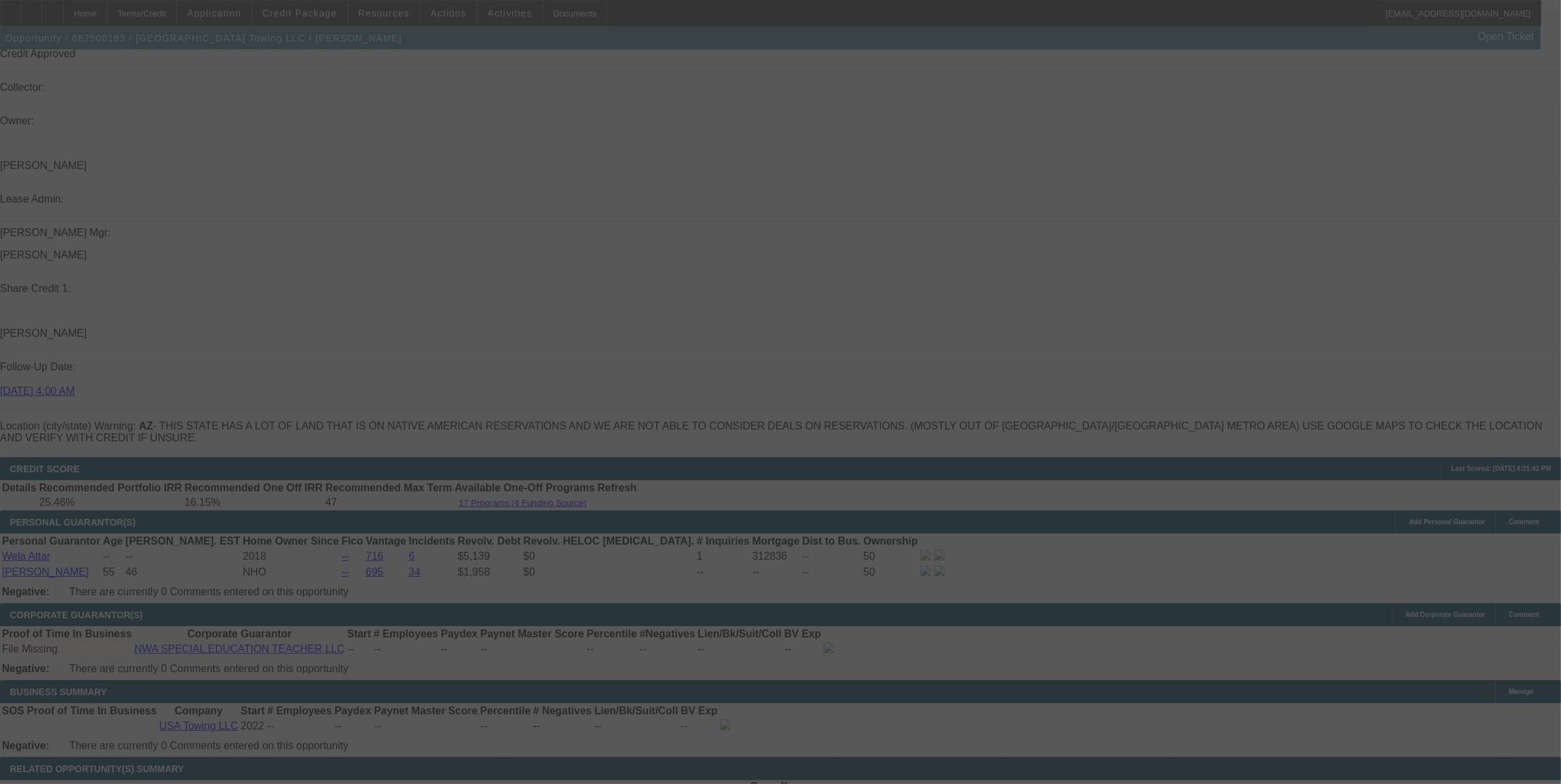
scroll to position [1623, 0]
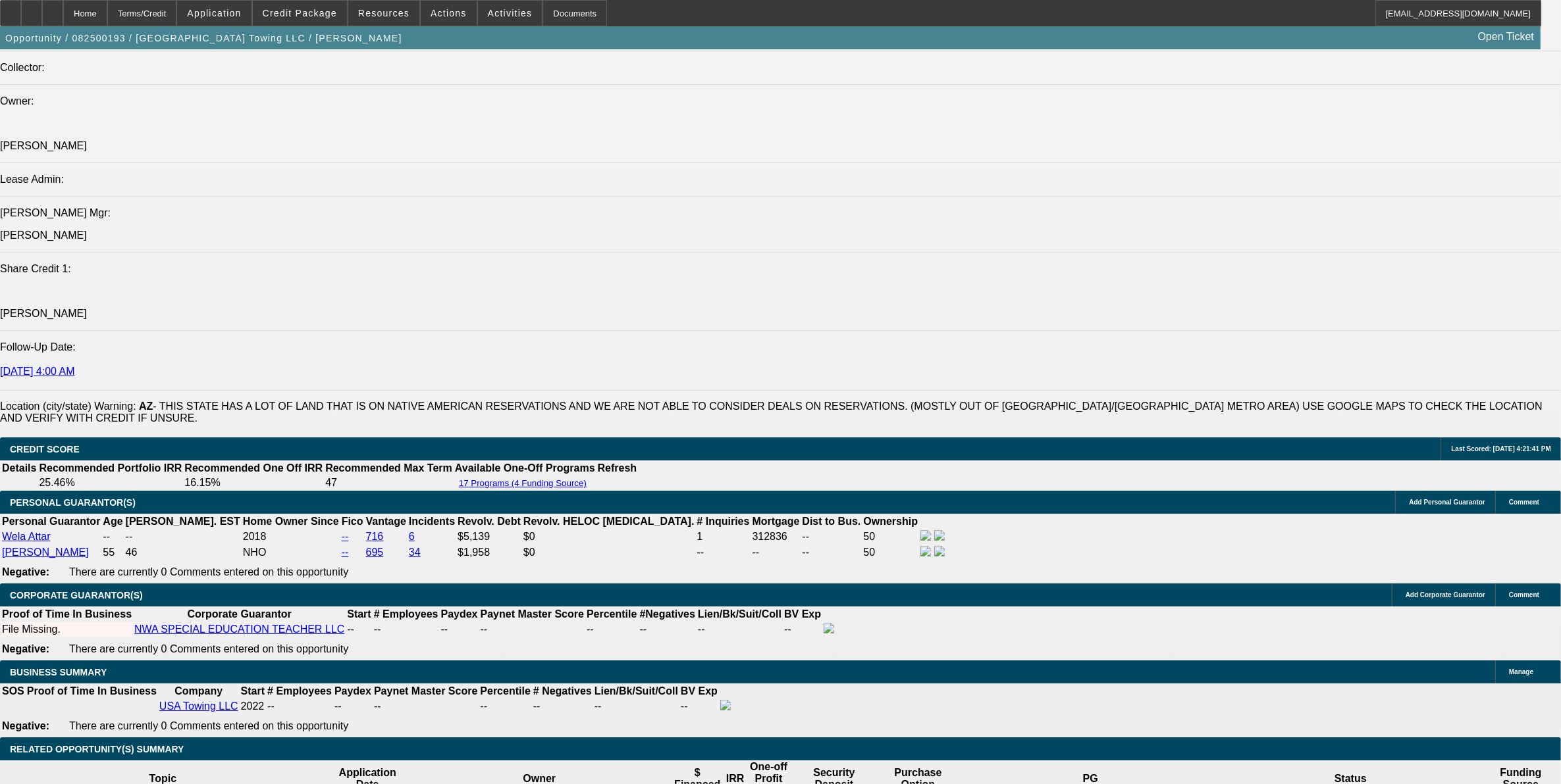
select select "0"
select select "0.1"
select select "0"
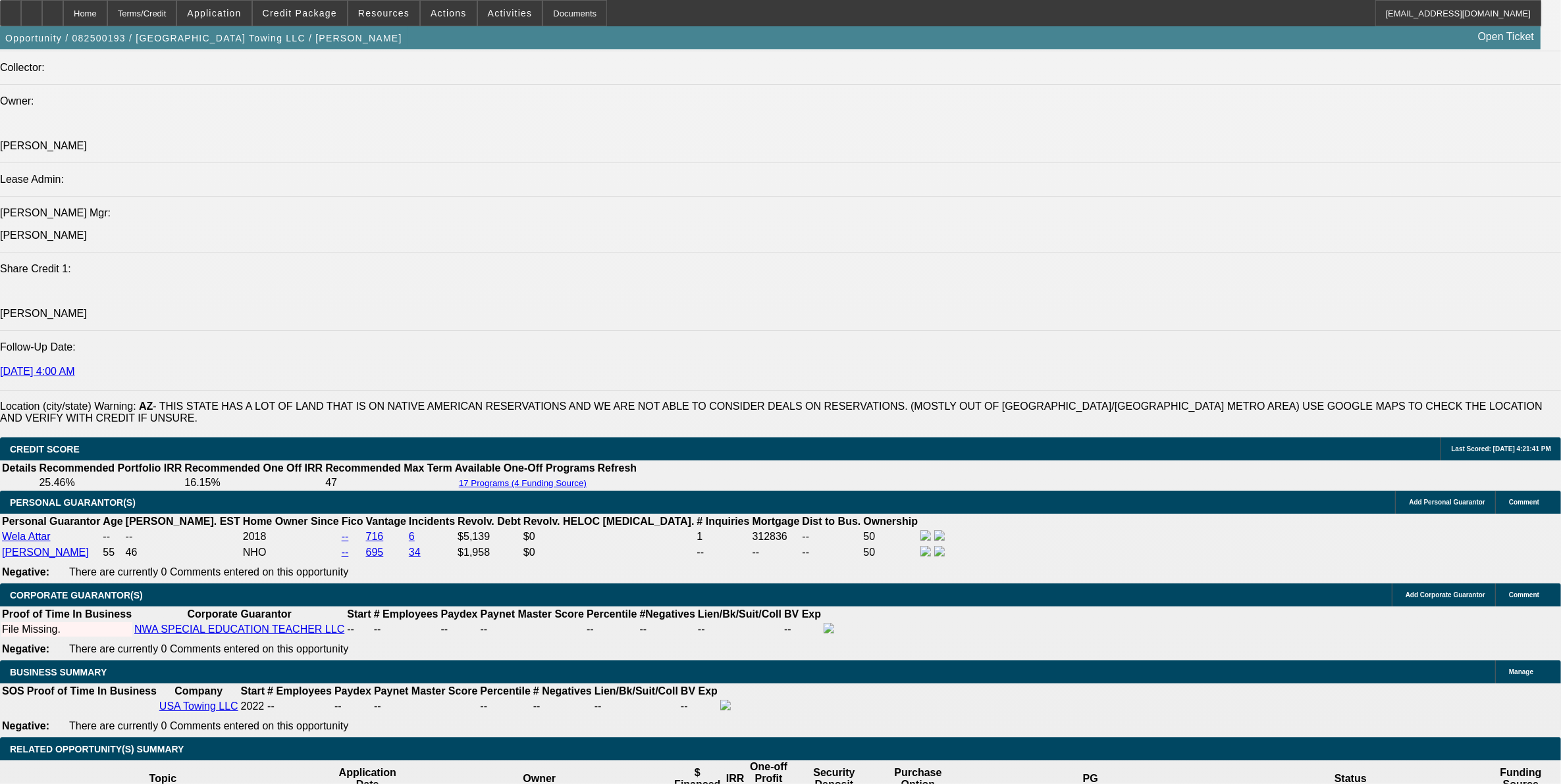
select select "0"
select select "0.1"
select select "0"
select select "0.1"
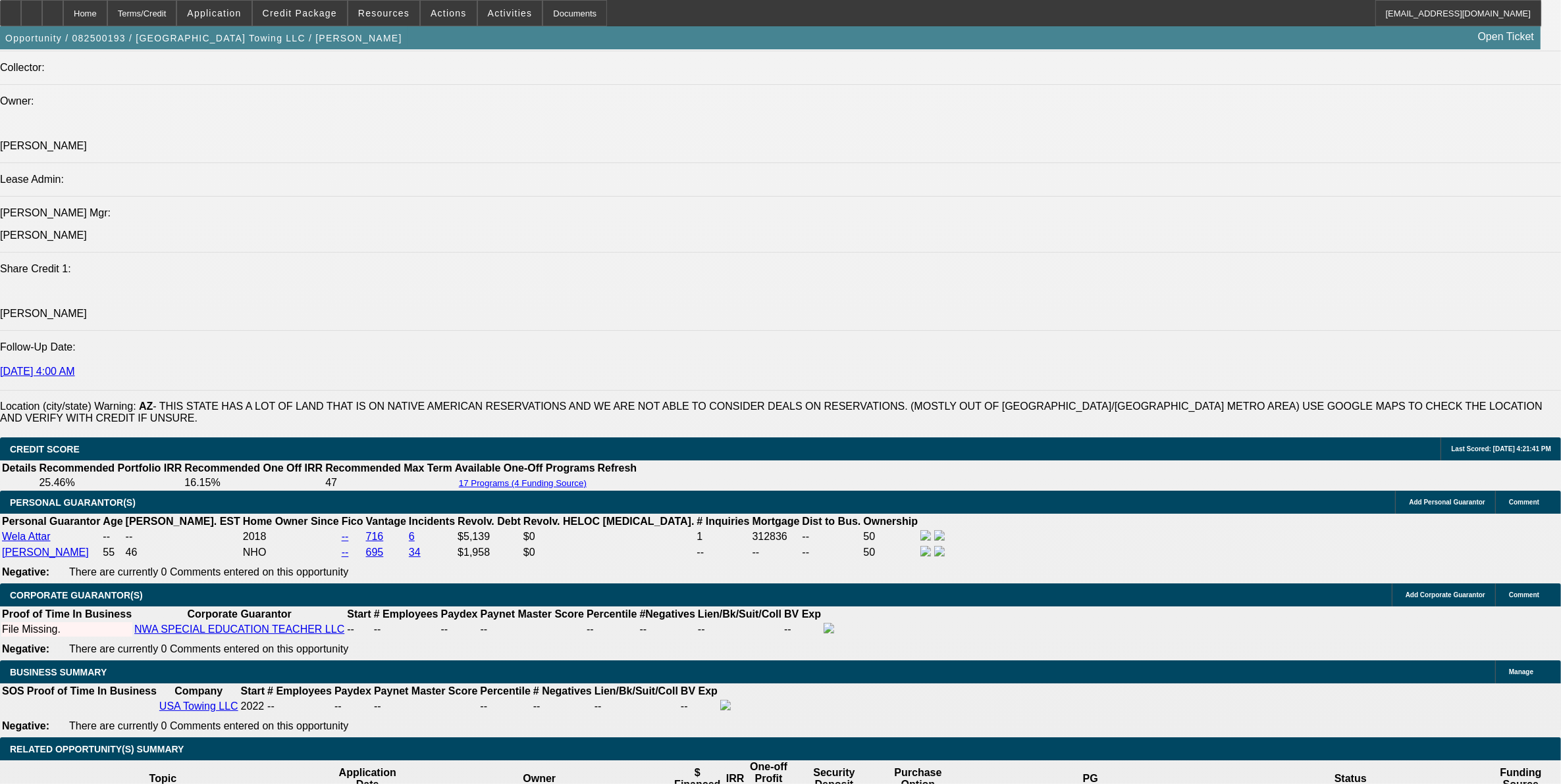
select select "2"
select select "0"
select select "1"
select select "2"
select select "6"
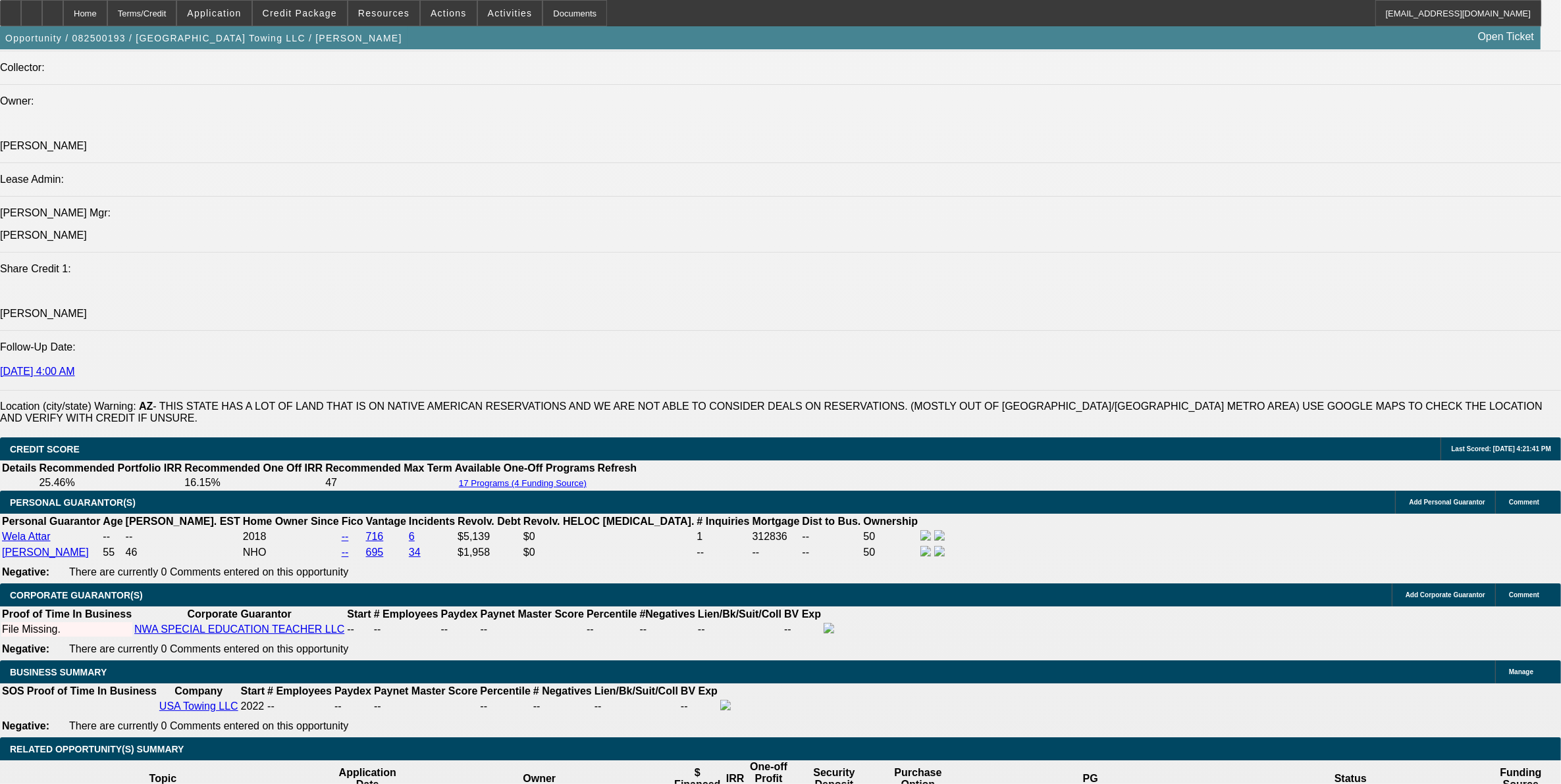
select select "1"
select select "2"
select select "6"
select select "1"
select select "2"
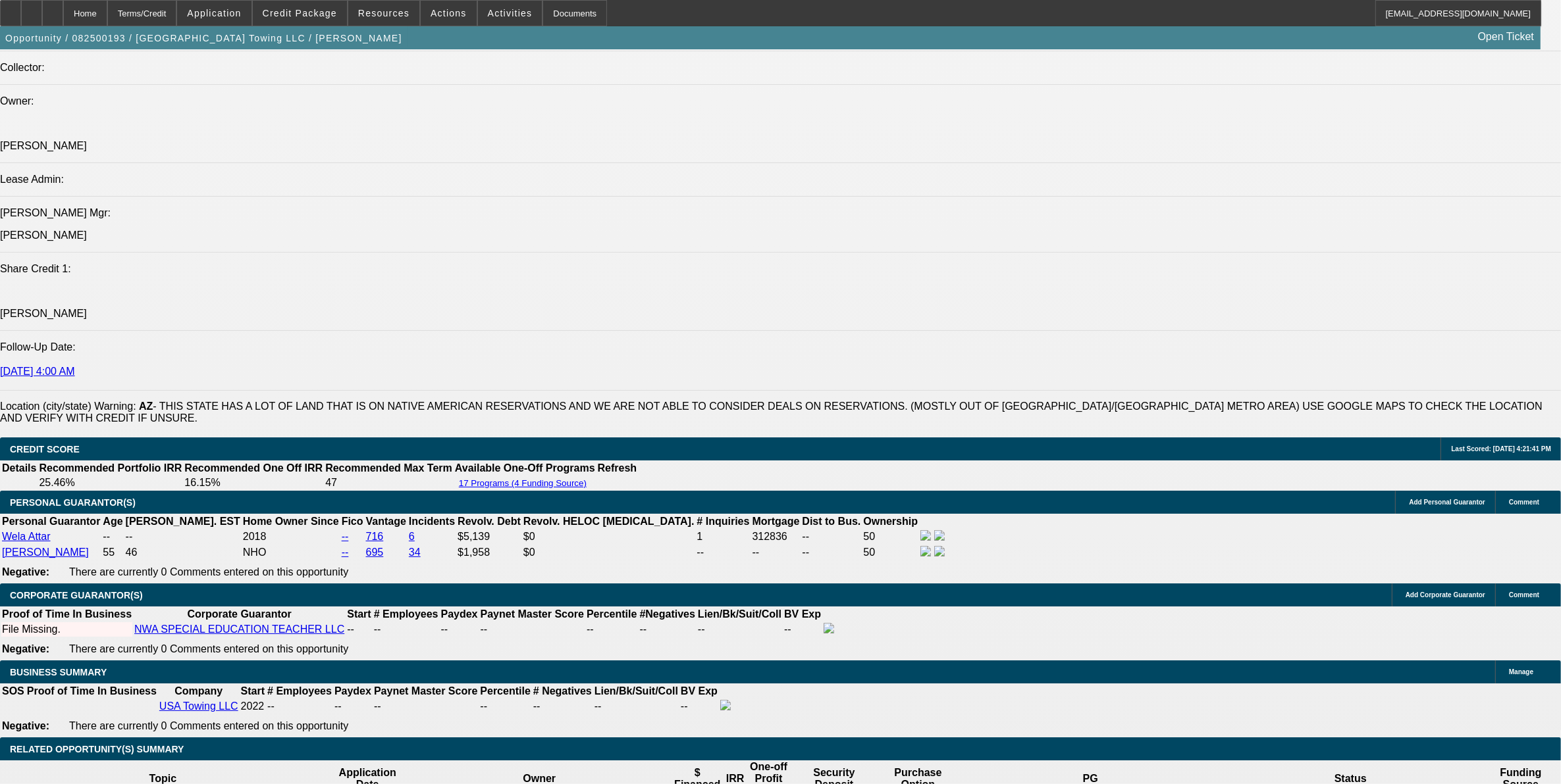
select select "6"
select select "1"
select select "2"
select select "6"
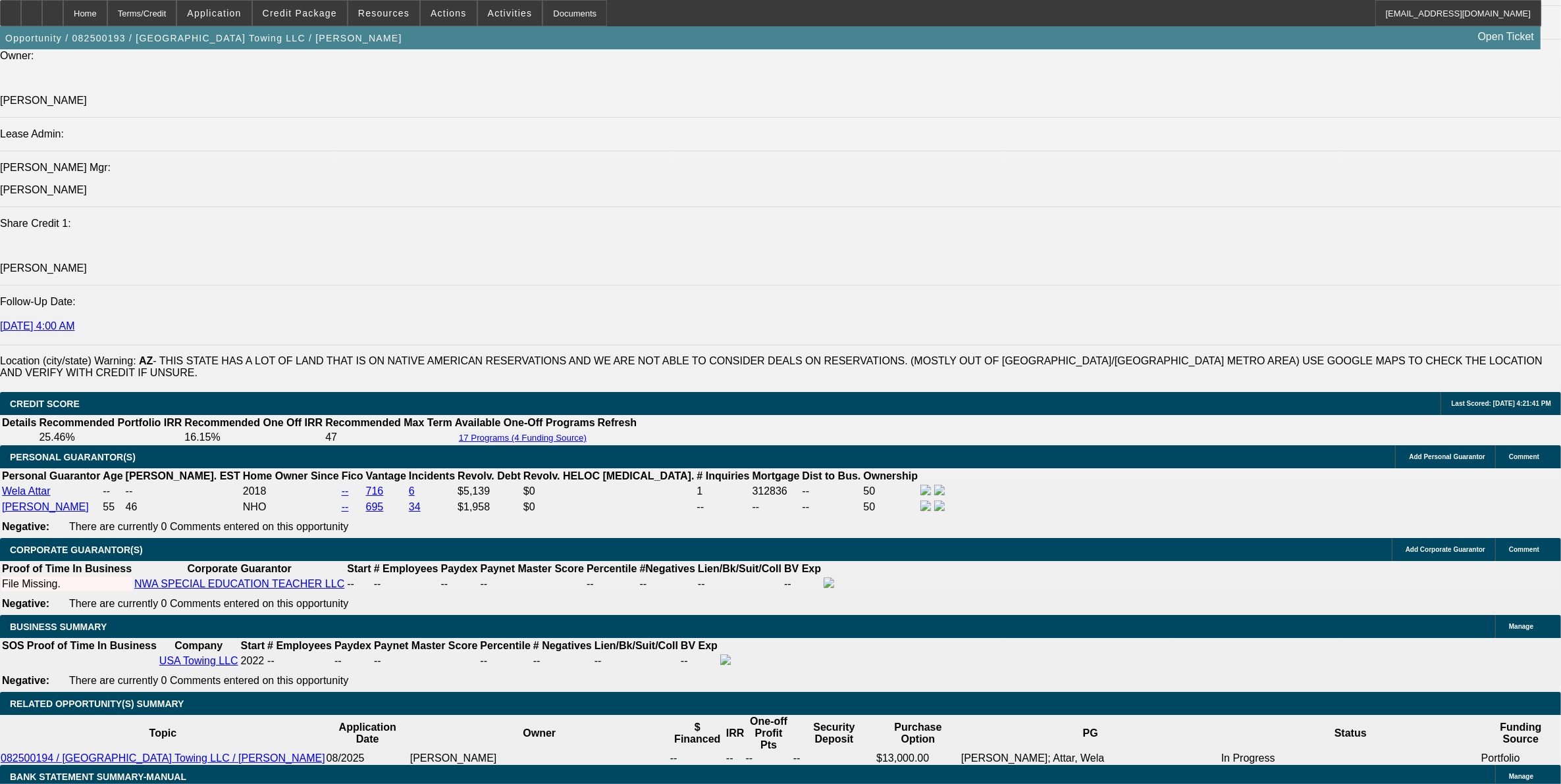
scroll to position [1705, 0]
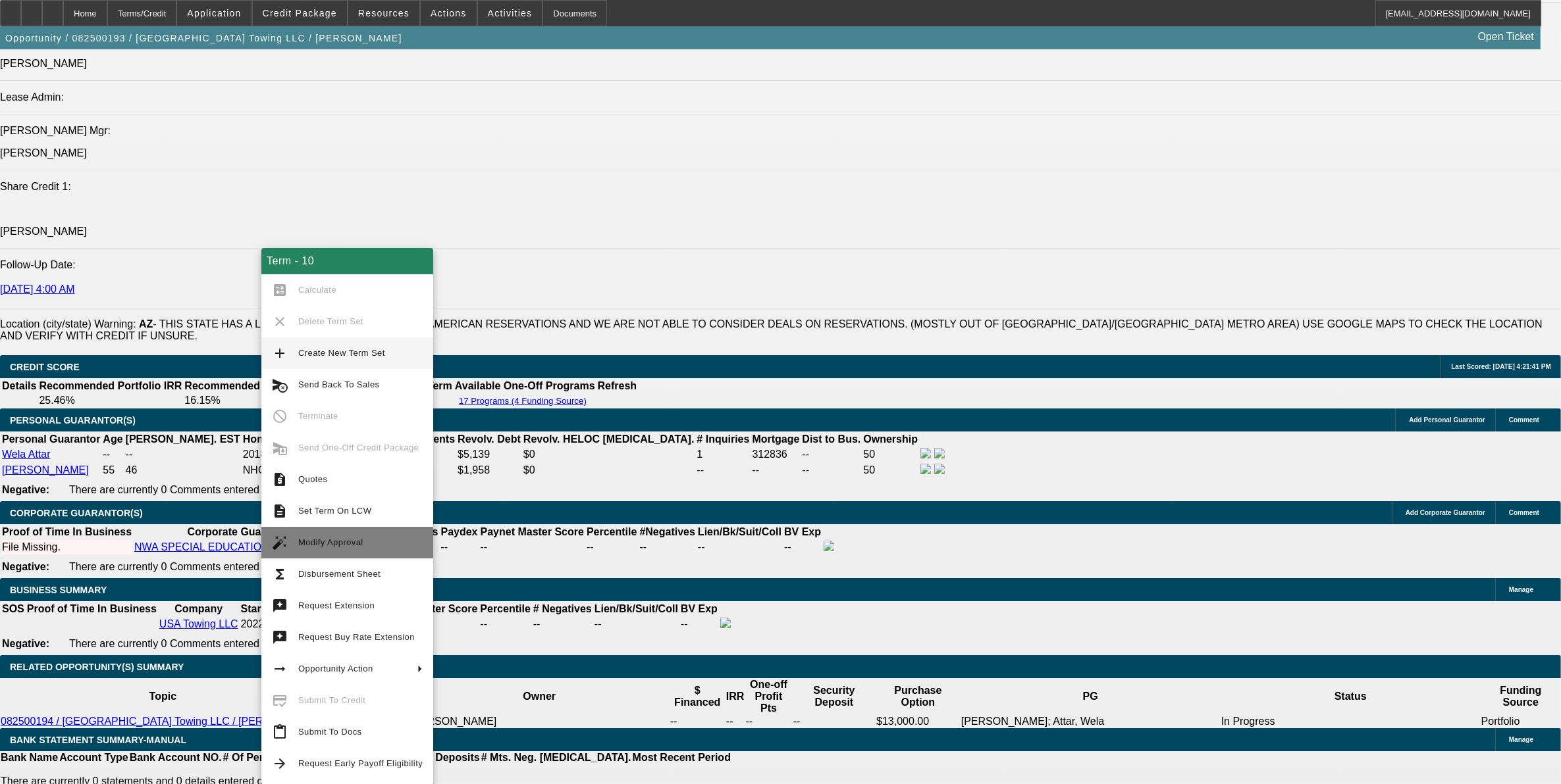
click at [309, 541] on span "Modify Approval" at bounding box center [331, 543] width 66 height 10
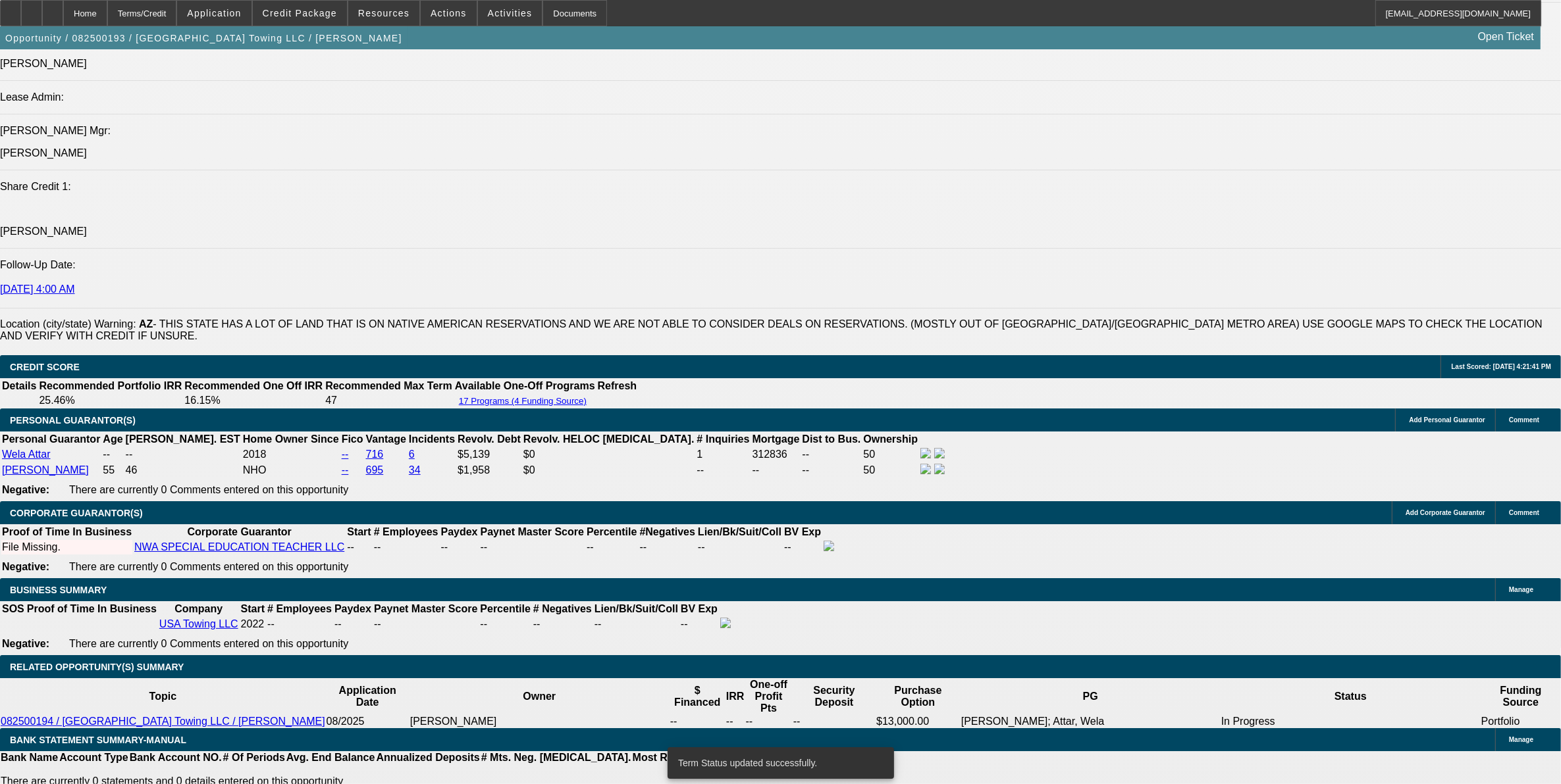
select select "0"
select select "2"
select select "0"
select select "6"
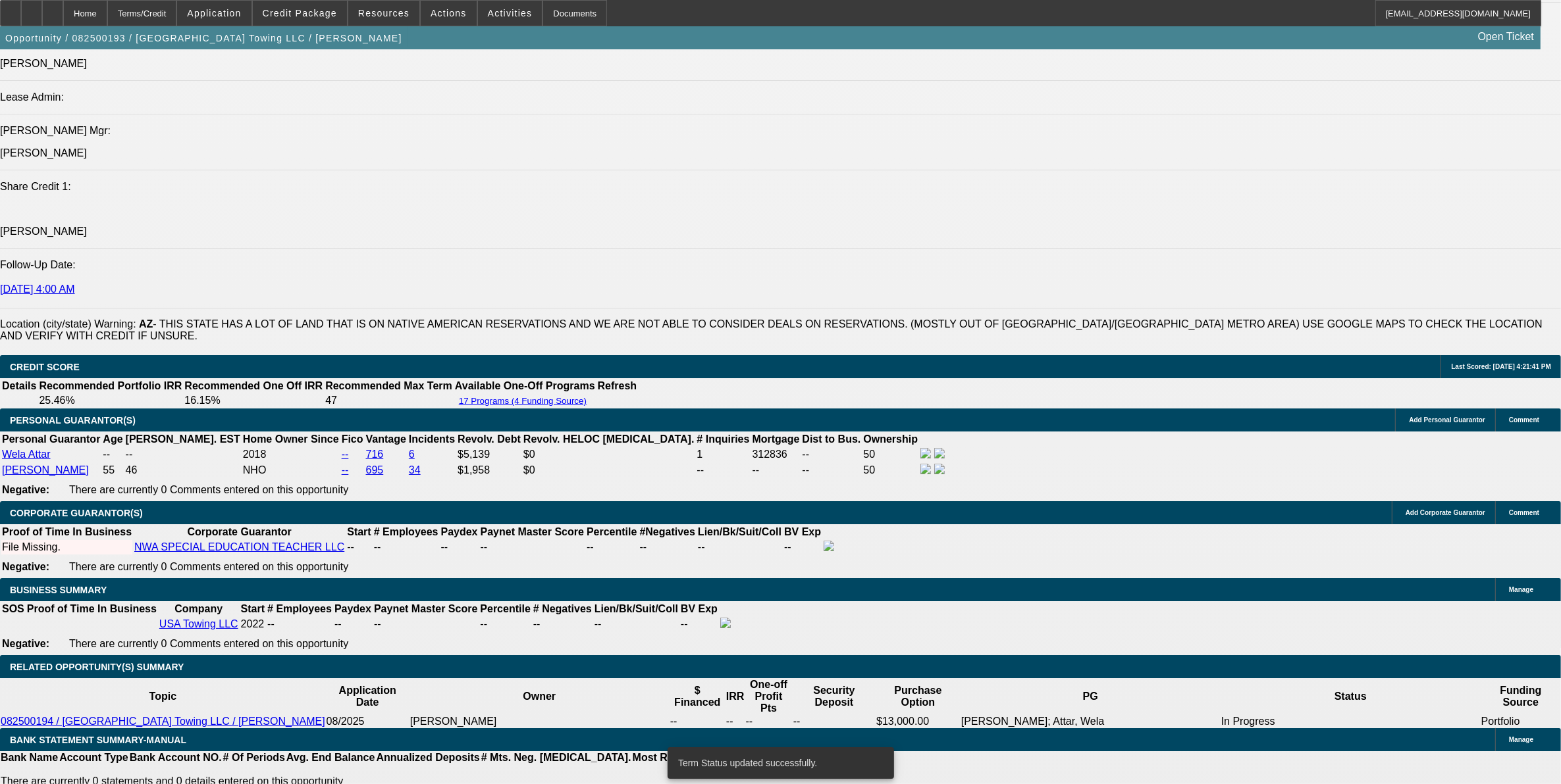
select select "0"
select select "2"
select select "0"
select select "6"
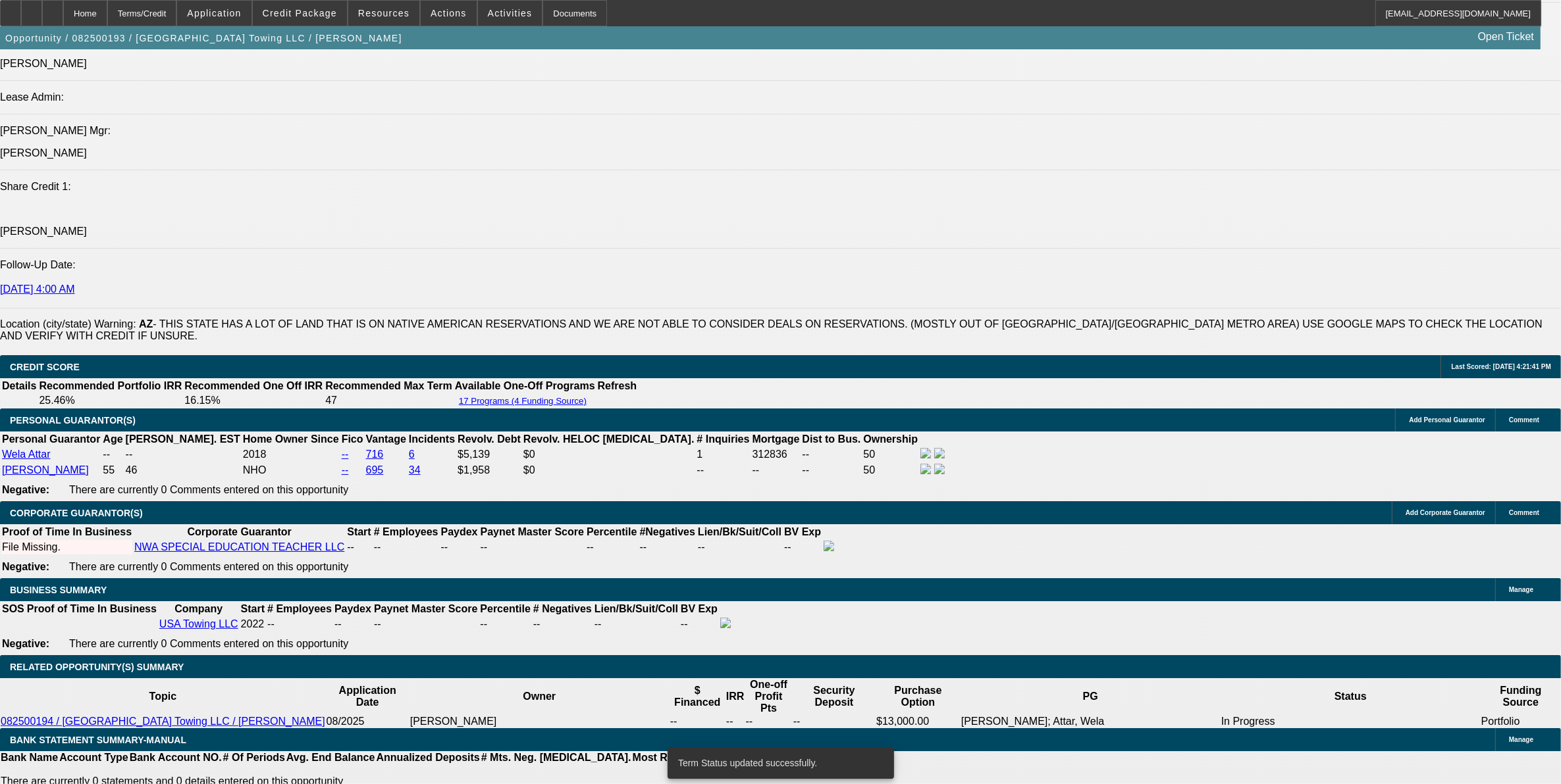
select select "0.1"
select select "0"
select select "2"
select select "0"
select select "6"
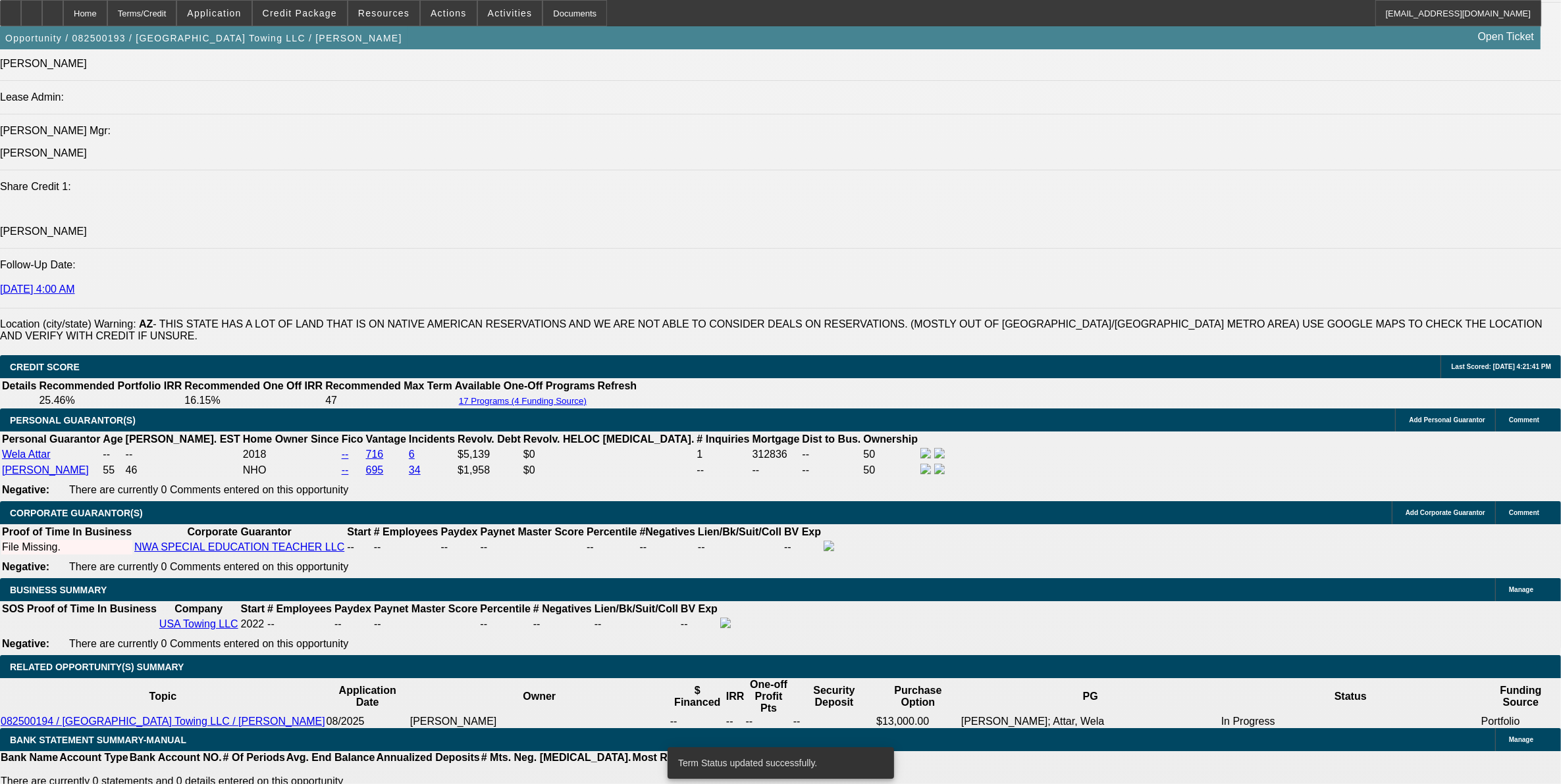
select select "0.1"
select select "0"
select select "2"
select select "0"
select select "6"
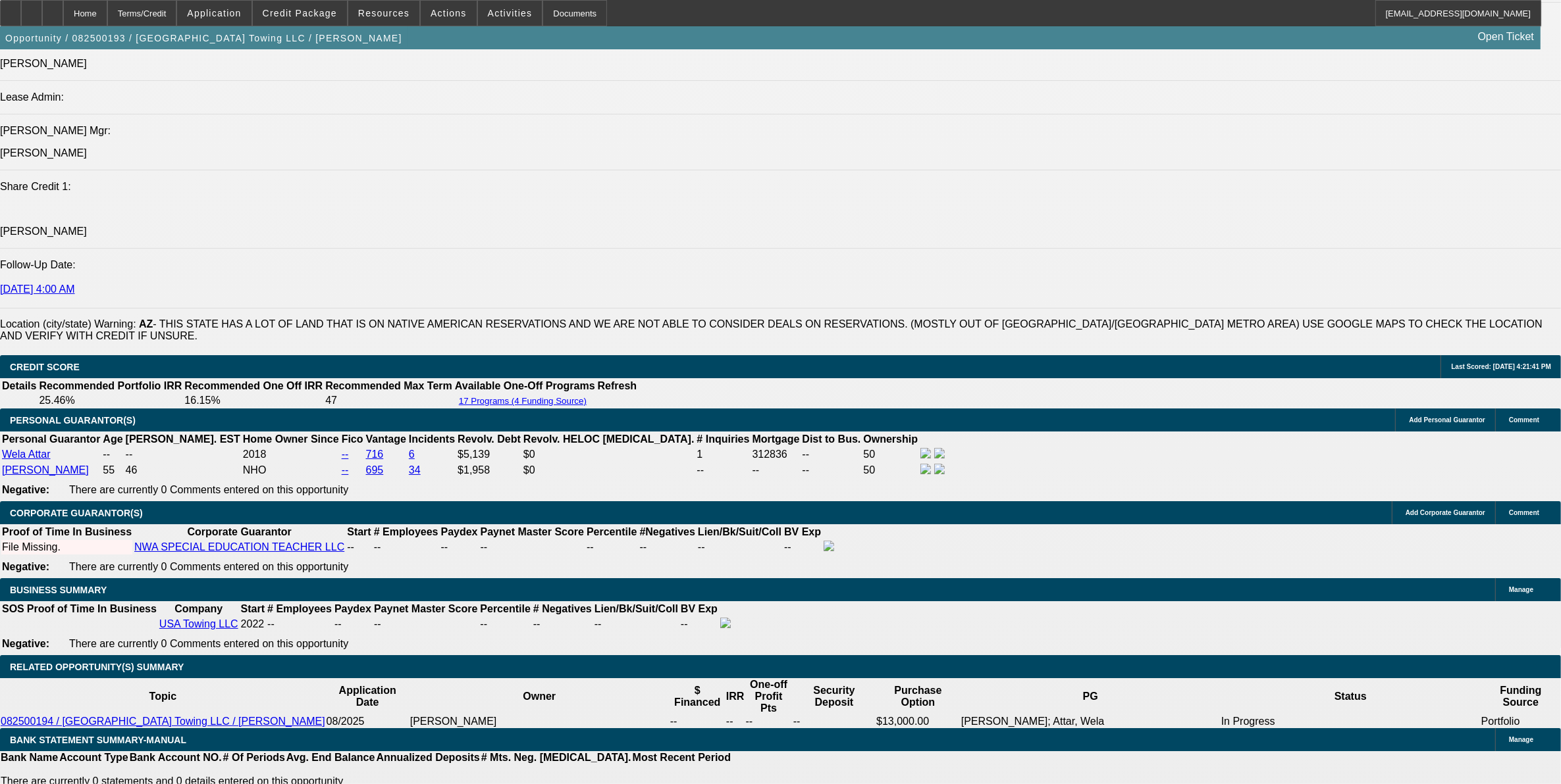
drag, startPoint x: 320, startPoint y: 438, endPoint x: 428, endPoint y: 424, distance: 108.9
type input "UNKNOWN"
type input "19"
type input "$2,143.08"
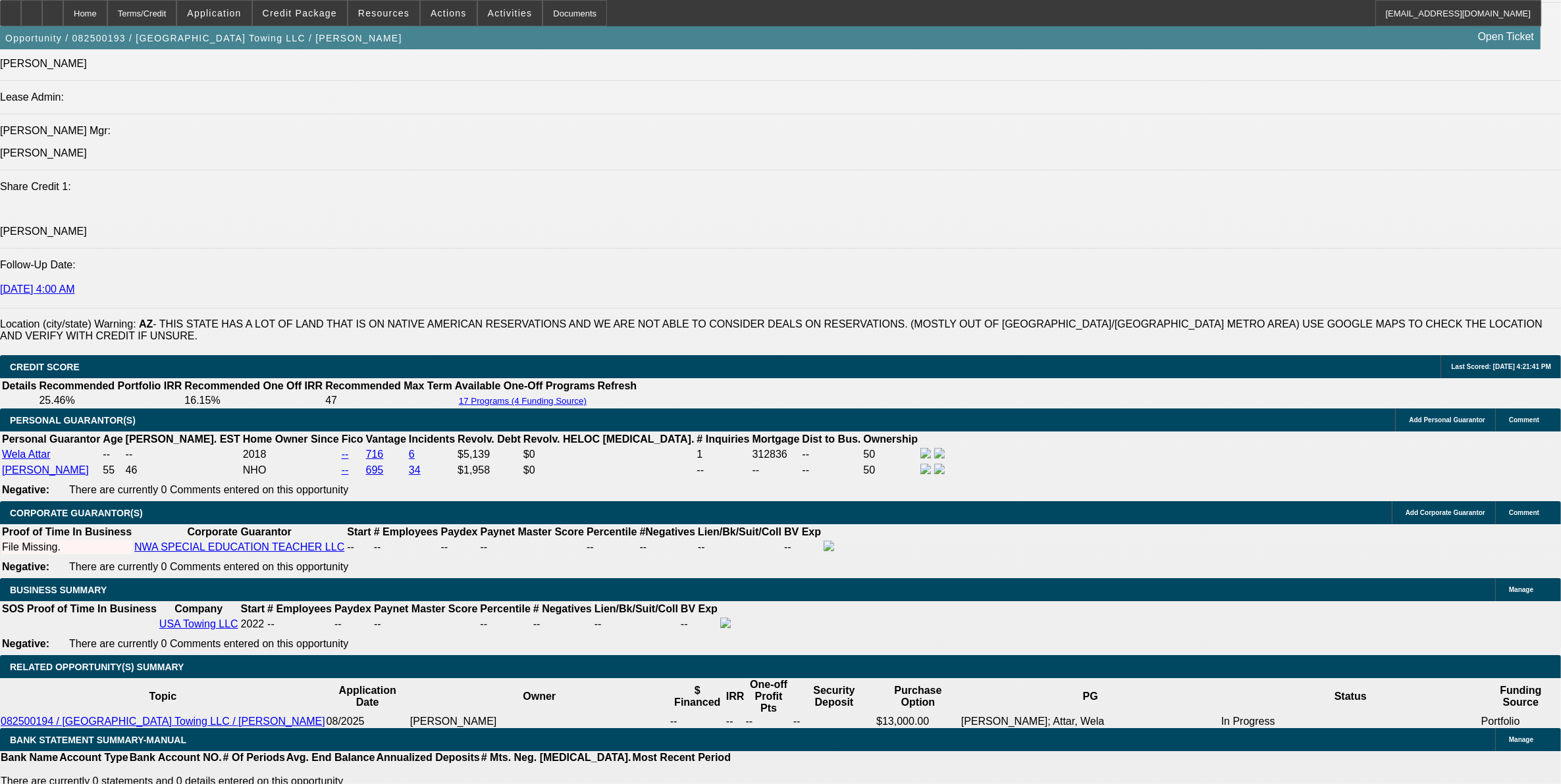
type input "19.5"
type input "$2,163.99"
type input "19.5"
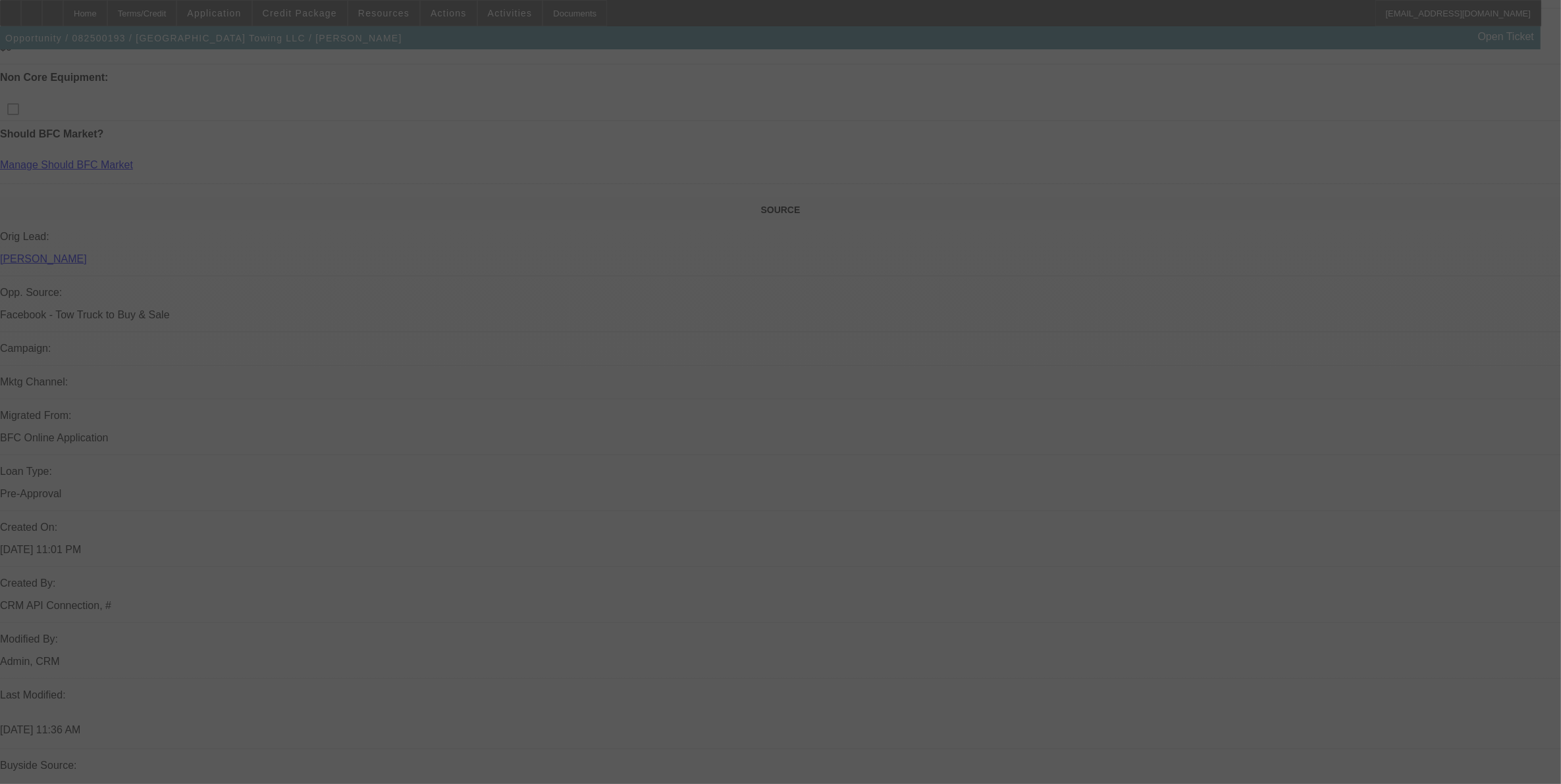
scroll to position [225, 0]
select select "0"
select select "2"
select select "0"
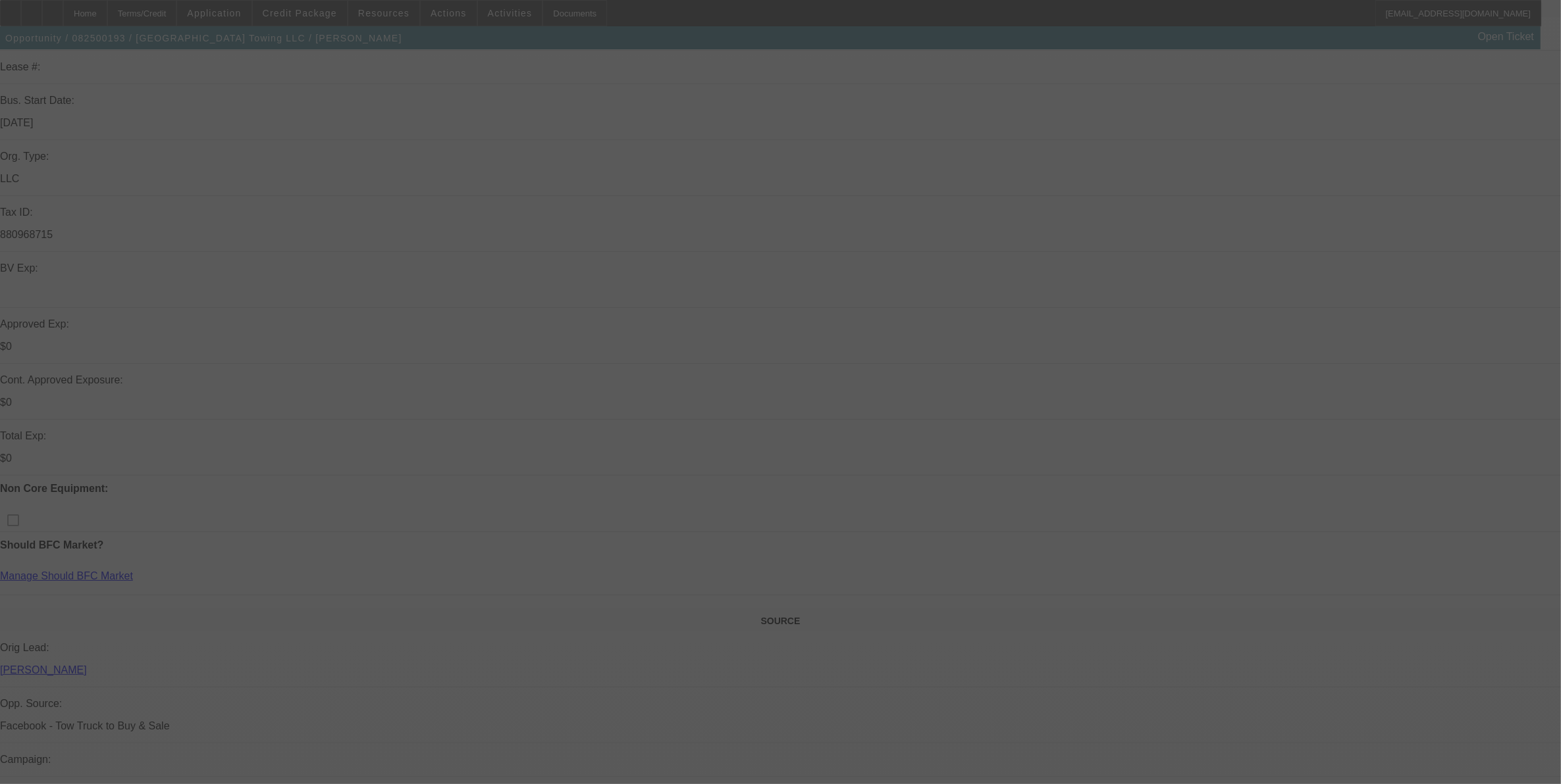
select select "6"
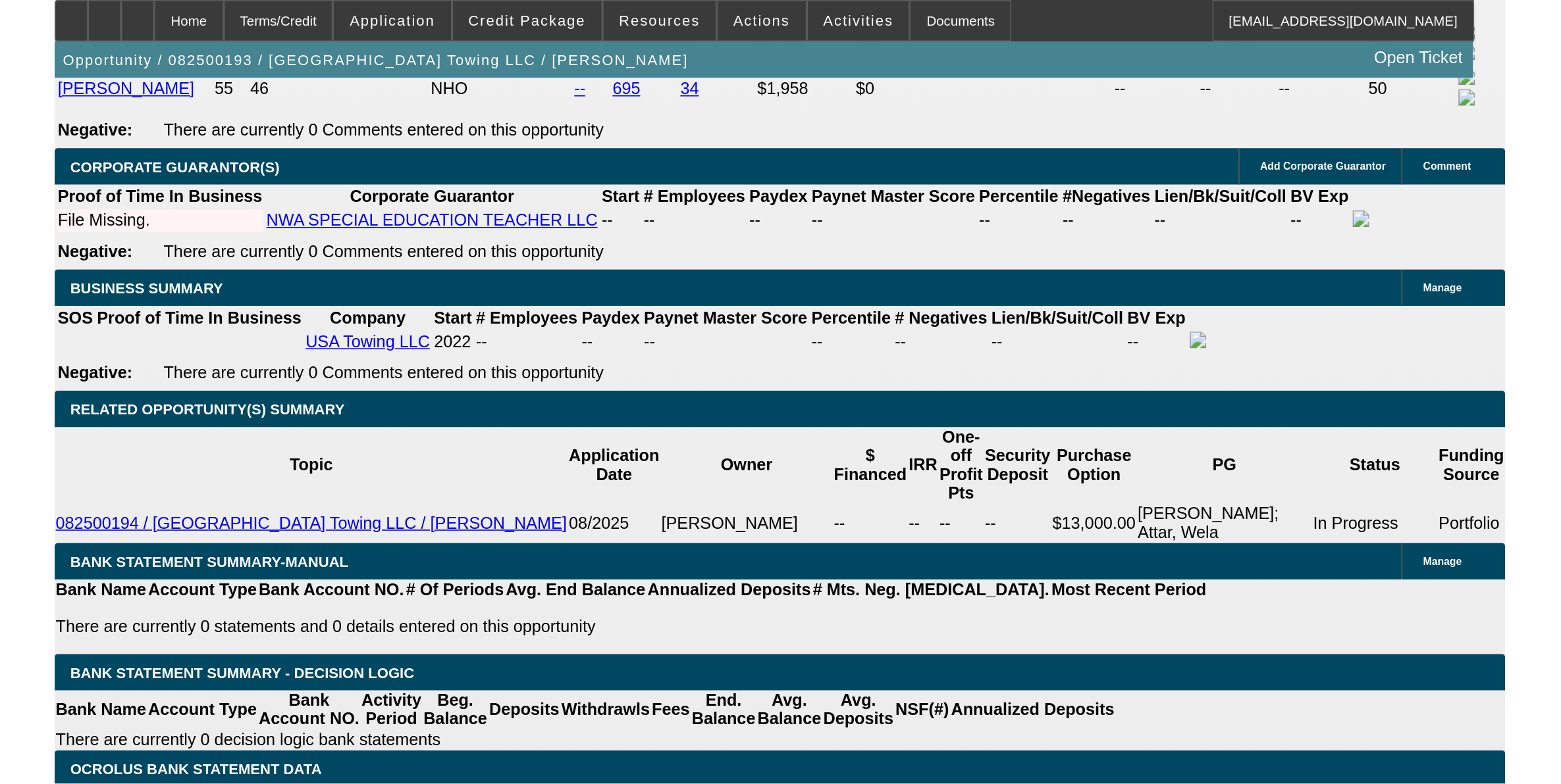
scroll to position [1787, 0]
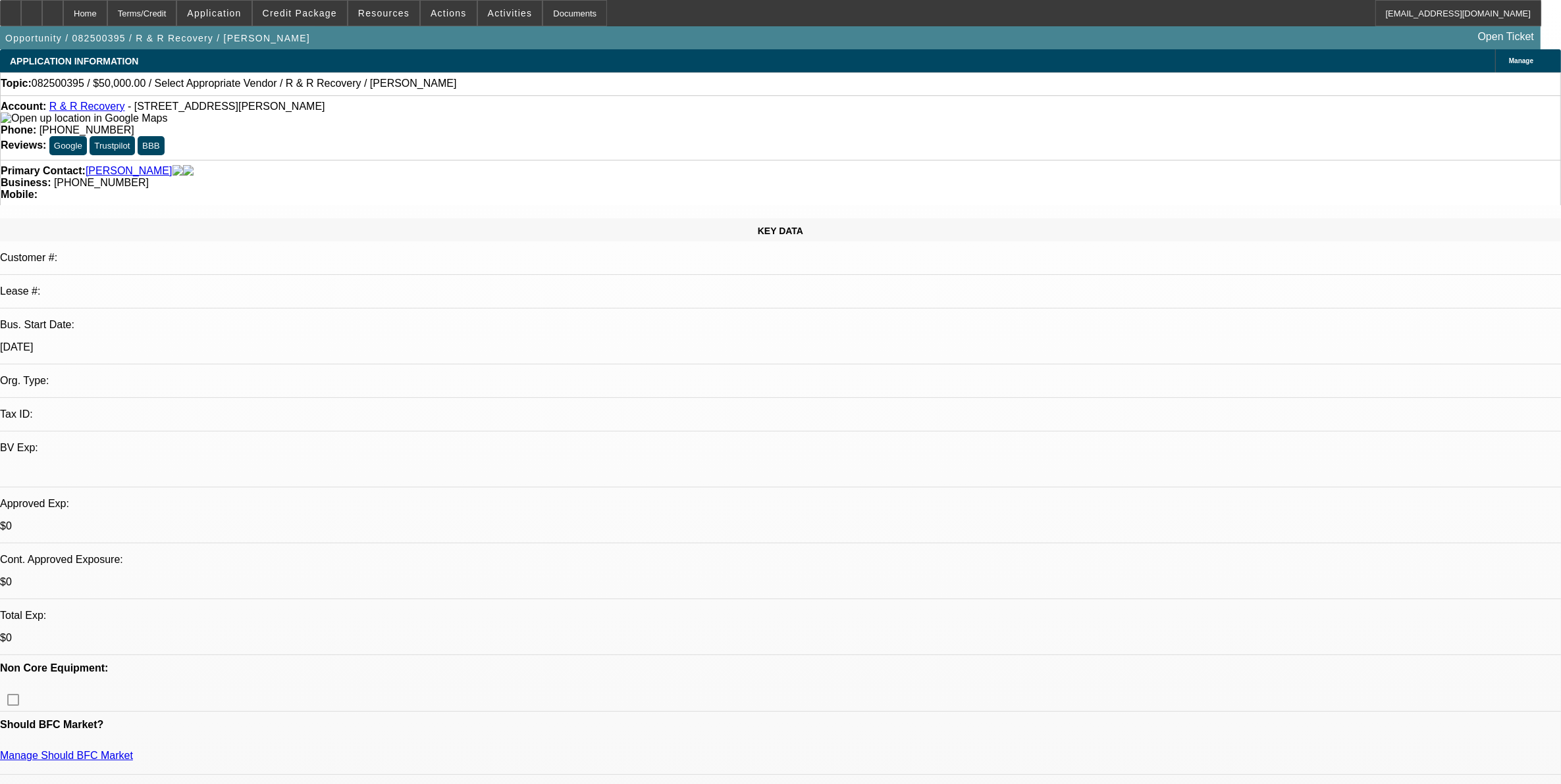
select select "0"
select select "2"
select select "0.1"
select select "4"
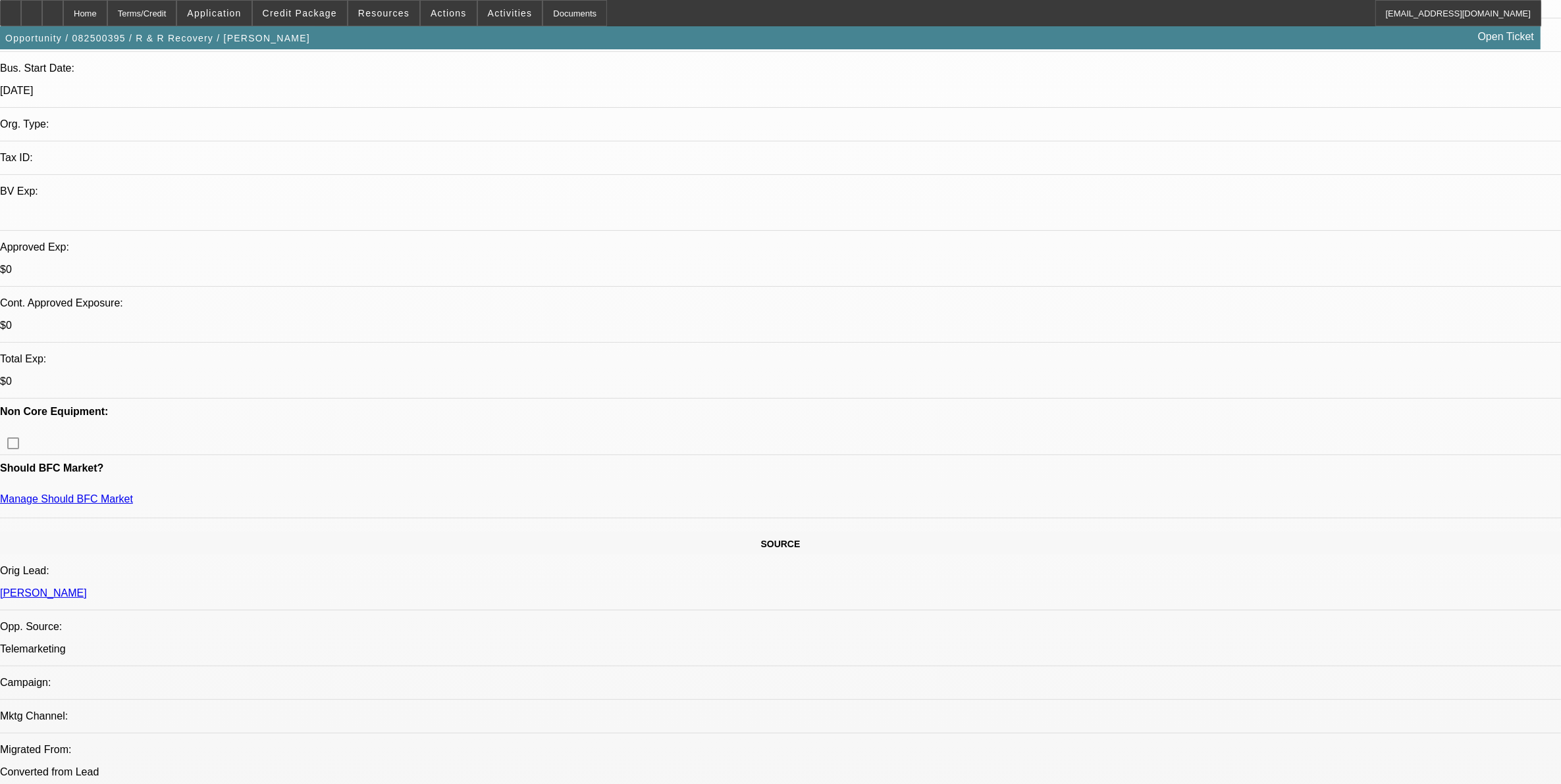
scroll to position [246, 0]
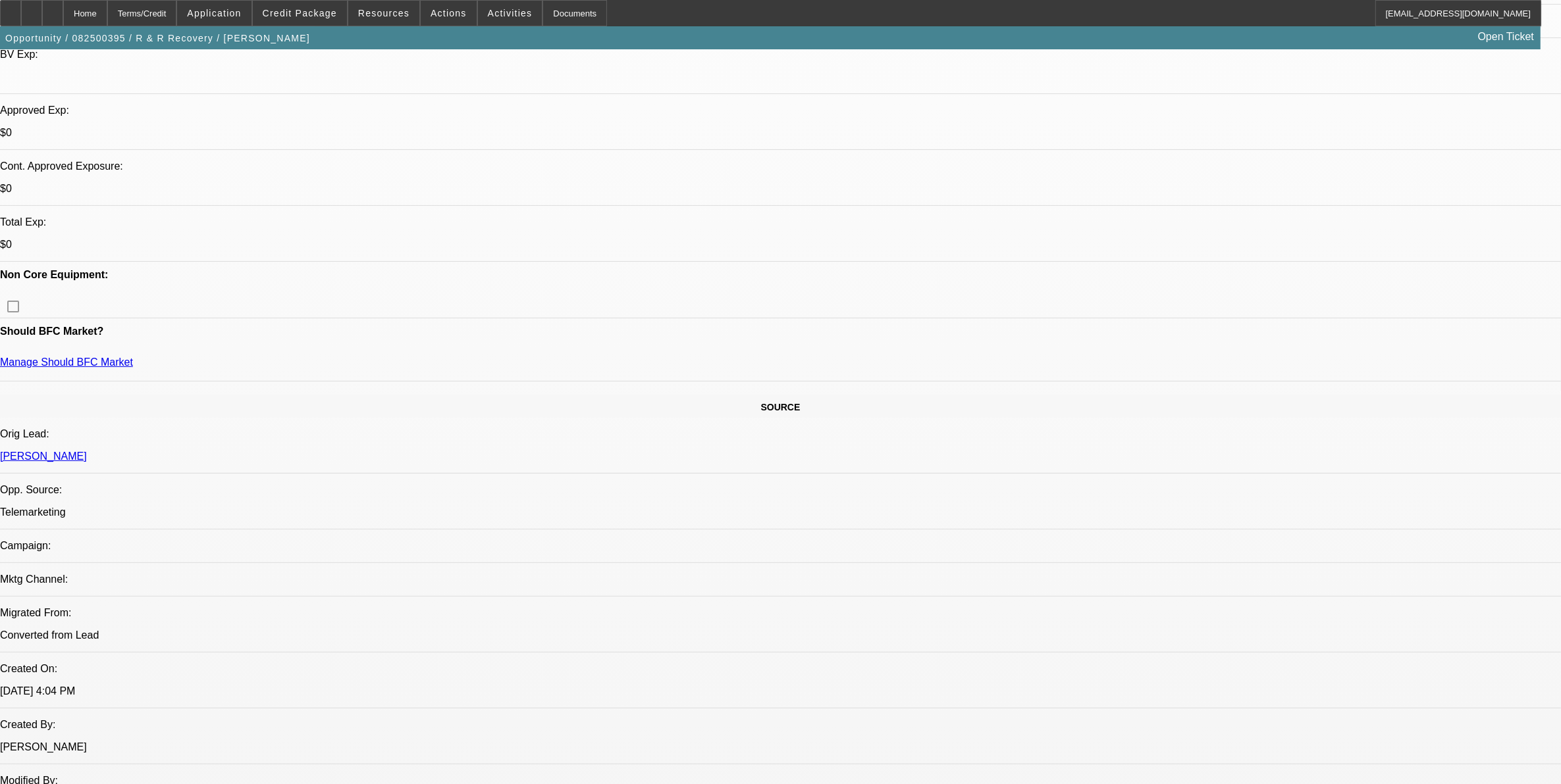
scroll to position [412, 0]
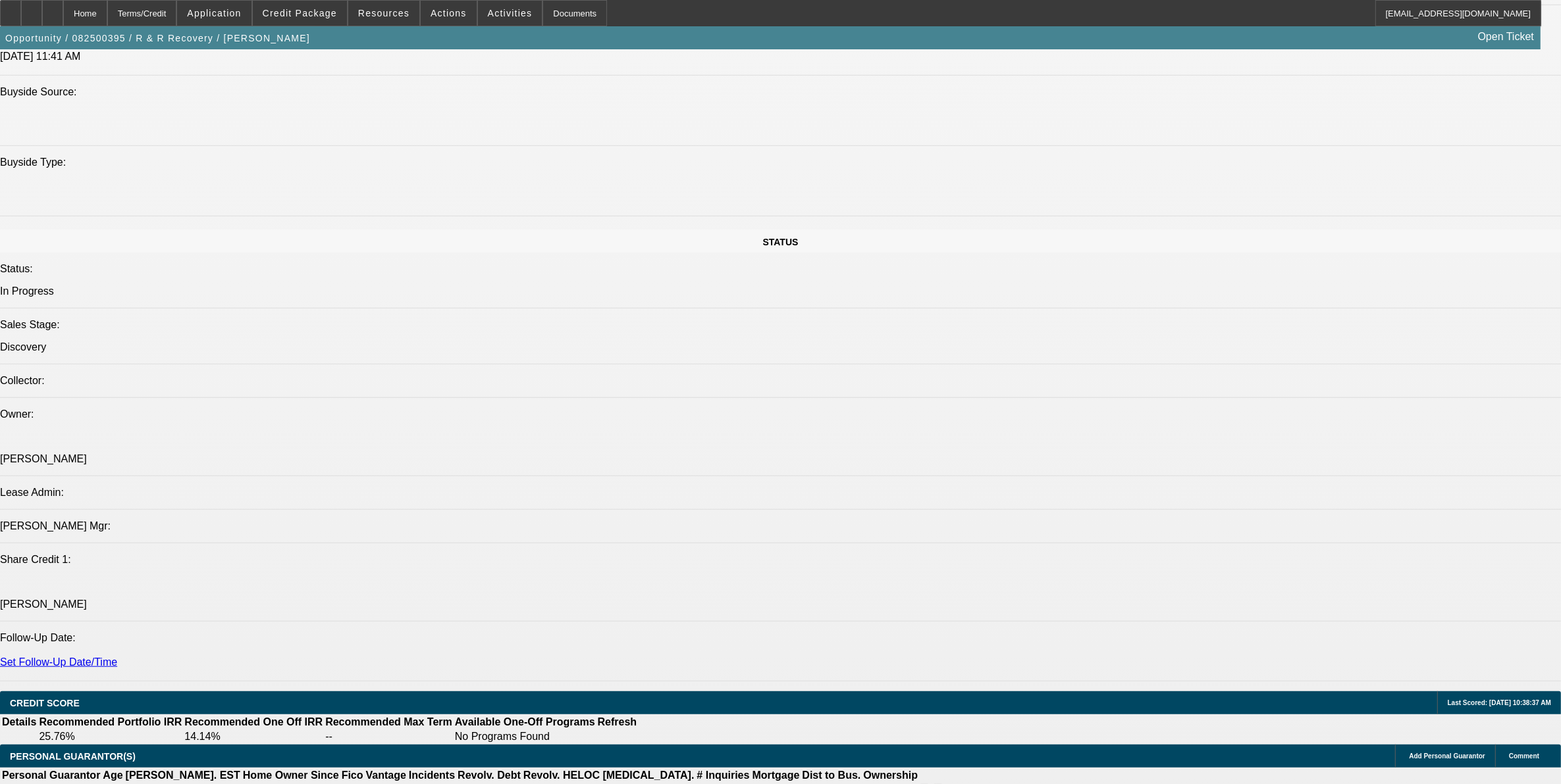
scroll to position [1480, 0]
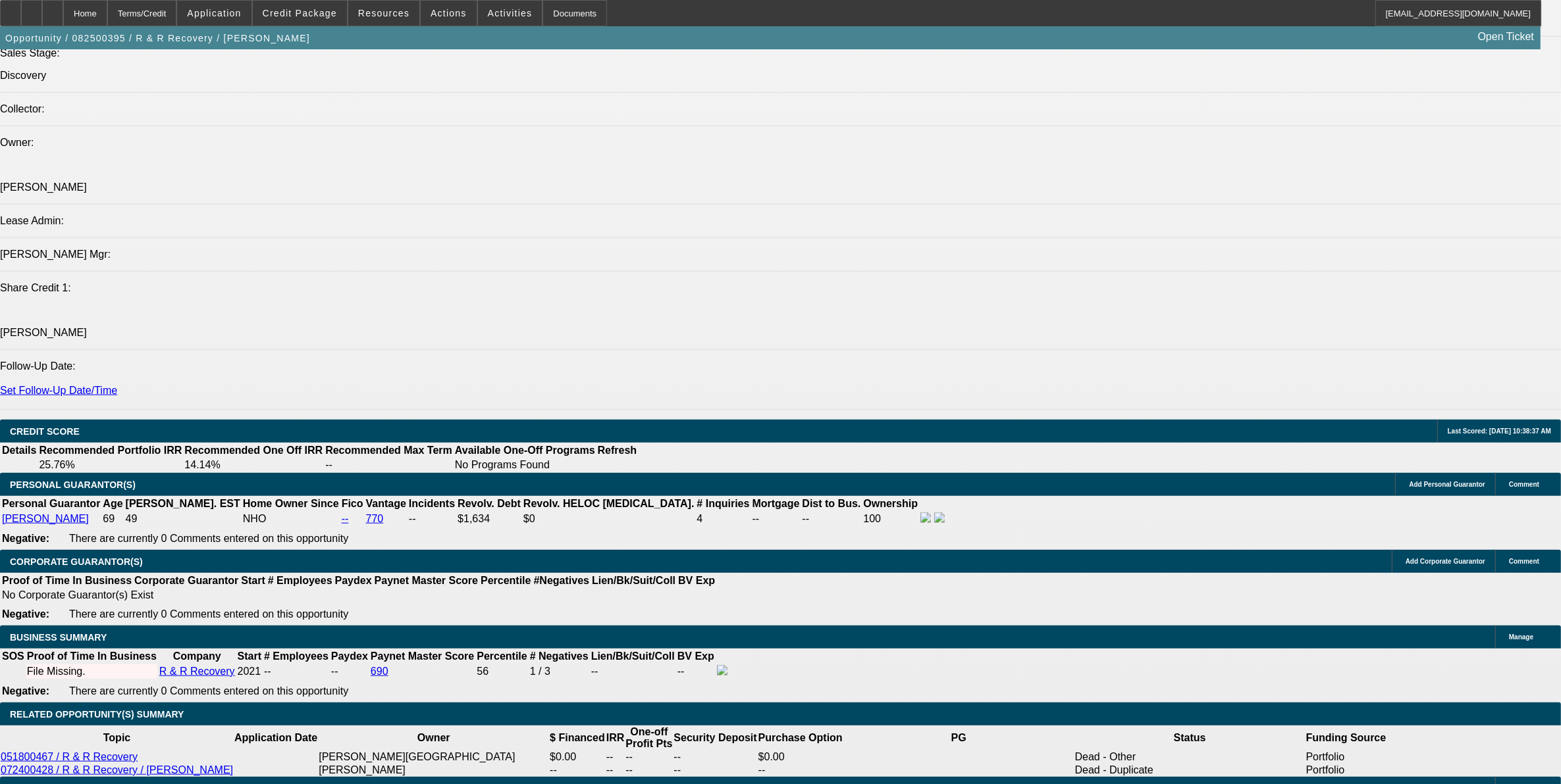
drag, startPoint x: 328, startPoint y: 479, endPoint x: 343, endPoint y: 492, distance: 19.8
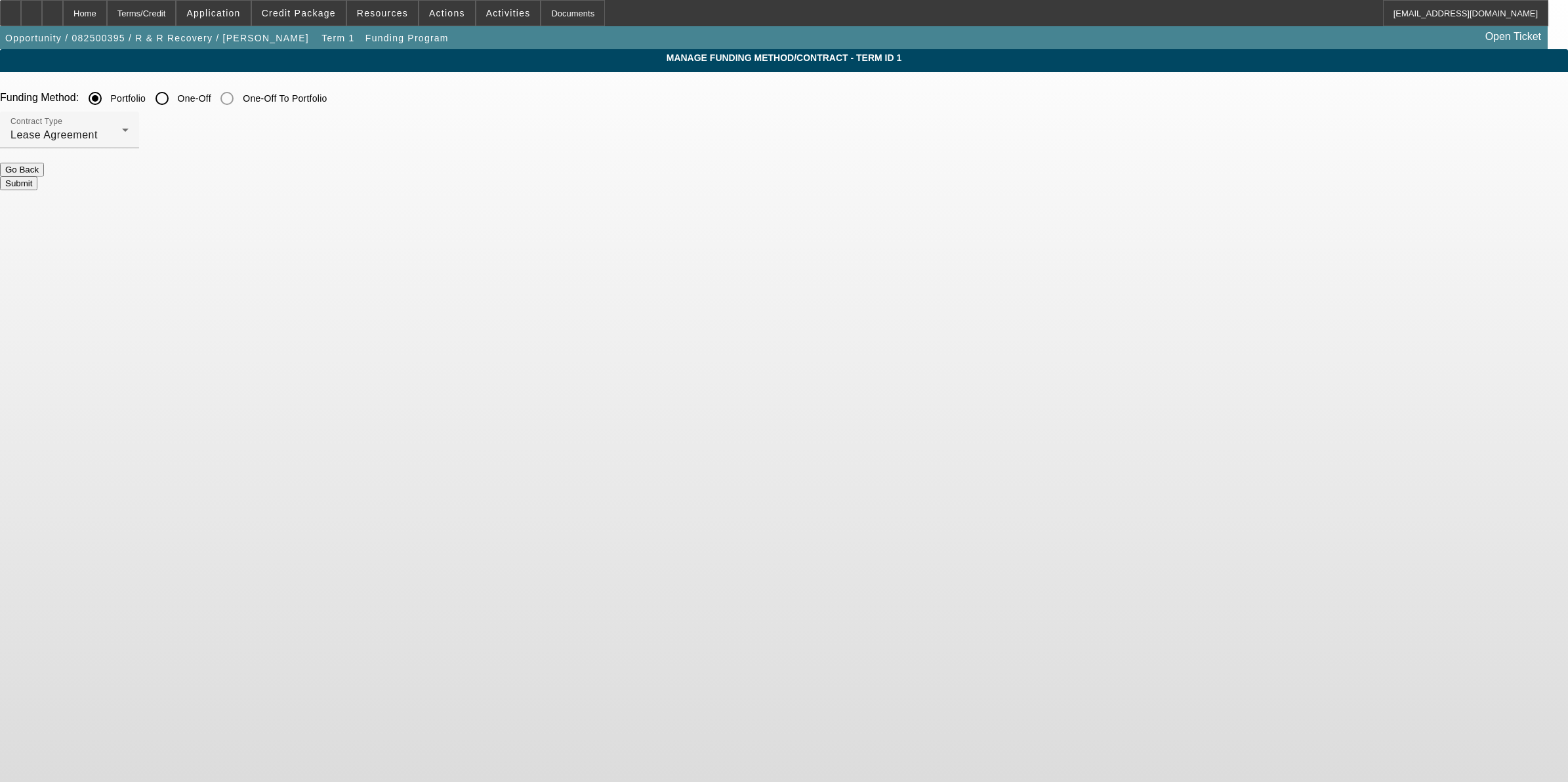
click at [175, 103] on input "One-Off" at bounding box center [162, 98] width 26 height 26
radio input "true"
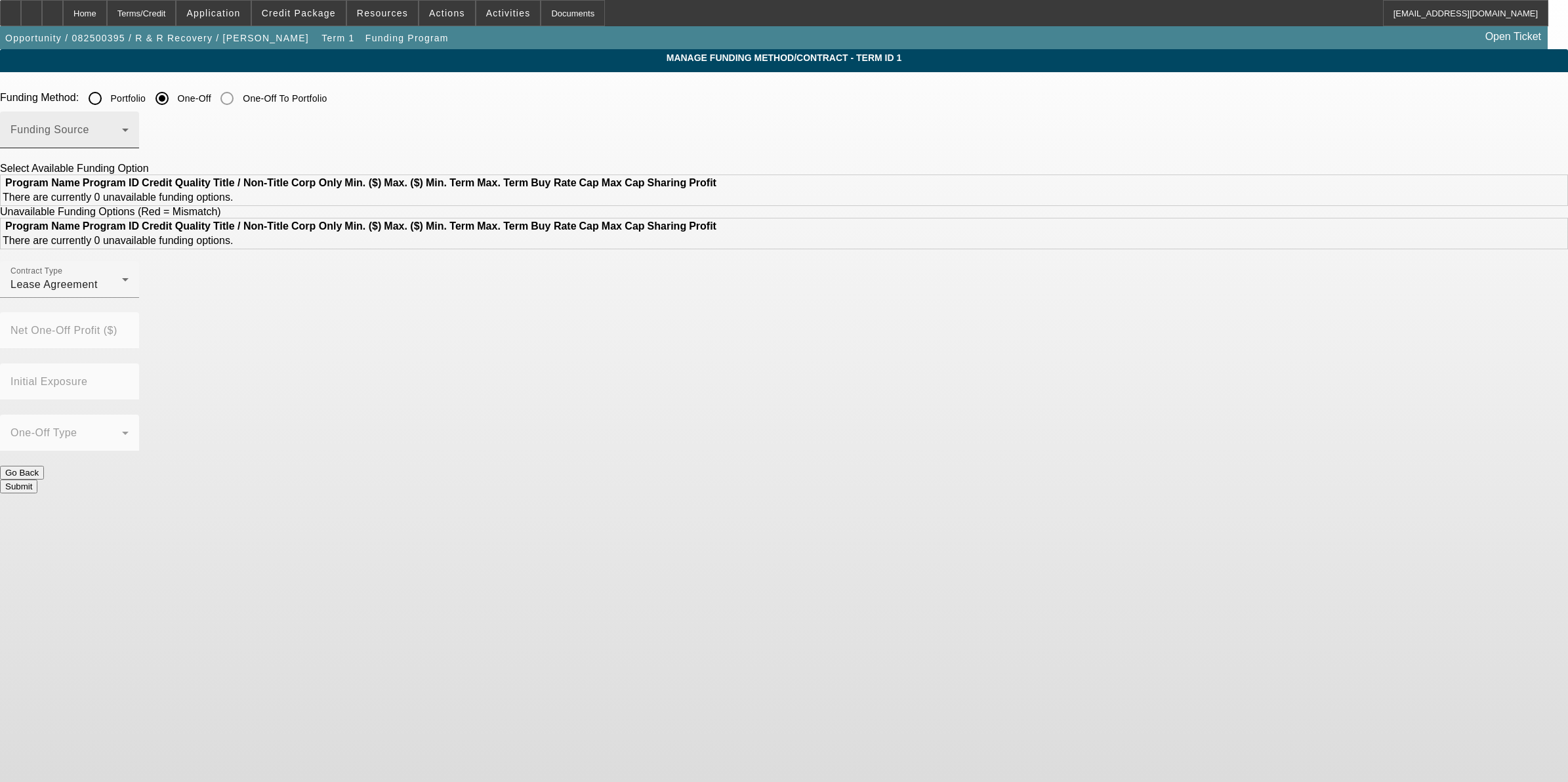
drag, startPoint x: 569, startPoint y: 111, endPoint x: 565, endPoint y: 135, distance: 24.3
click at [122, 135] on span at bounding box center [66, 136] width 111 height 16
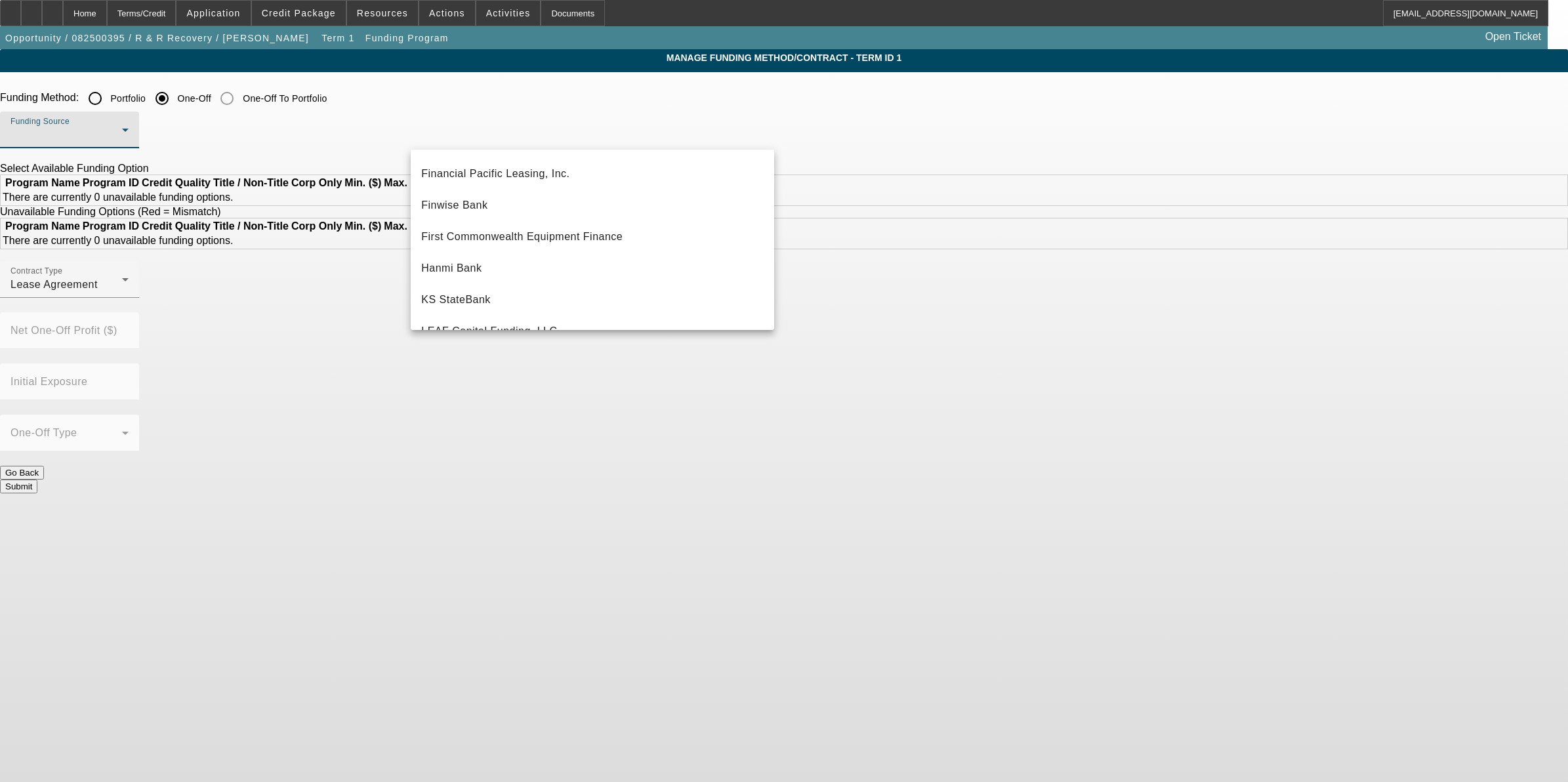
scroll to position [164, 0]
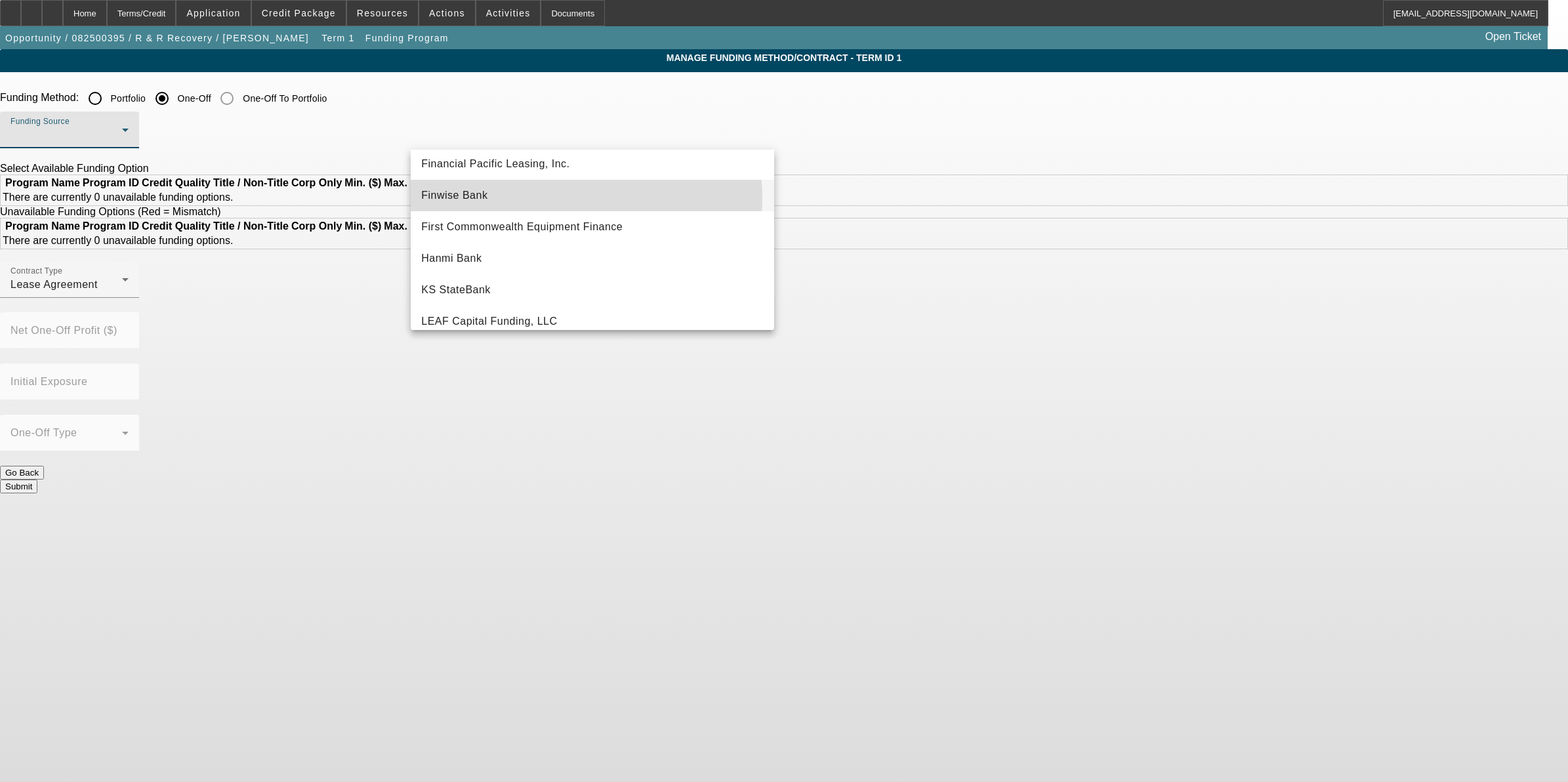
click at [545, 198] on mat-option "Finwise Bank" at bounding box center [592, 195] width 363 height 31
